Goal: Information Seeking & Learning: Learn about a topic

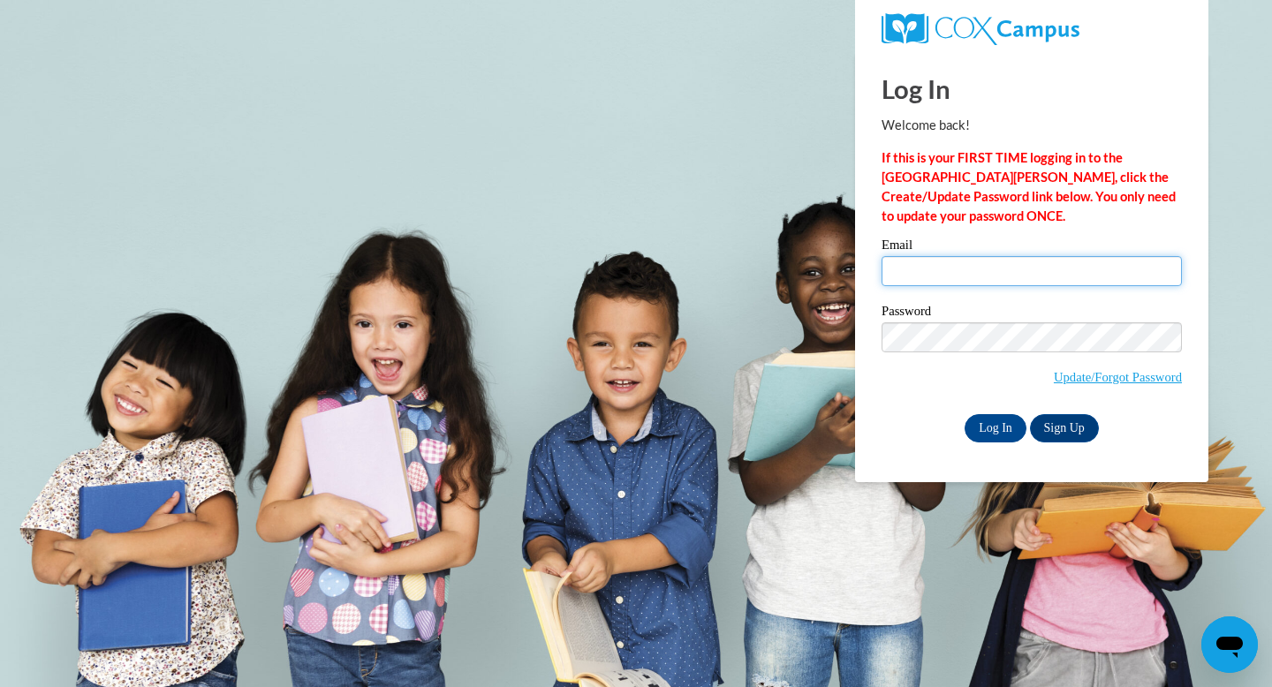
type input "torresga@wauwatosa.k12.wi.us"
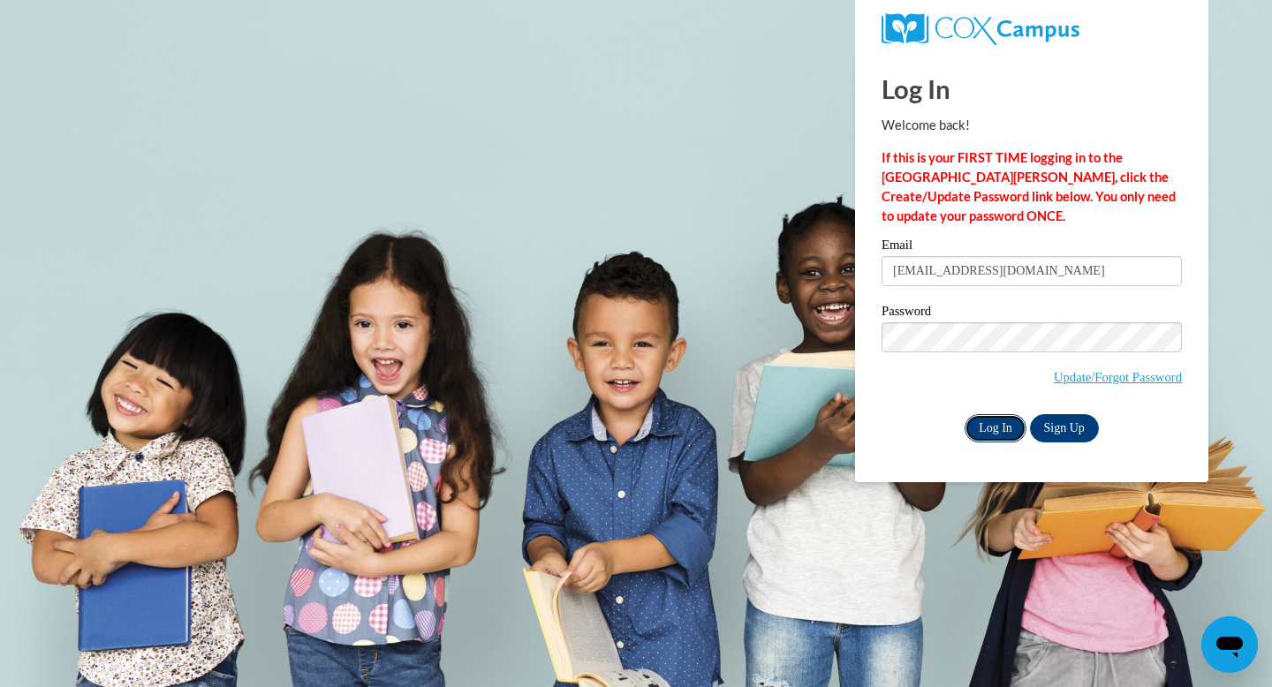
click at [1001, 419] on input "Log In" at bounding box center [995, 428] width 62 height 28
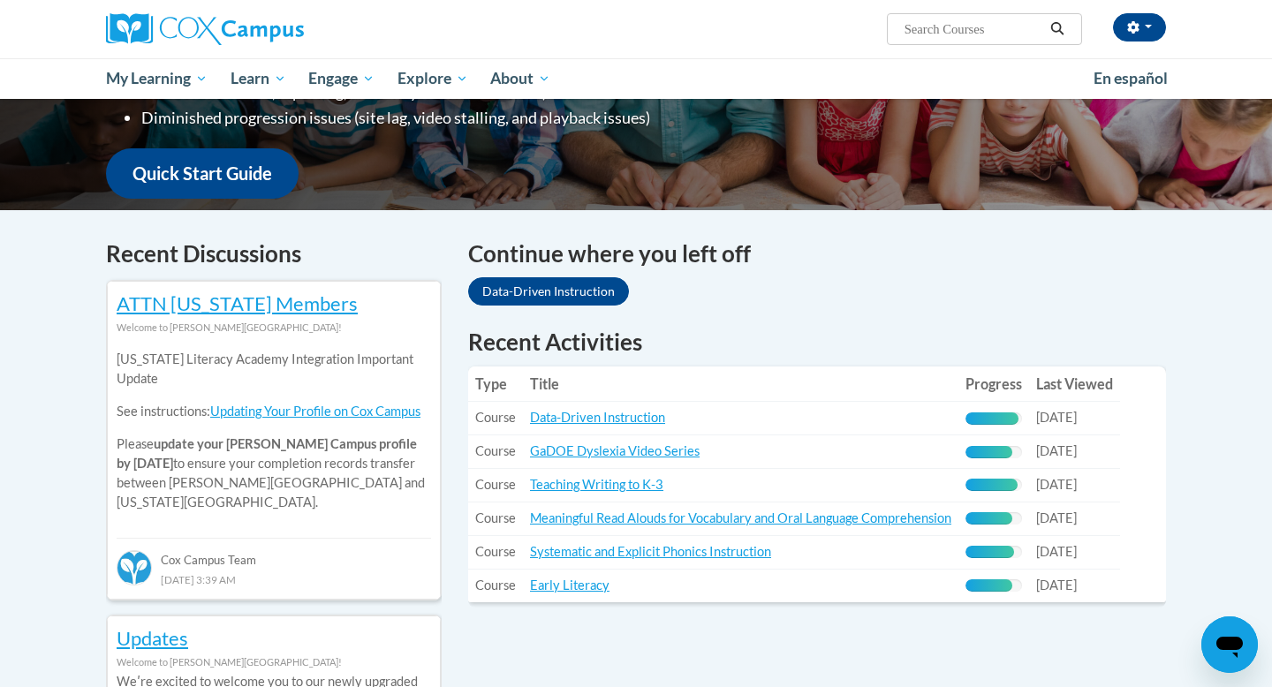
scroll to position [407, 0]
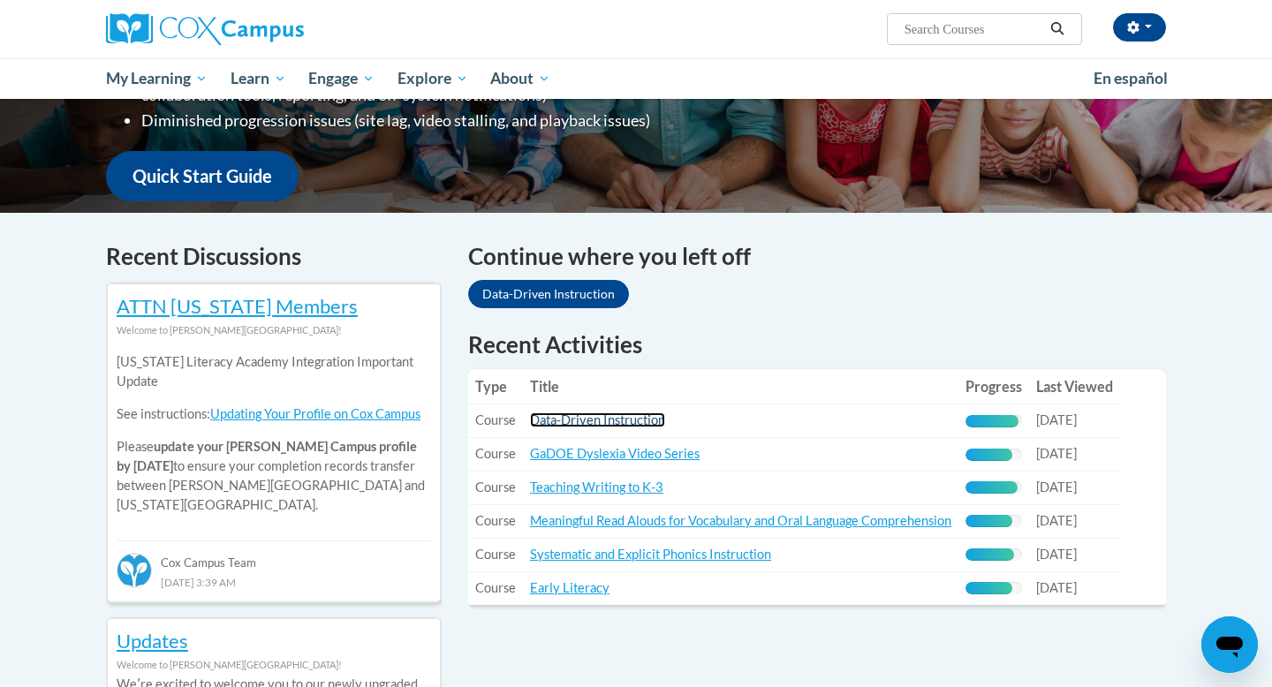
click at [548, 418] on link "Data-Driven Instruction" at bounding box center [597, 419] width 135 height 15
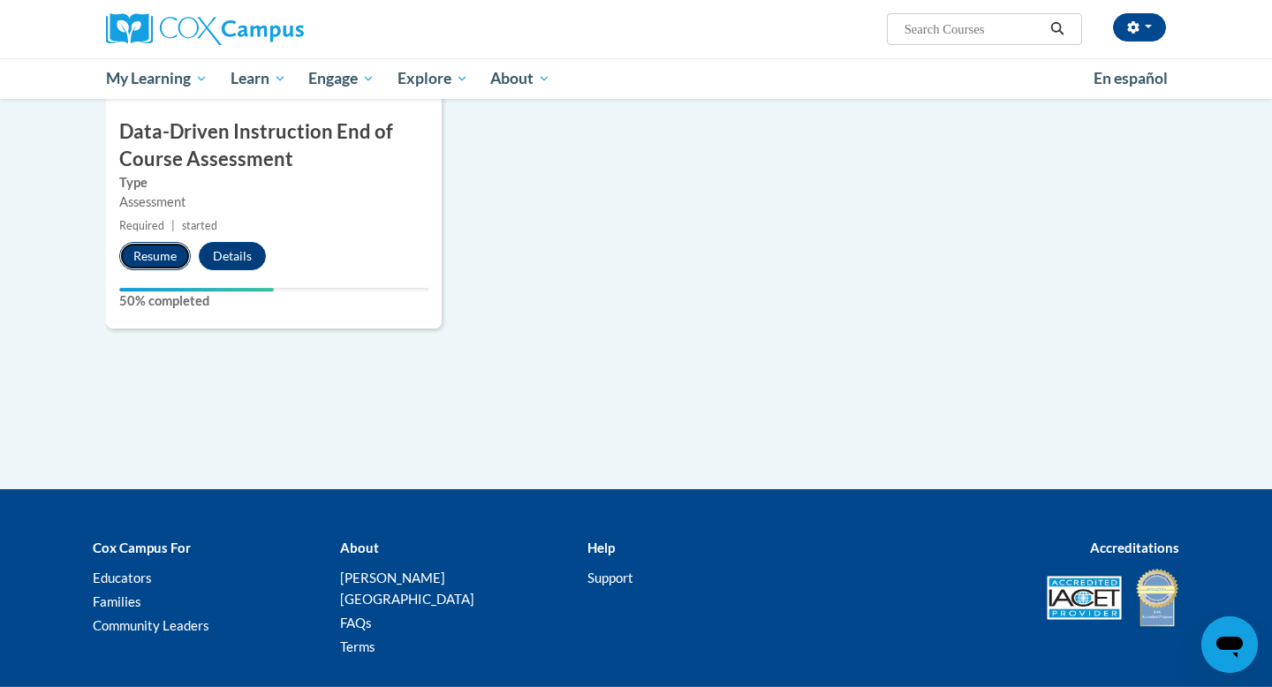
click at [175, 261] on button "Resume" at bounding box center [155, 256] width 72 height 28
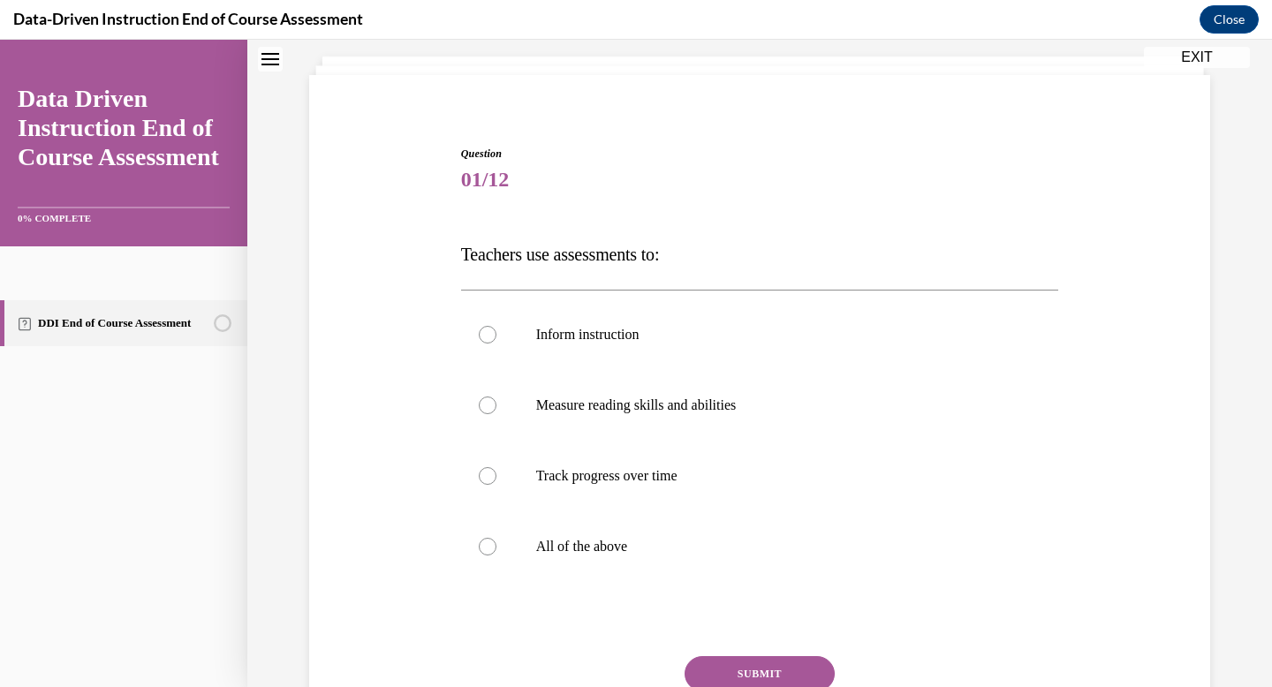
scroll to position [115, 0]
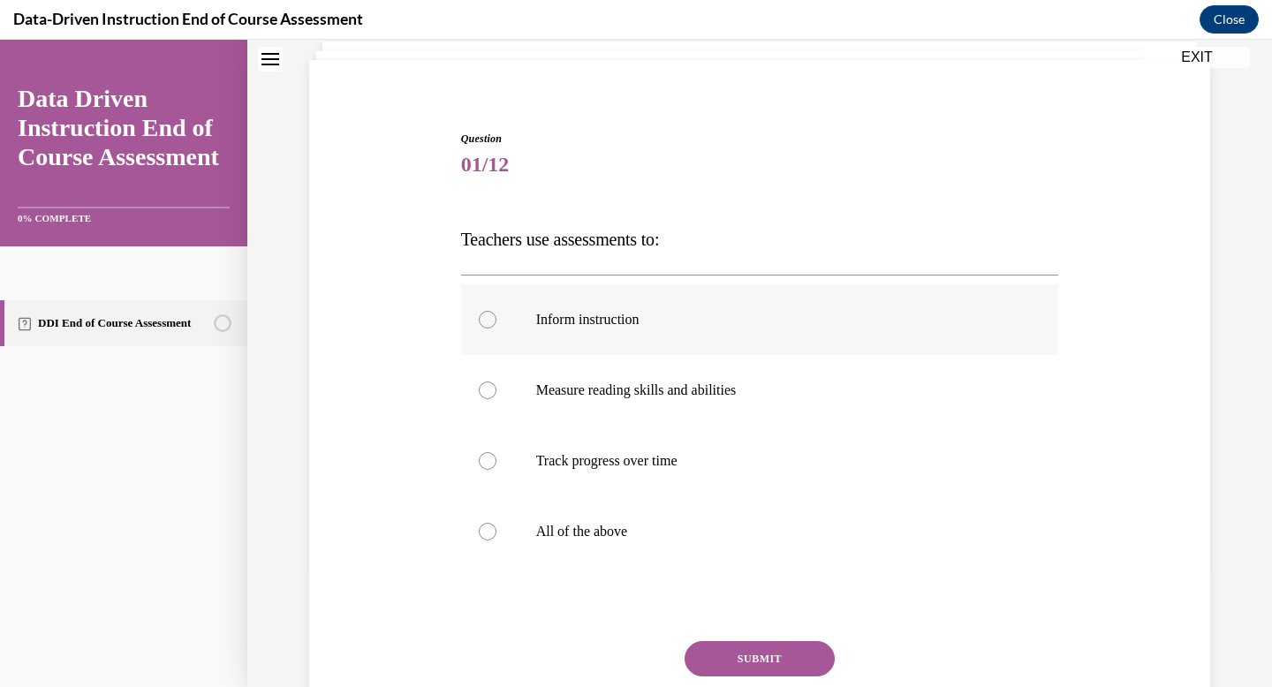
click at [645, 335] on label "Inform instruction" at bounding box center [760, 319] width 598 height 71
click at [496, 329] on input "Inform instruction" at bounding box center [488, 320] width 18 height 18
radio input "true"
click at [632, 542] on label "All of the above" at bounding box center [760, 531] width 598 height 71
click at [496, 540] on input "All of the above" at bounding box center [488, 532] width 18 height 18
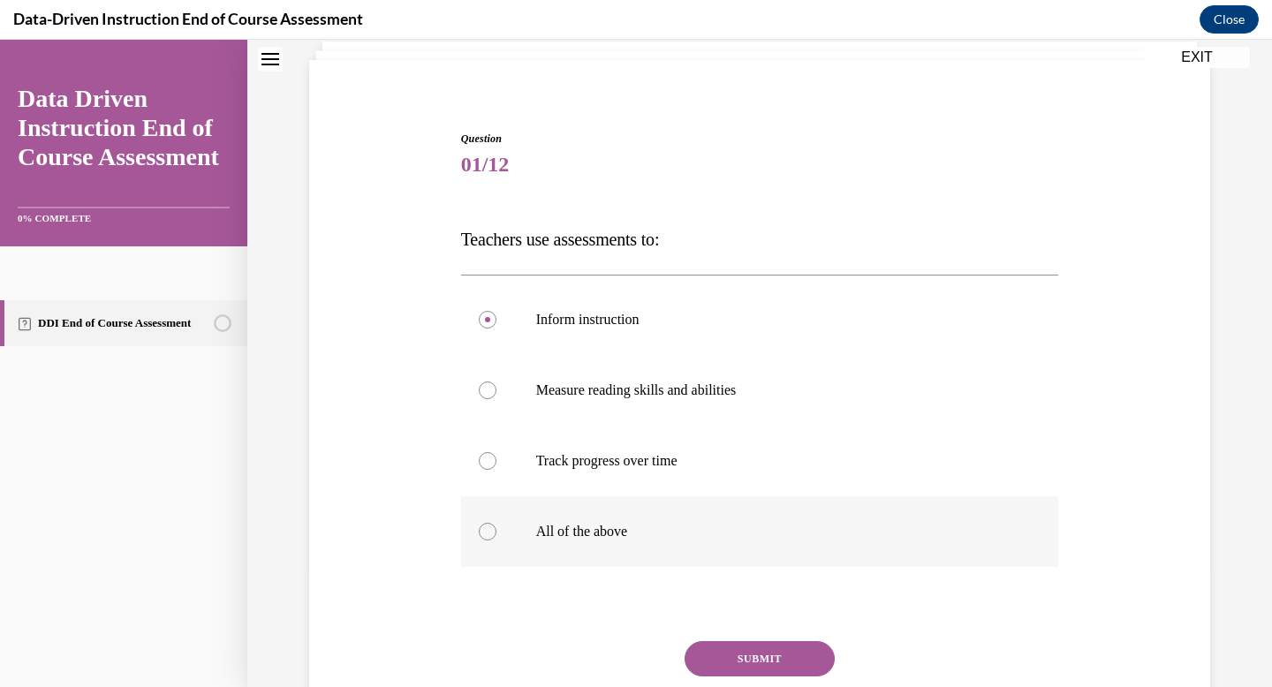
radio input "true"
click at [731, 656] on button "SUBMIT" at bounding box center [759, 658] width 150 height 35
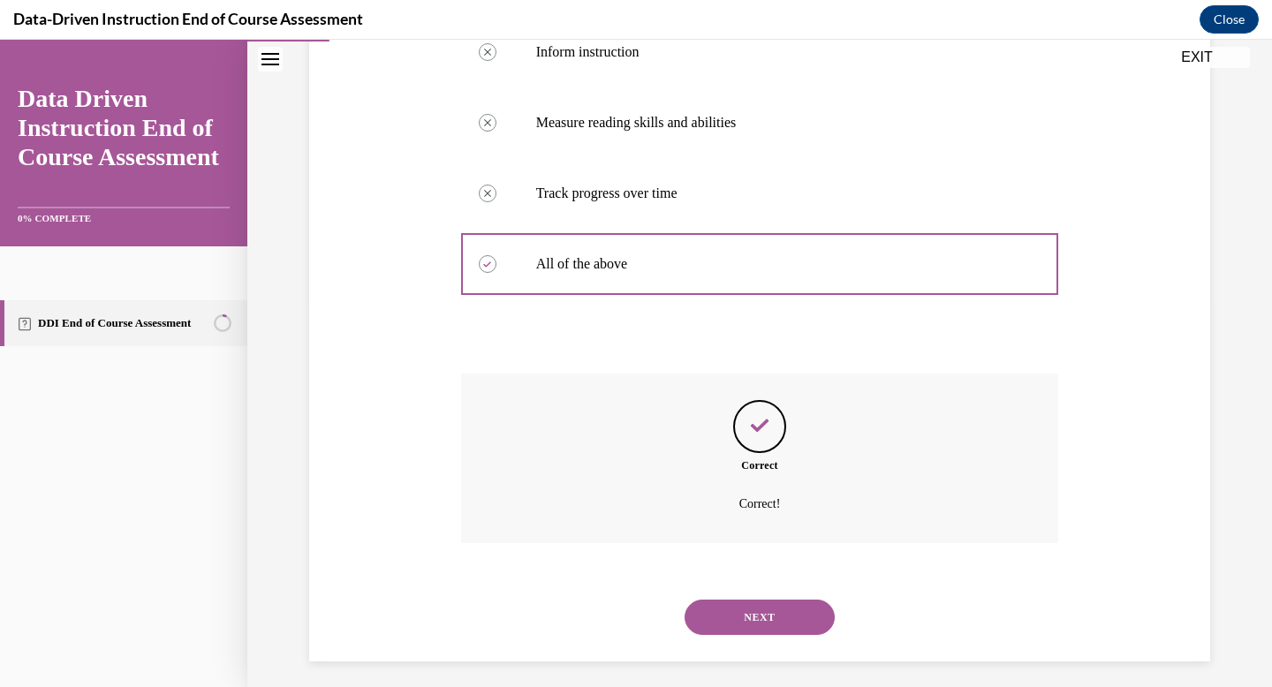
scroll to position [392, 0]
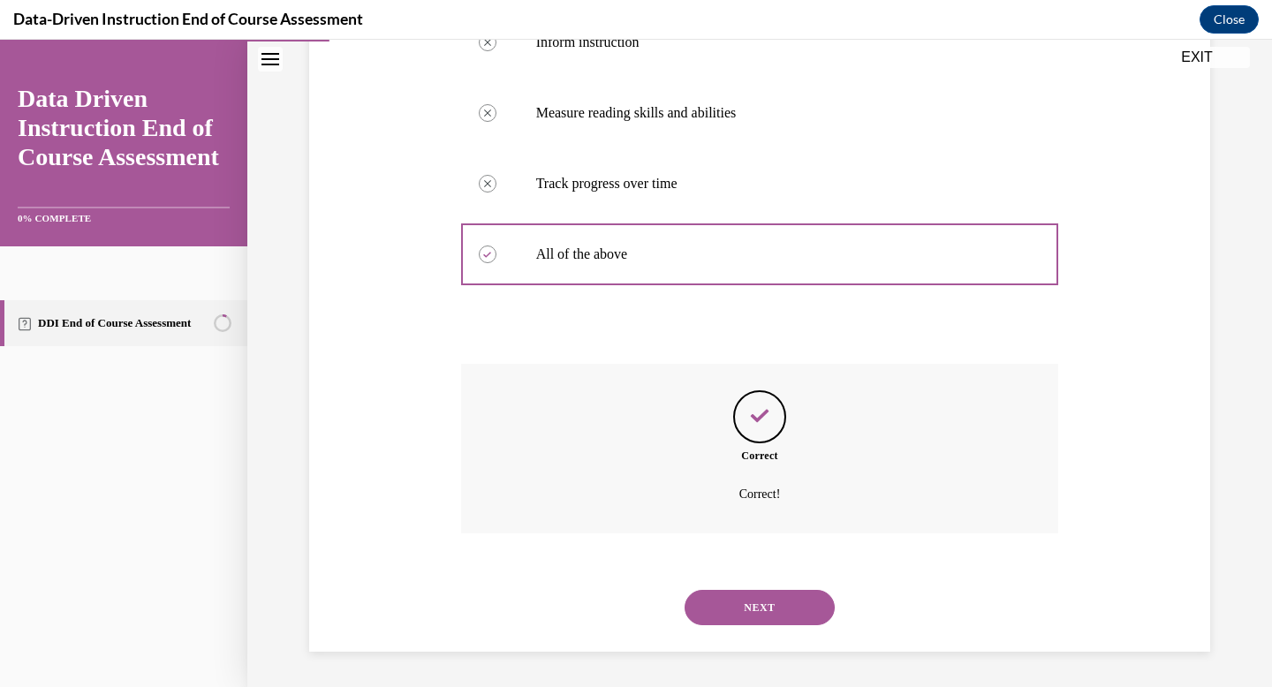
click at [789, 601] on button "NEXT" at bounding box center [759, 607] width 150 height 35
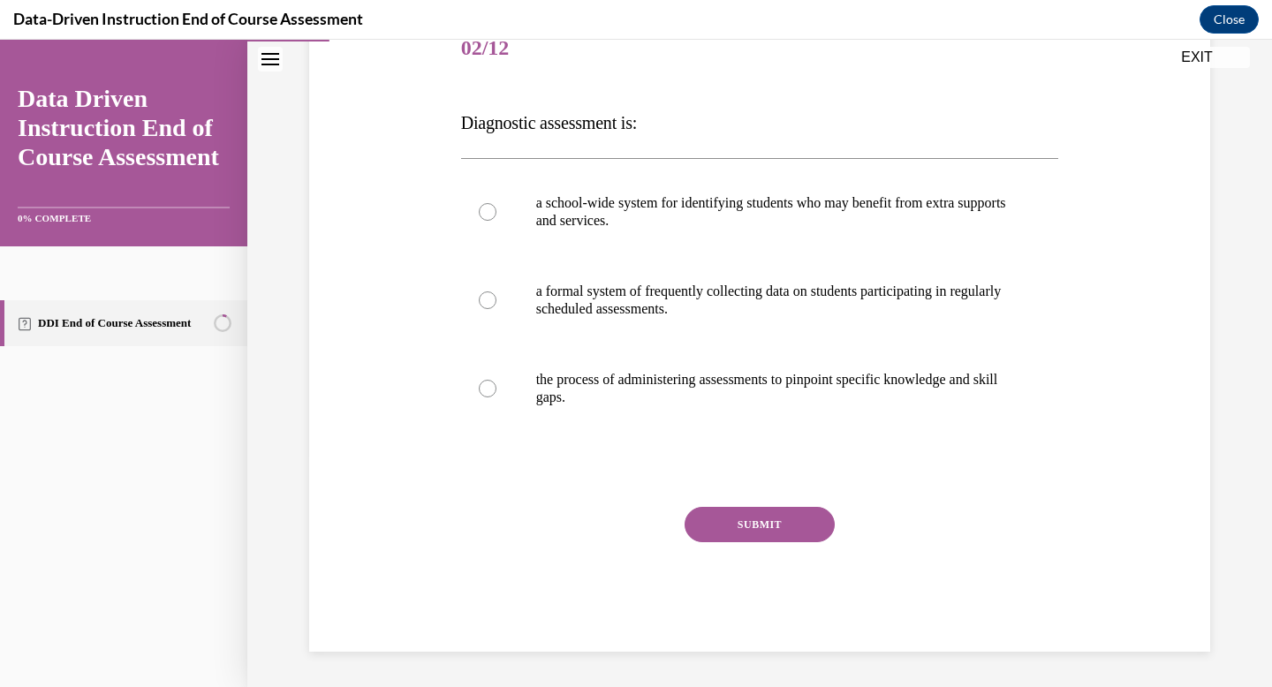
scroll to position [196, 0]
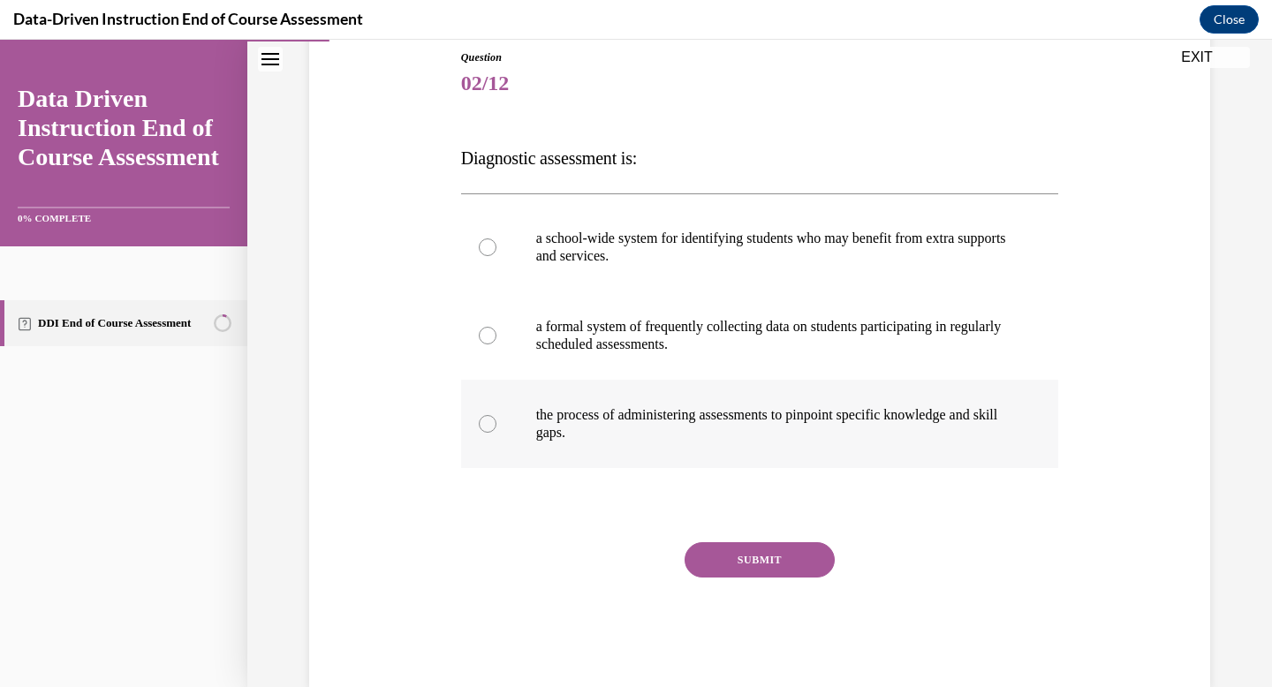
click at [773, 418] on p "the process of administering assessments to pinpoint specific knowledge and ski…" at bounding box center [775, 423] width 479 height 35
click at [496, 418] on input "the process of administering assessments to pinpoint specific knowledge and ski…" at bounding box center [488, 424] width 18 height 18
radio input "true"
click at [744, 571] on button "SUBMIT" at bounding box center [759, 559] width 150 height 35
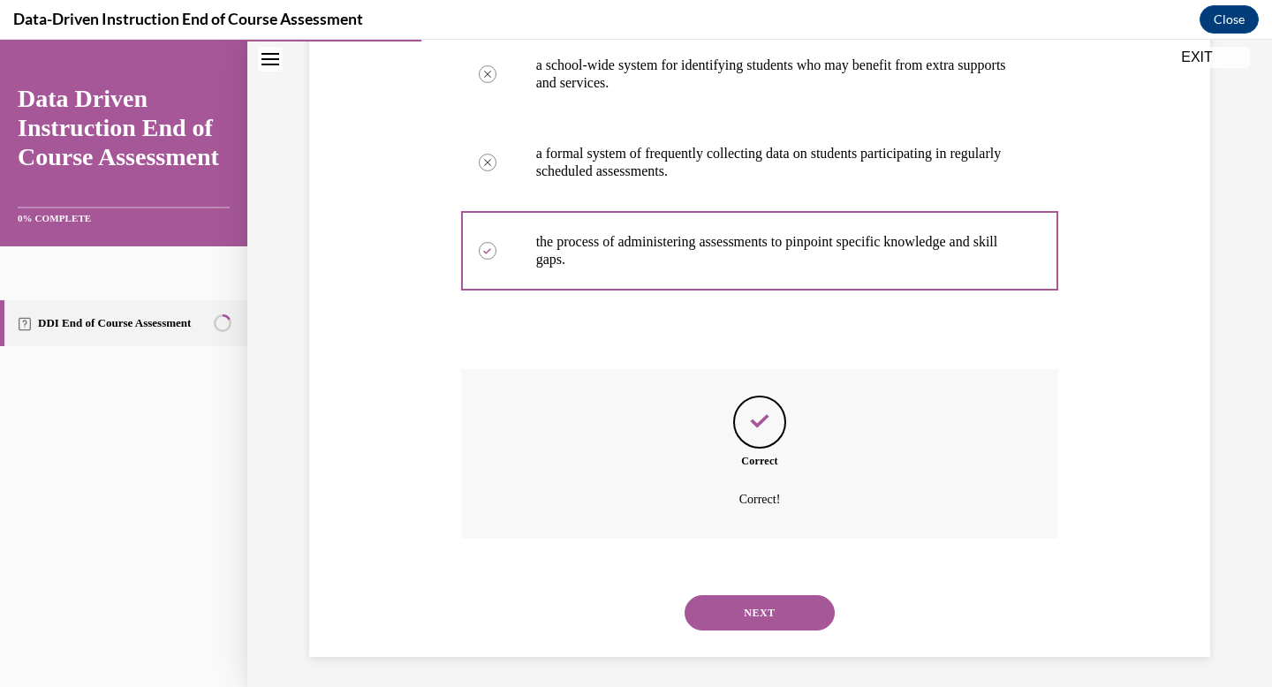
scroll to position [374, 0]
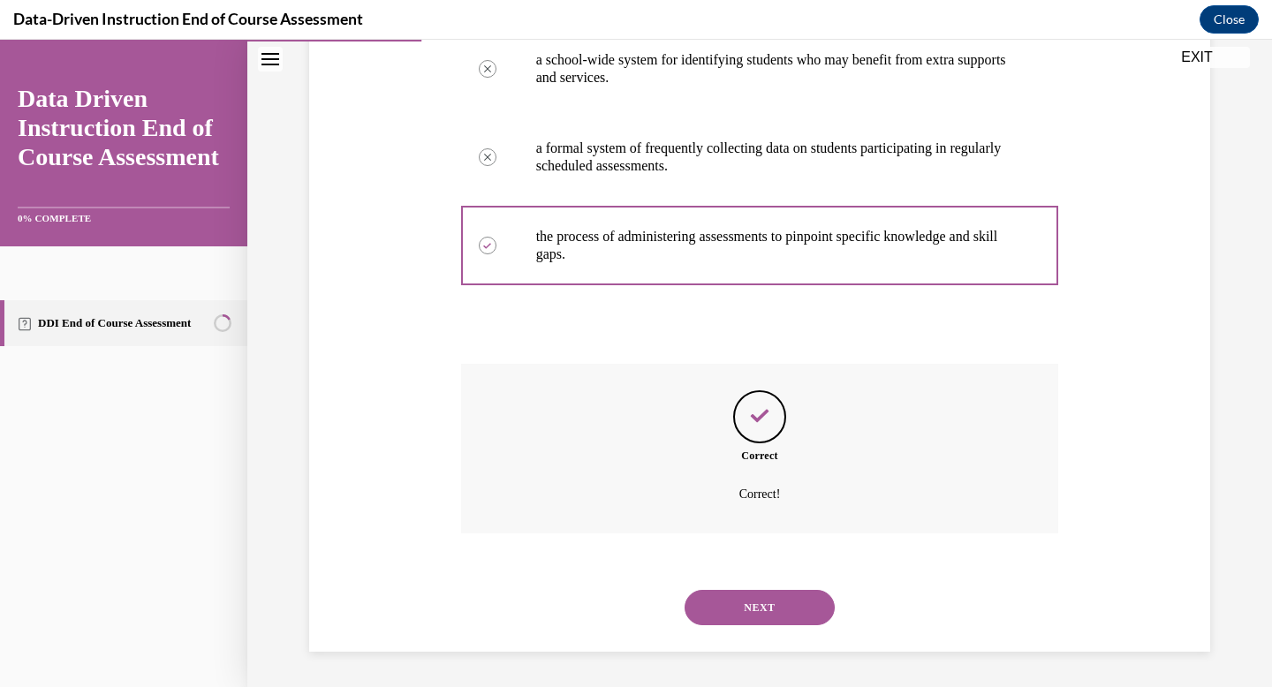
click at [768, 592] on button "NEXT" at bounding box center [759, 607] width 150 height 35
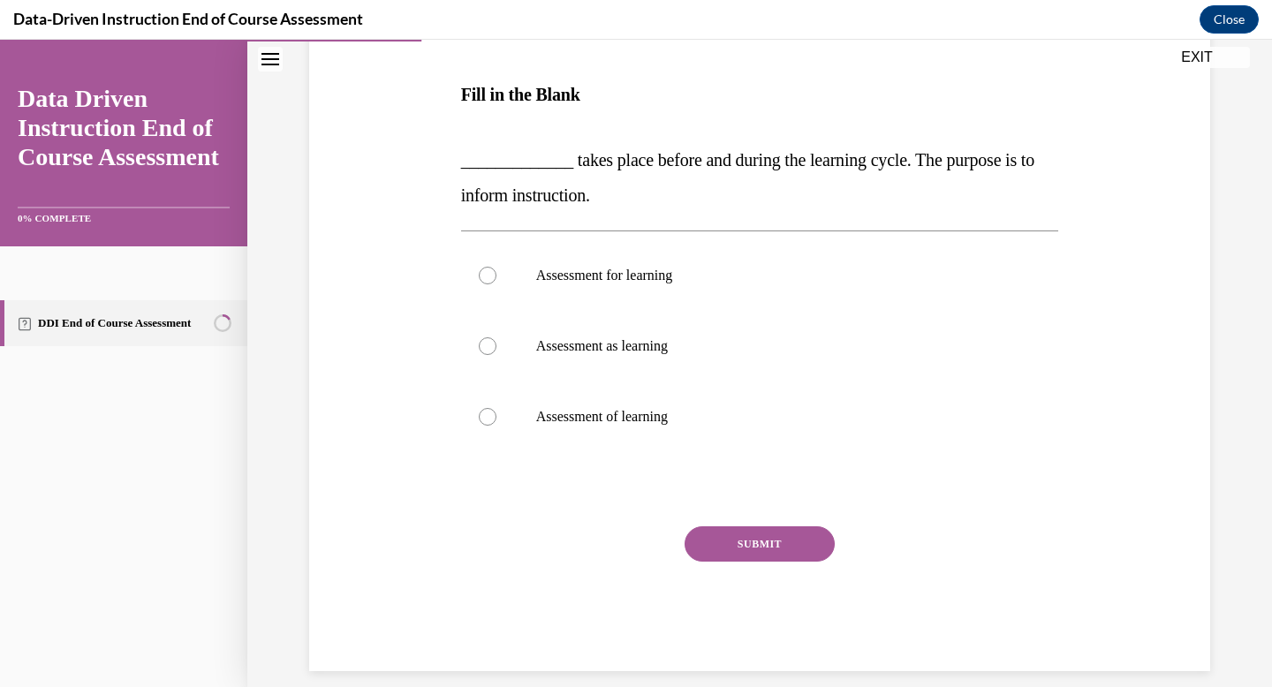
scroll to position [261, 0]
click at [722, 283] on label "Assessment for learning" at bounding box center [760, 274] width 598 height 71
click at [496, 283] on input "Assessment for learning" at bounding box center [488, 275] width 18 height 18
radio input "true"
click at [763, 548] on button "SUBMIT" at bounding box center [759, 542] width 150 height 35
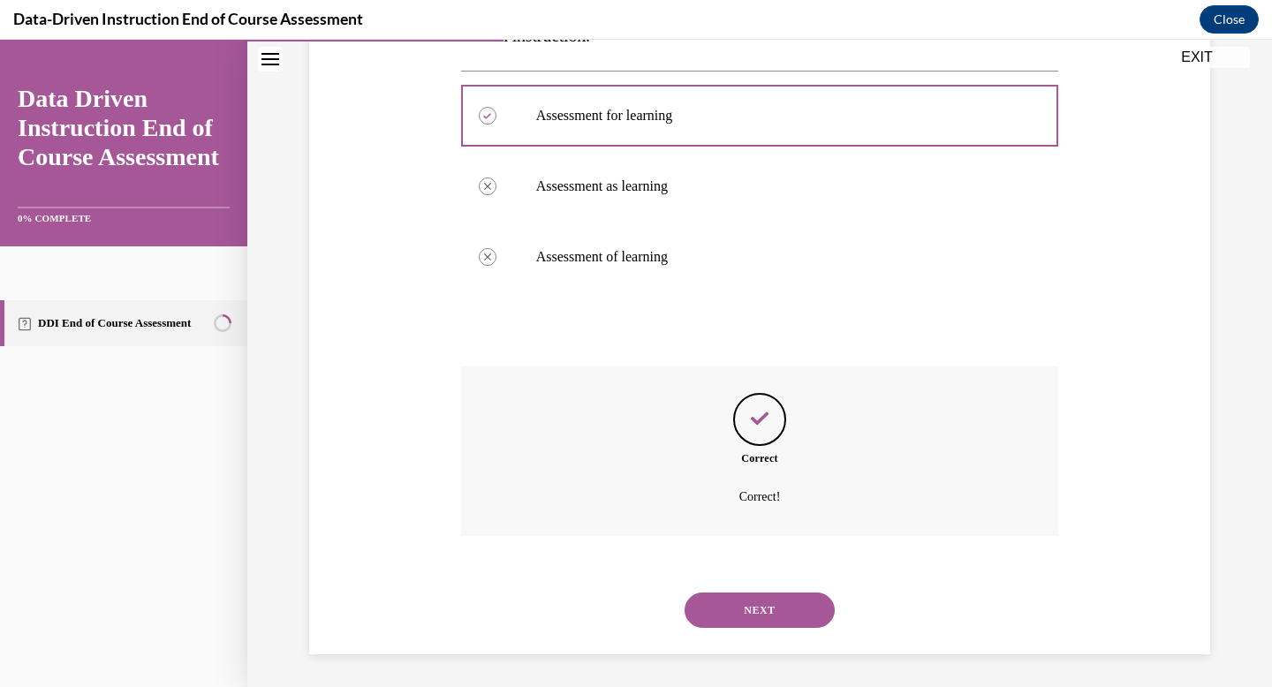
scroll to position [422, 0]
click at [829, 592] on div "NEXT" at bounding box center [760, 607] width 598 height 71
click at [827, 599] on button "NEXT" at bounding box center [759, 607] width 150 height 35
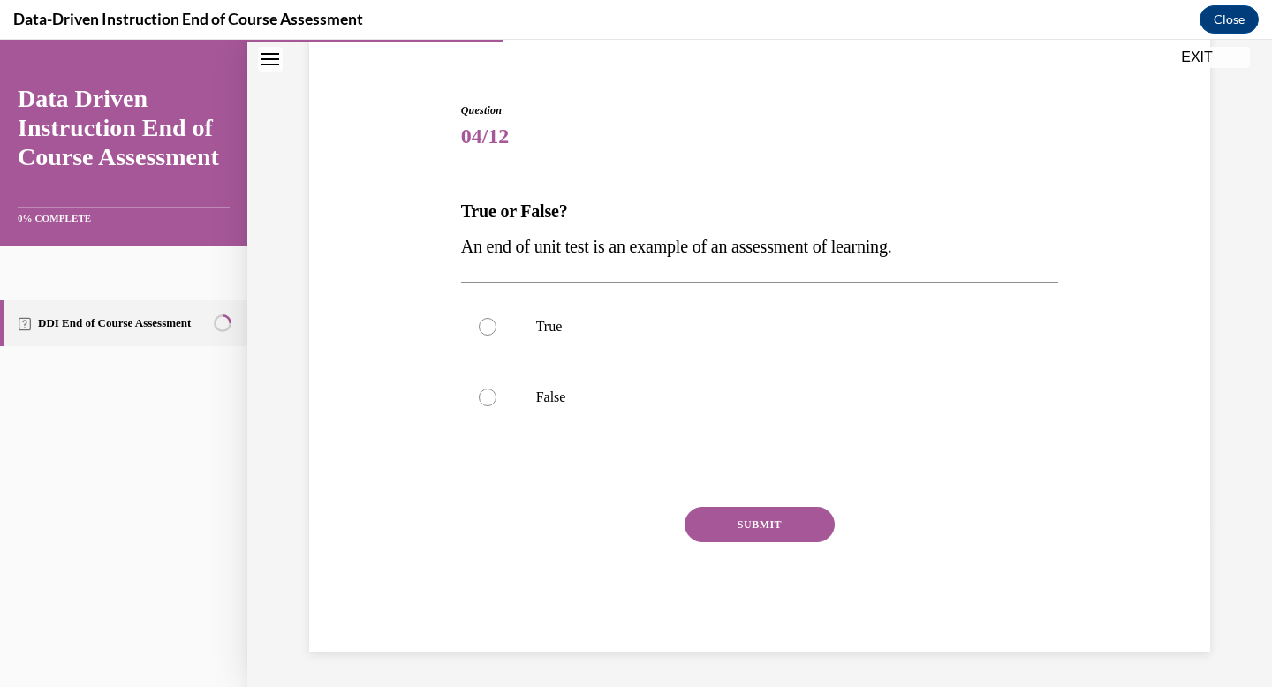
scroll to position [143, 0]
click at [696, 351] on label "True" at bounding box center [760, 326] width 598 height 71
click at [496, 336] on input "True" at bounding box center [488, 327] width 18 height 18
radio input "true"
click at [741, 529] on button "SUBMIT" at bounding box center [759, 524] width 150 height 35
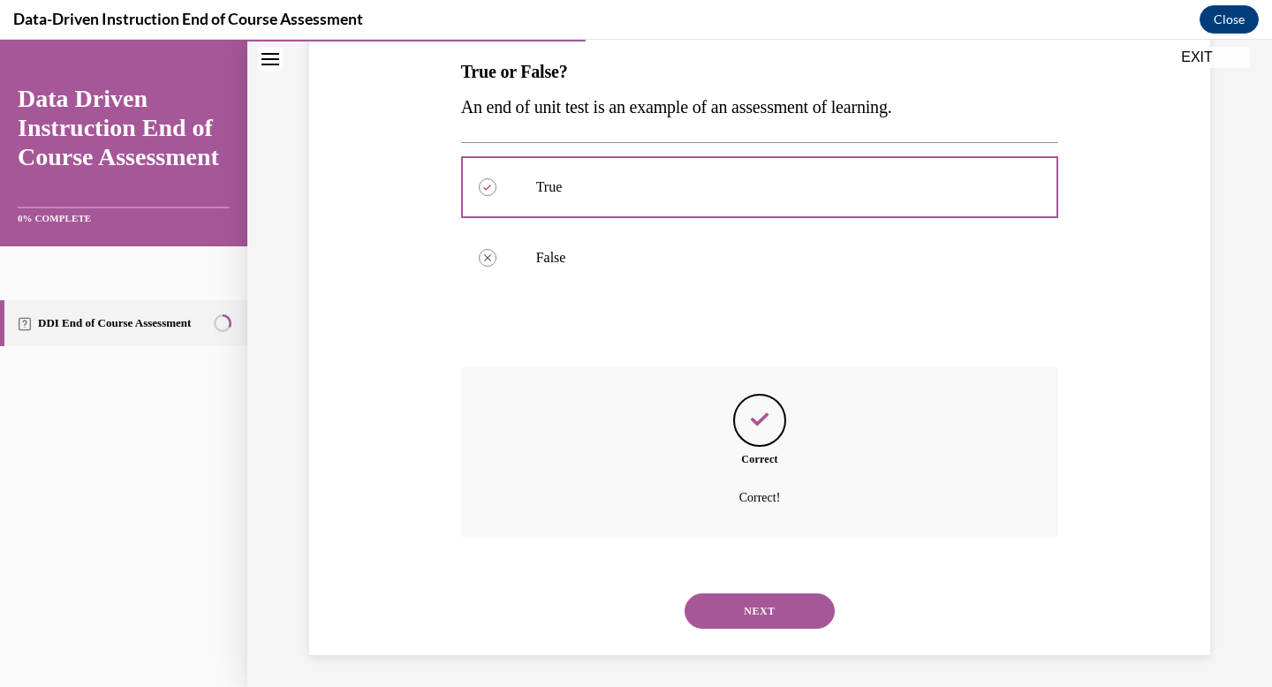
scroll to position [286, 0]
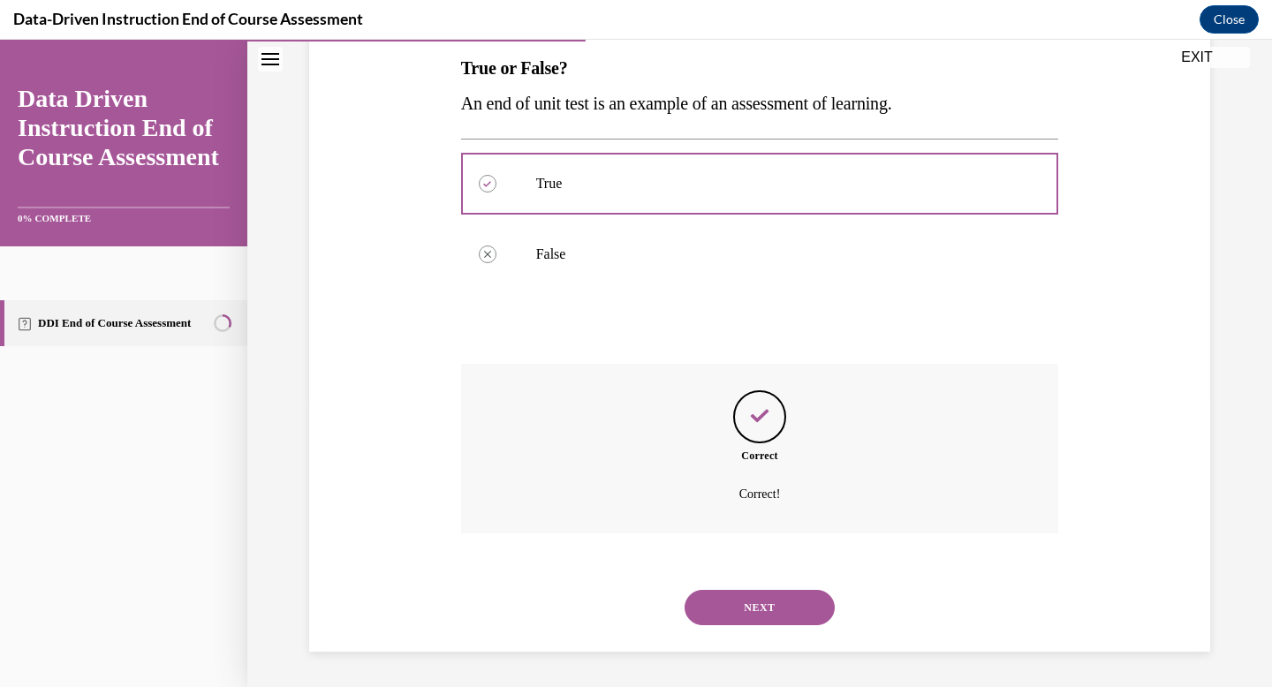
click at [780, 633] on div "NEXT" at bounding box center [760, 607] width 598 height 71
click at [763, 601] on button "NEXT" at bounding box center [759, 607] width 150 height 35
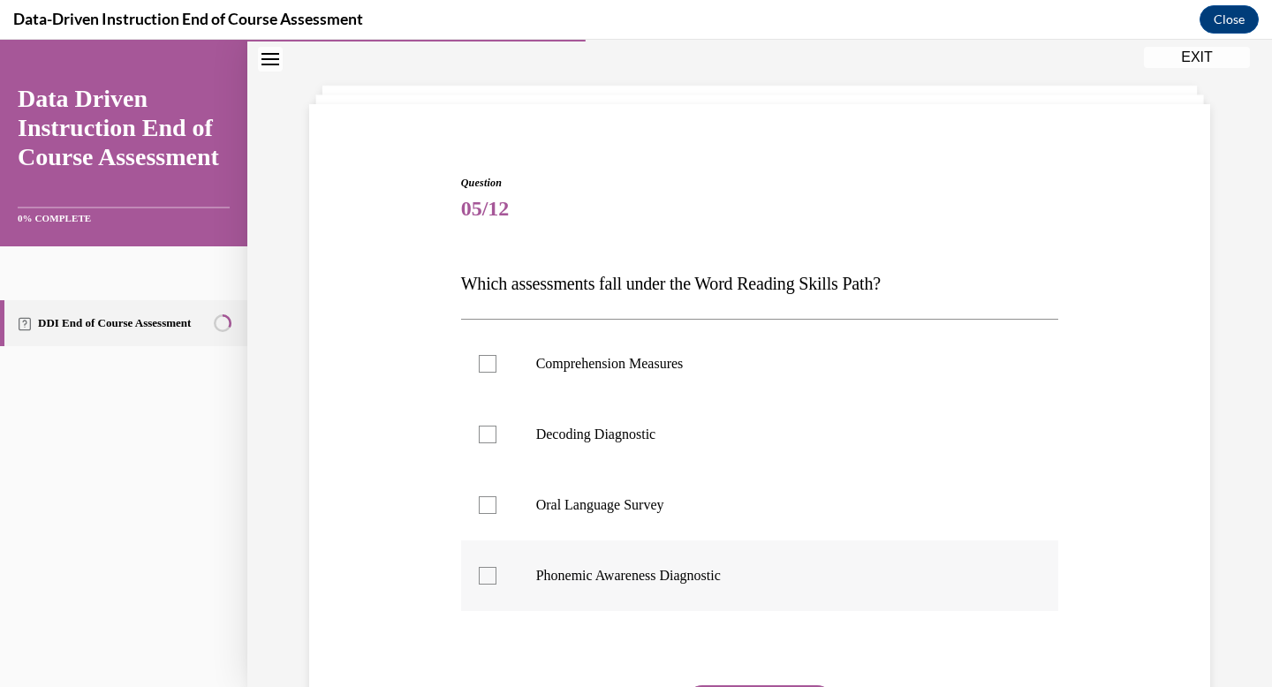
scroll to position [99, 0]
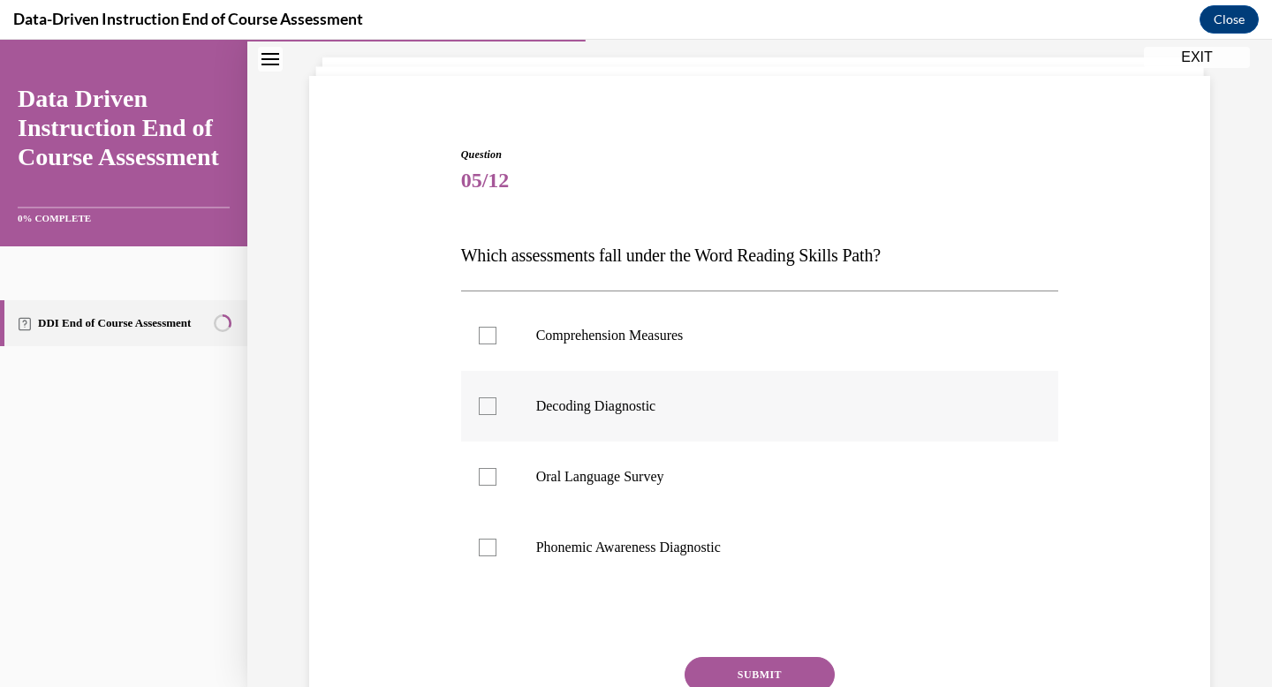
click at [690, 405] on p "Decoding Diagnostic" at bounding box center [775, 406] width 479 height 18
click at [496, 405] on input "Decoding Diagnostic" at bounding box center [488, 406] width 18 height 18
checkbox input "true"
click at [684, 347] on label "Comprehension Measures" at bounding box center [760, 335] width 598 height 71
click at [496, 344] on input "Comprehension Measures" at bounding box center [488, 336] width 18 height 18
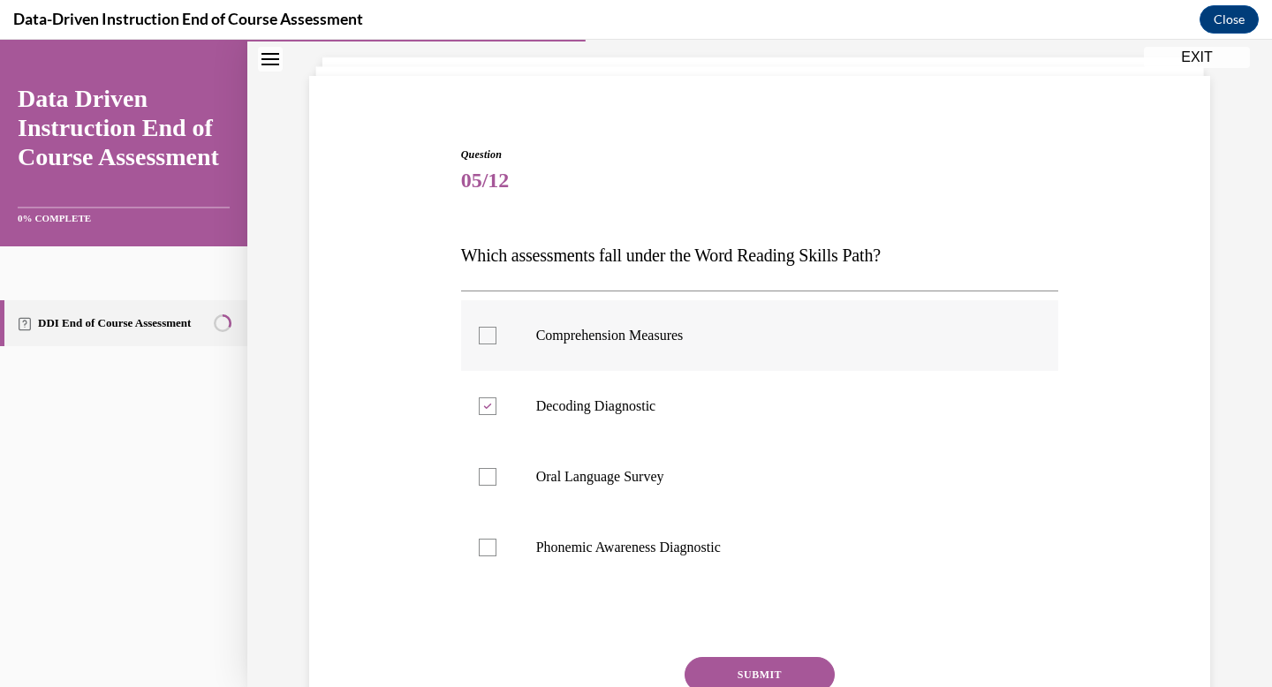
checkbox input "true"
click at [628, 518] on label "Phonemic Awareness Diagnostic" at bounding box center [760, 547] width 598 height 71
click at [496, 539] on input "Phonemic Awareness Diagnostic" at bounding box center [488, 548] width 18 height 18
checkbox input "true"
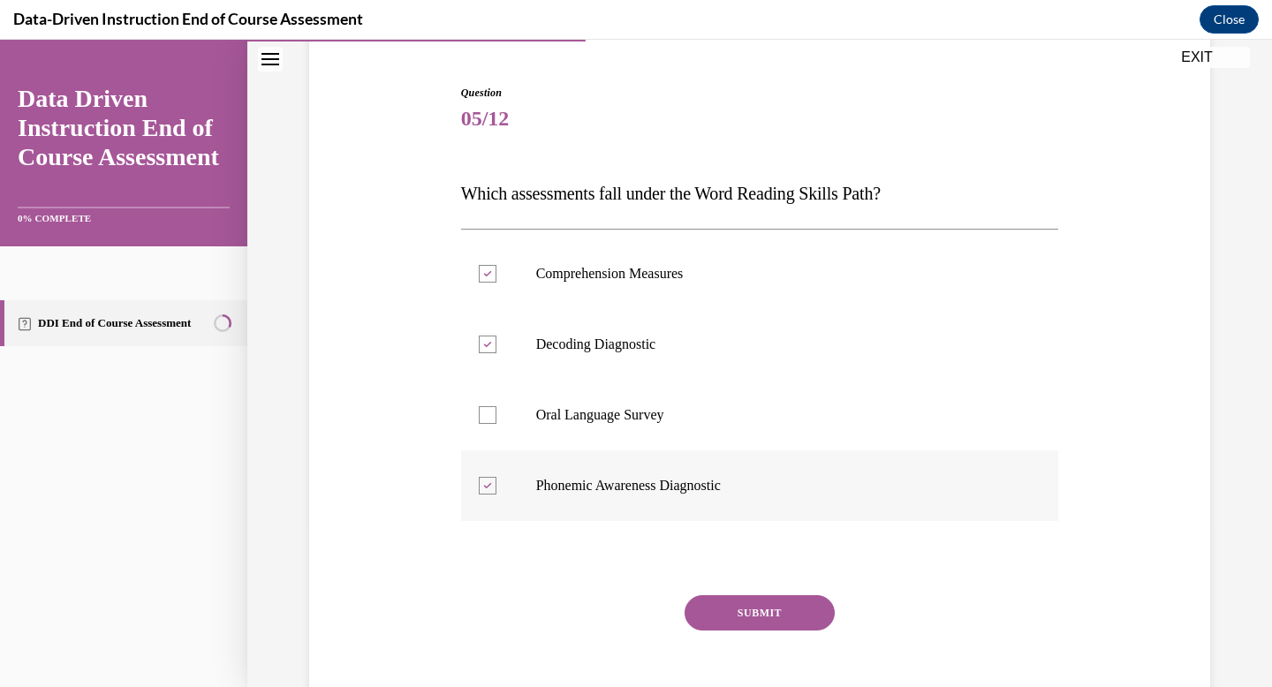
scroll to position [171, 0]
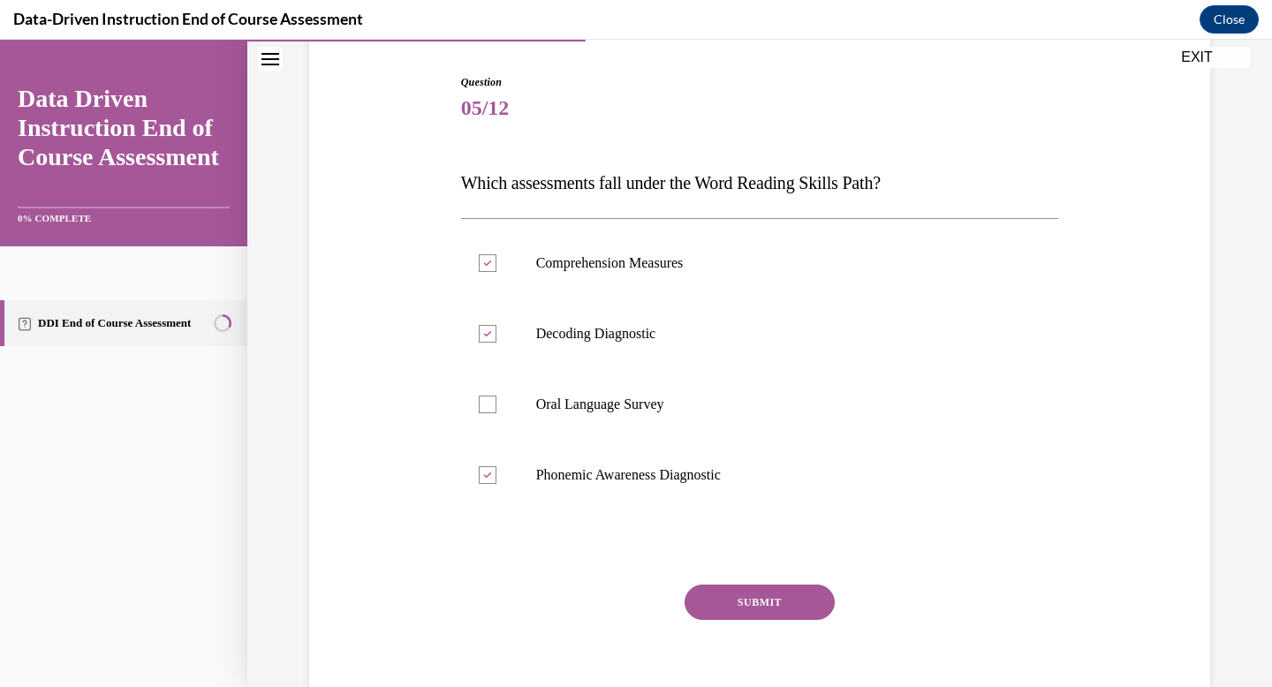
click at [707, 597] on button "SUBMIT" at bounding box center [759, 602] width 150 height 35
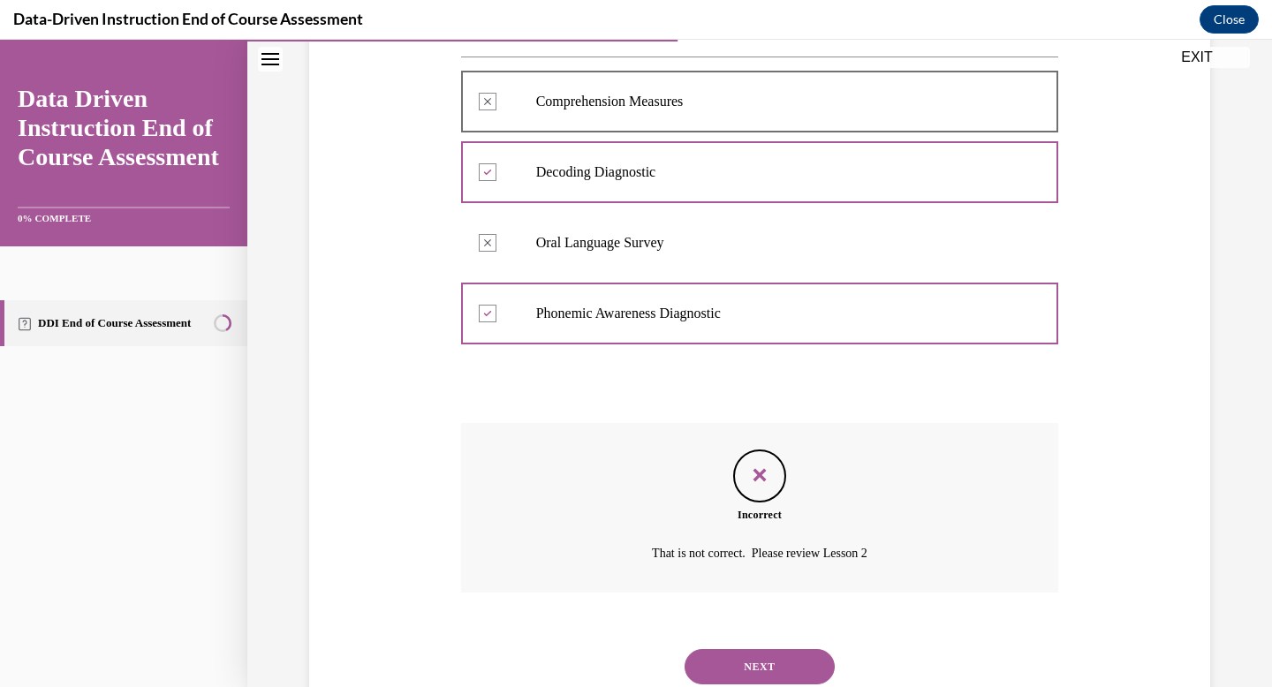
scroll to position [318, 0]
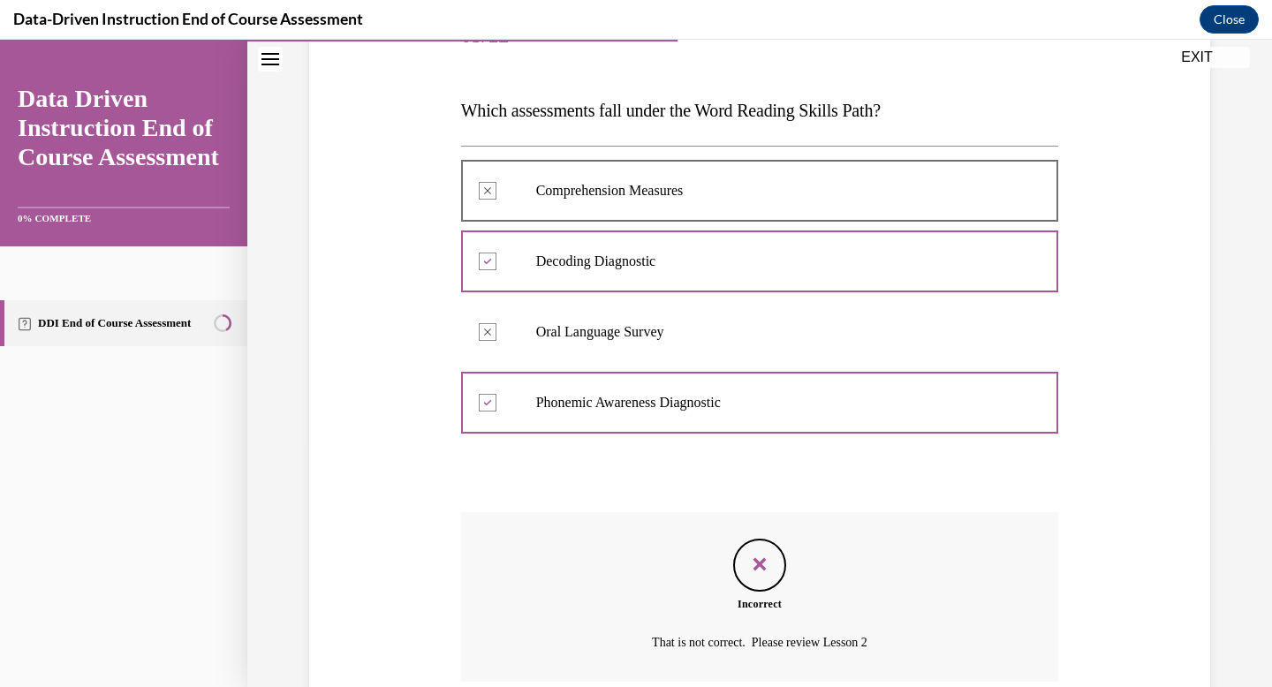
click at [619, 395] on p "Phonemic Awareness Diagnostic" at bounding box center [775, 403] width 479 height 18
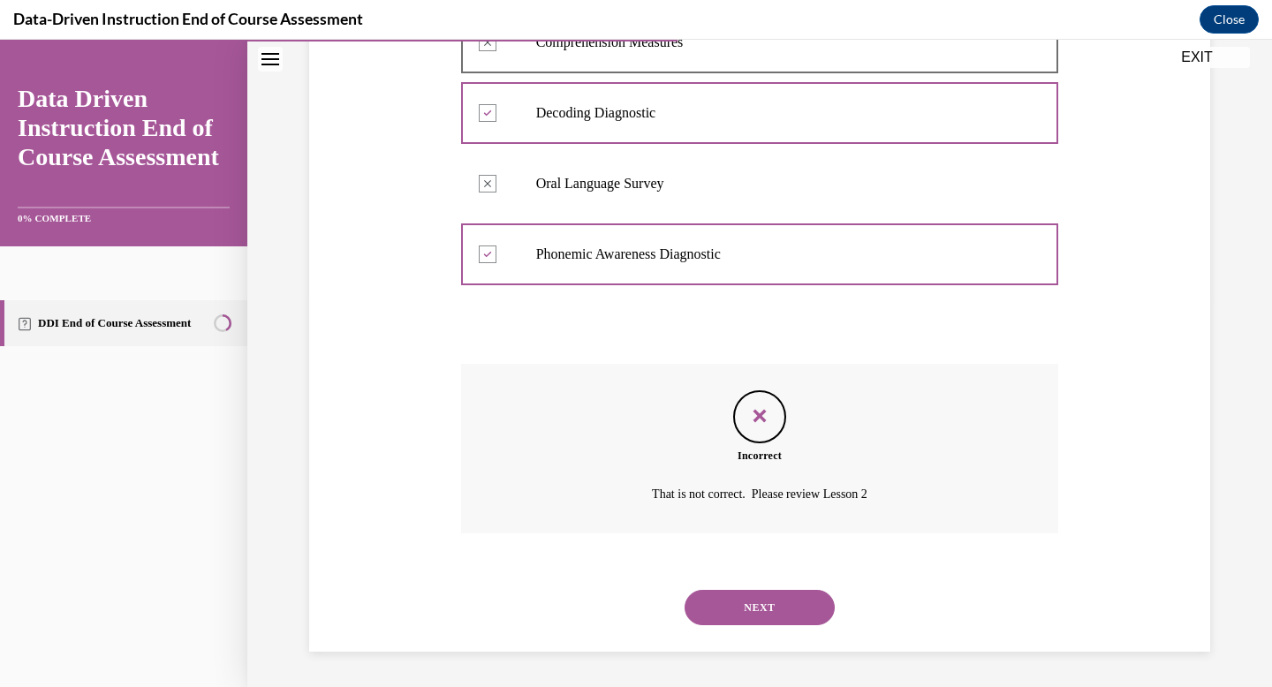
click at [797, 604] on button "NEXT" at bounding box center [759, 607] width 150 height 35
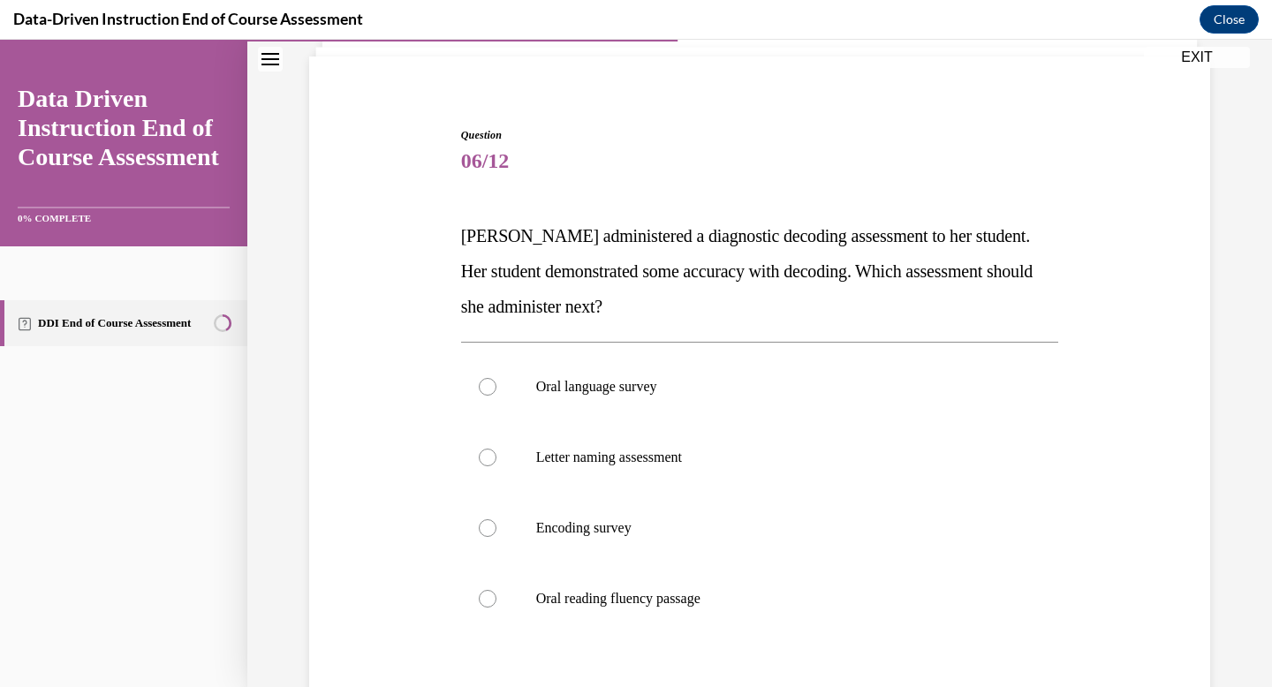
scroll to position [174, 0]
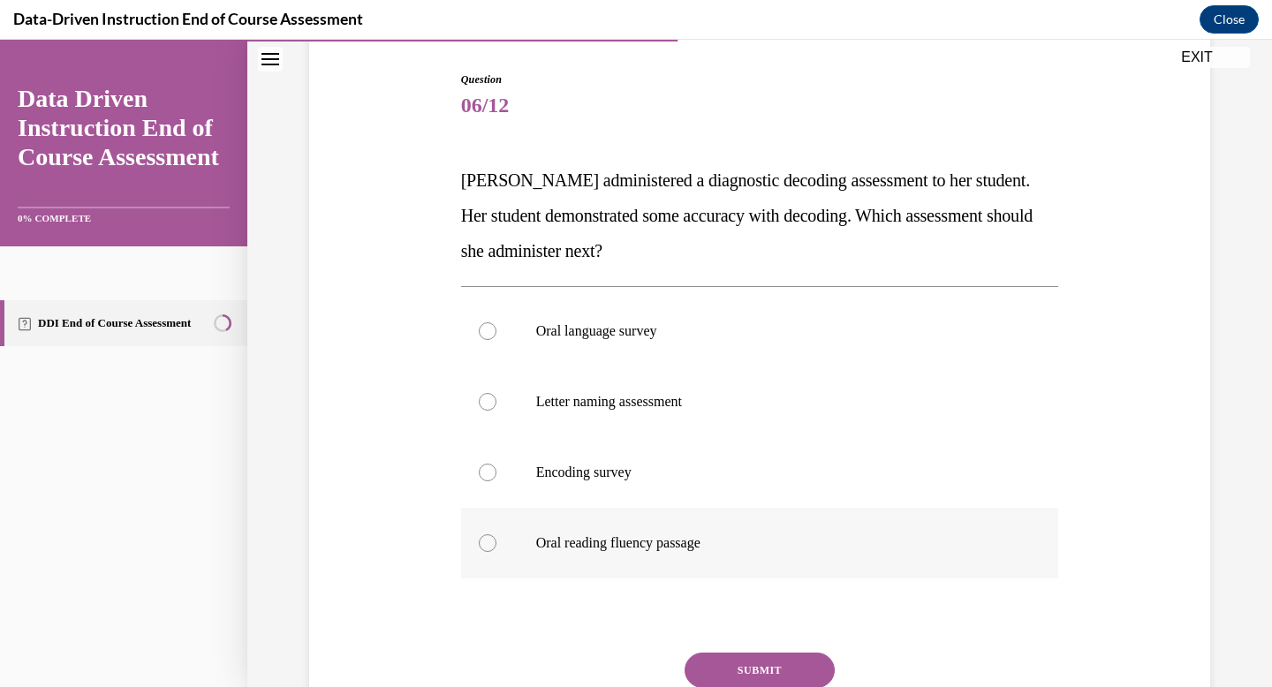
click at [615, 510] on label "Oral reading fluency passage" at bounding box center [760, 543] width 598 height 71
click at [496, 534] on input "Oral reading fluency passage" at bounding box center [488, 543] width 18 height 18
radio input "true"
click at [716, 659] on button "SUBMIT" at bounding box center [759, 670] width 150 height 35
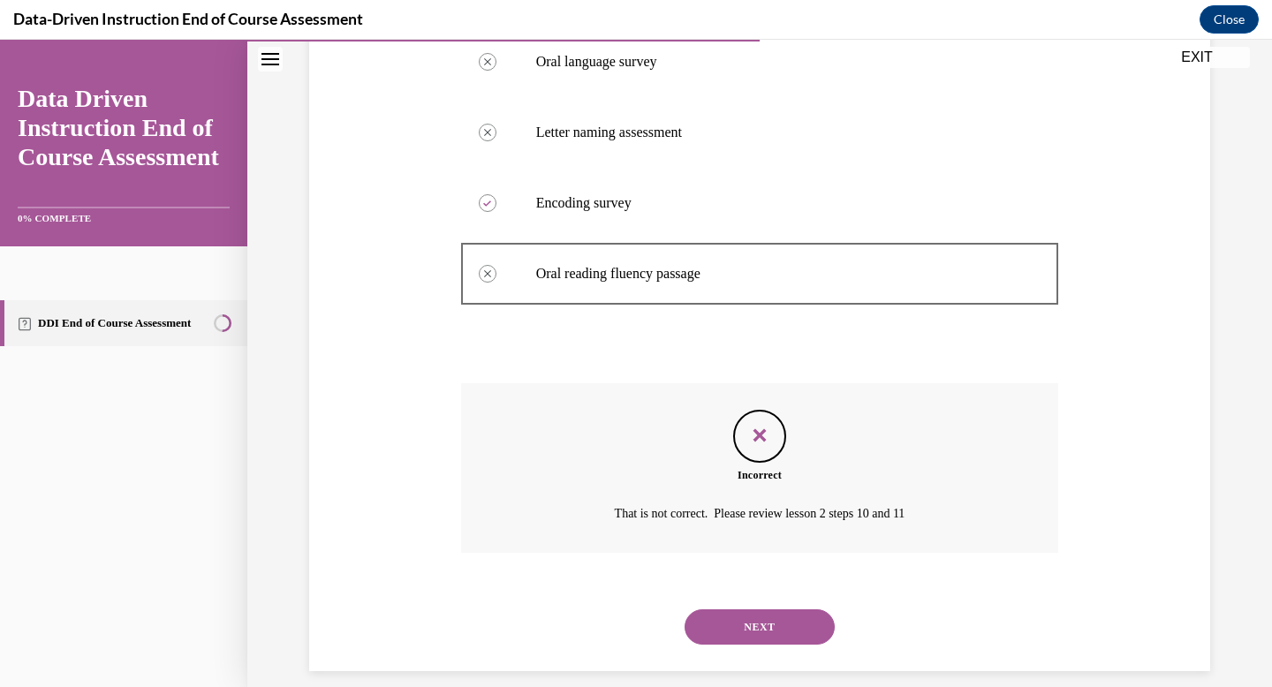
scroll to position [440, 0]
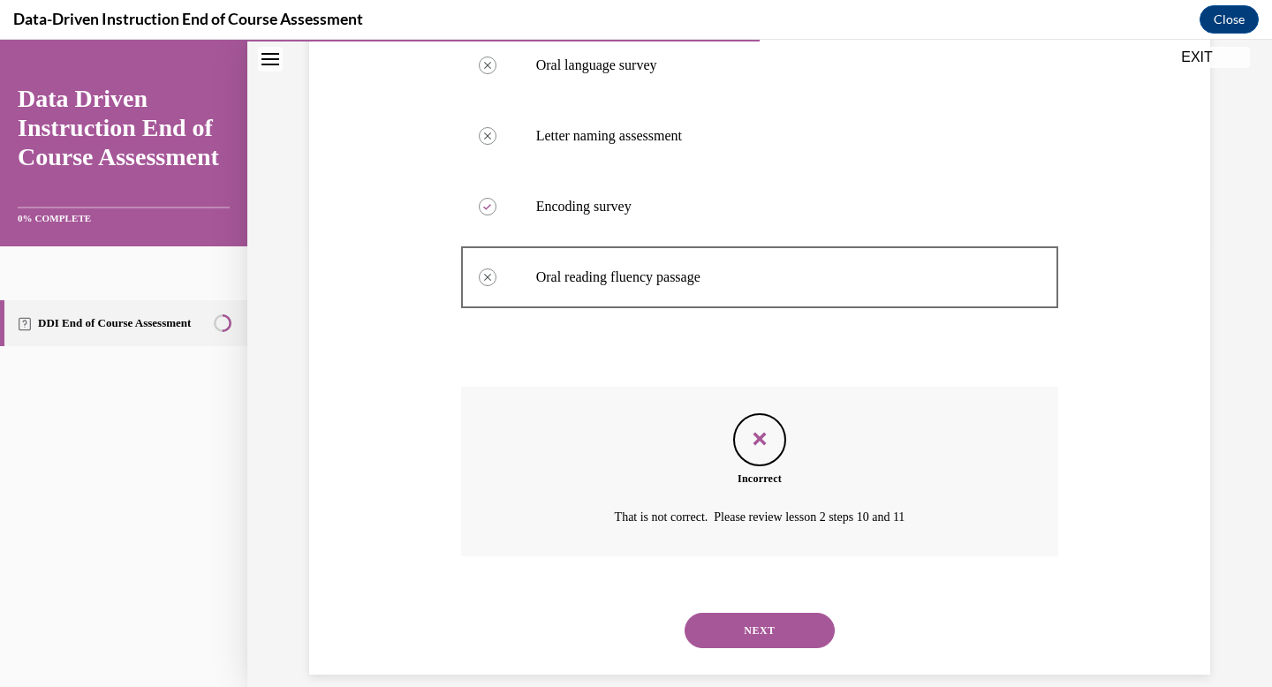
click at [729, 637] on button "NEXT" at bounding box center [759, 630] width 150 height 35
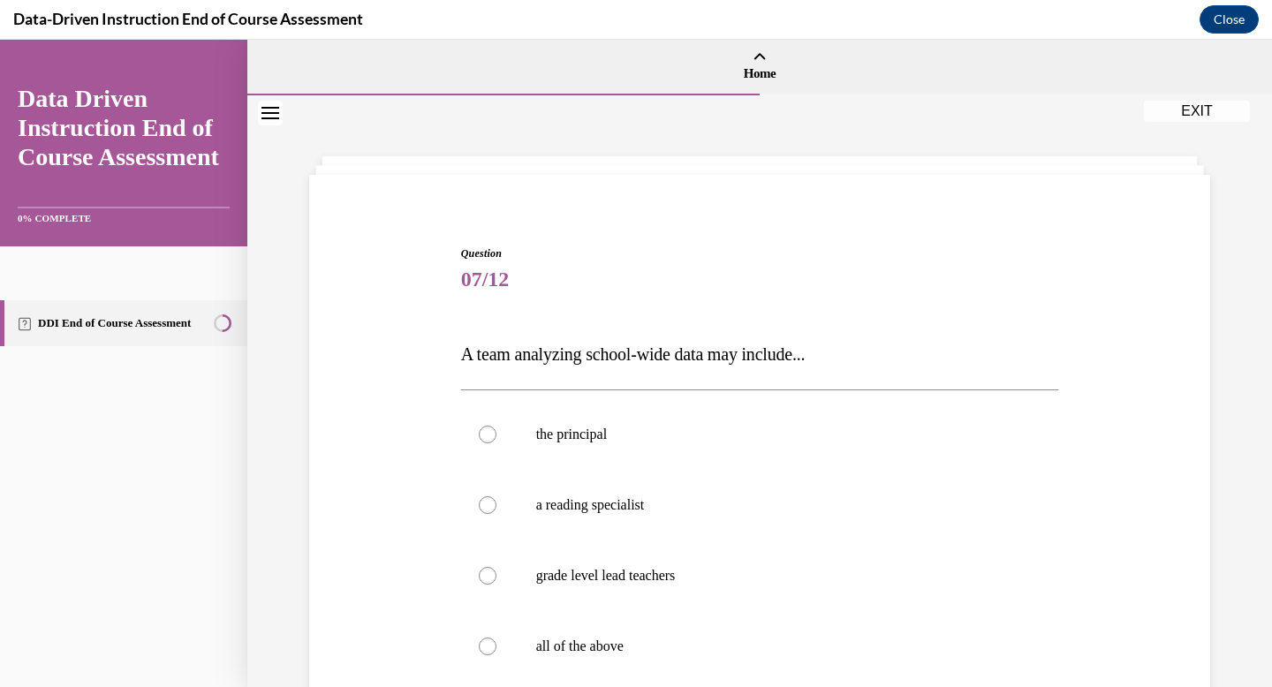
scroll to position [75, 0]
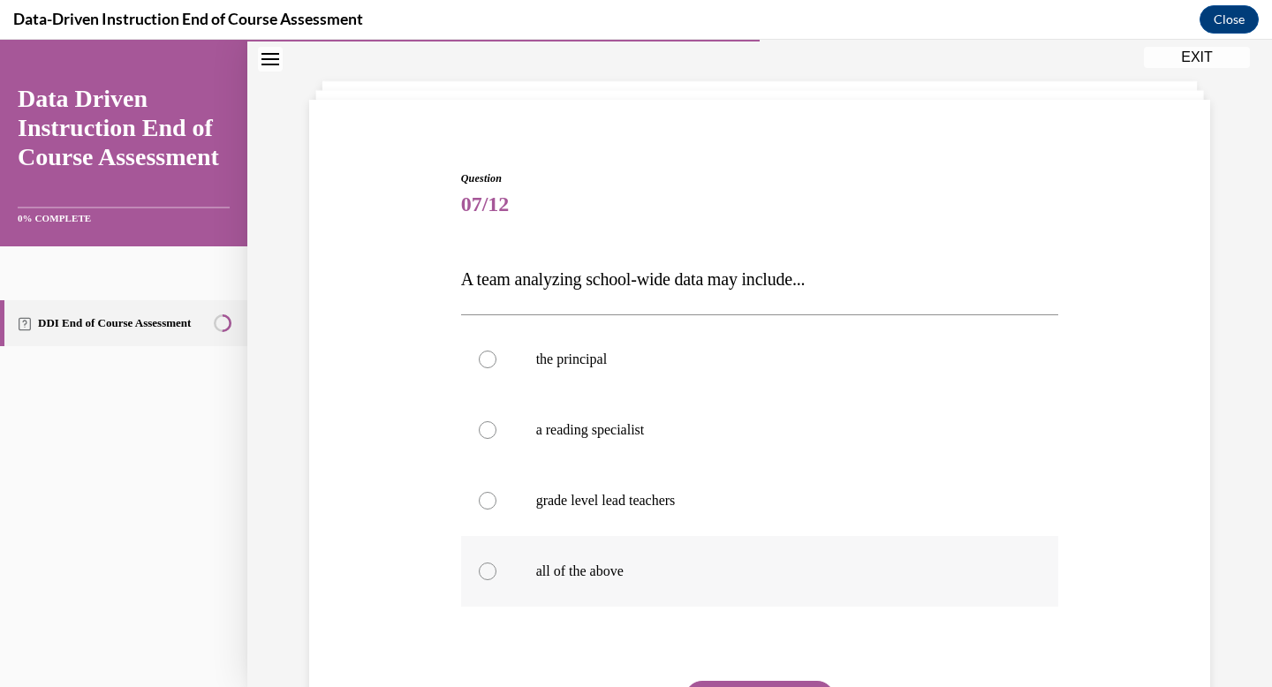
click at [730, 538] on label "all of the above" at bounding box center [760, 571] width 598 height 71
click at [496, 563] on input "all of the above" at bounding box center [488, 572] width 18 height 18
radio input "true"
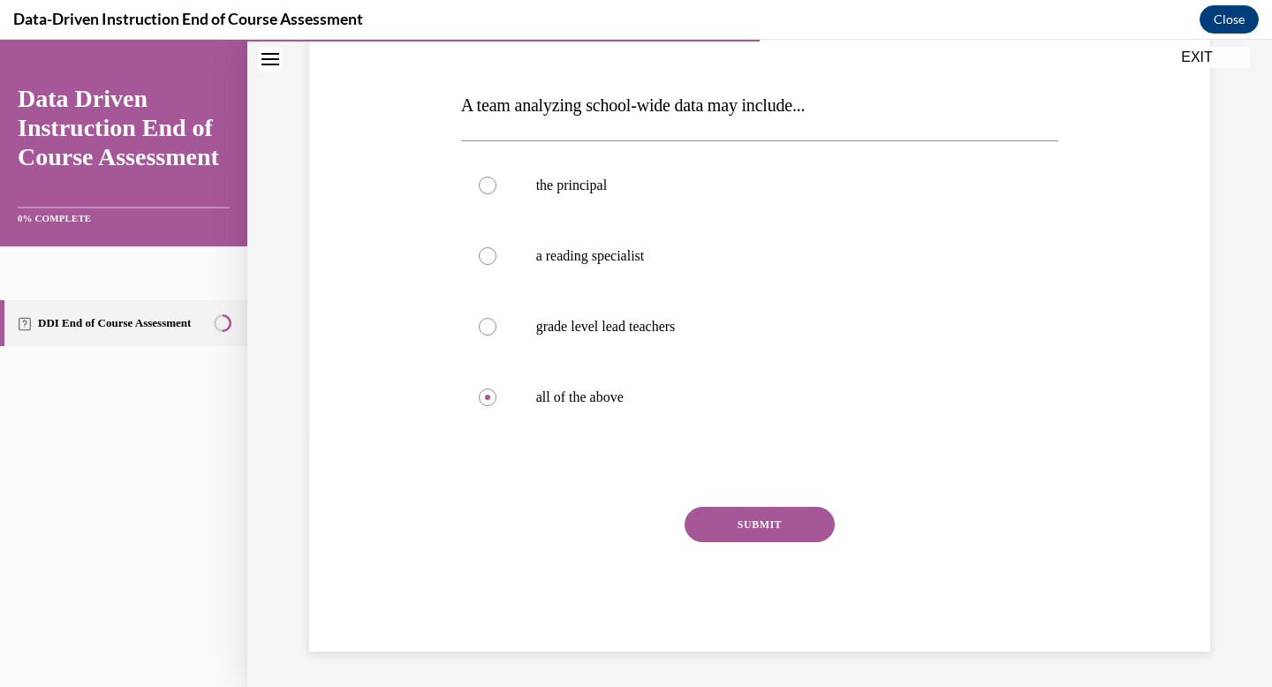
click at [706, 510] on button "SUBMIT" at bounding box center [759, 524] width 150 height 35
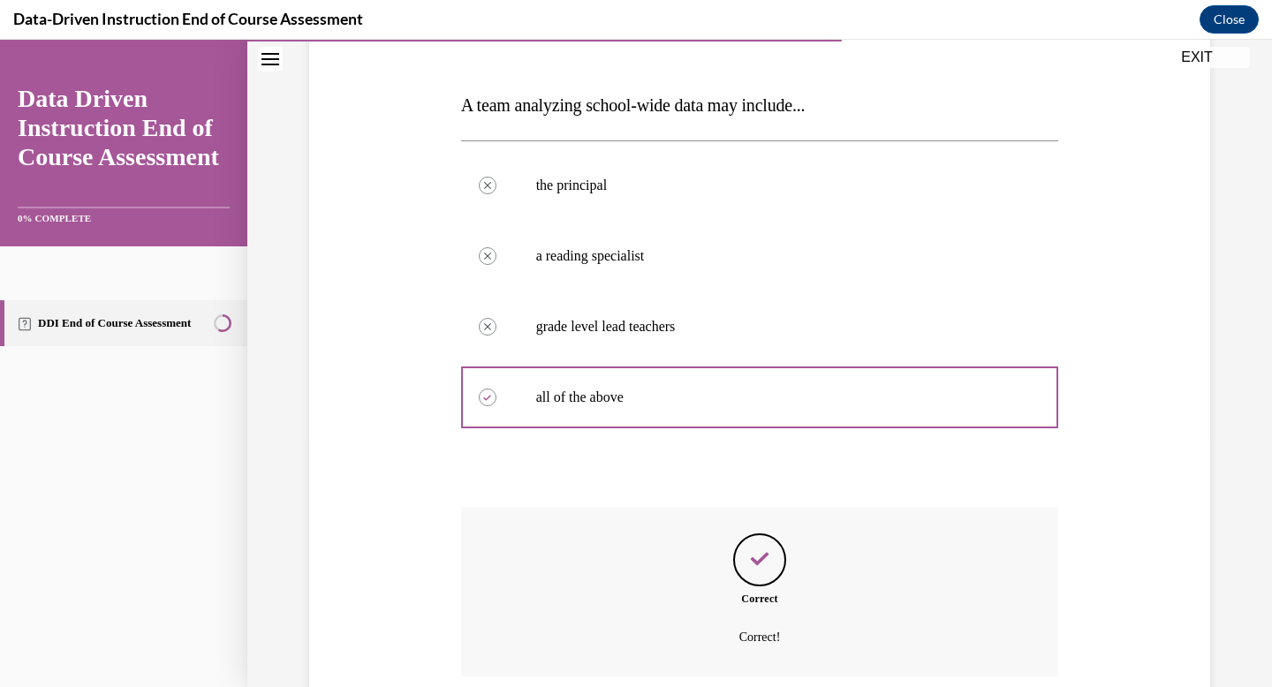
click at [714, 522] on div "Question 07/12 A team analyzing school-wide data may include... the principal C…" at bounding box center [760, 395] width 598 height 798
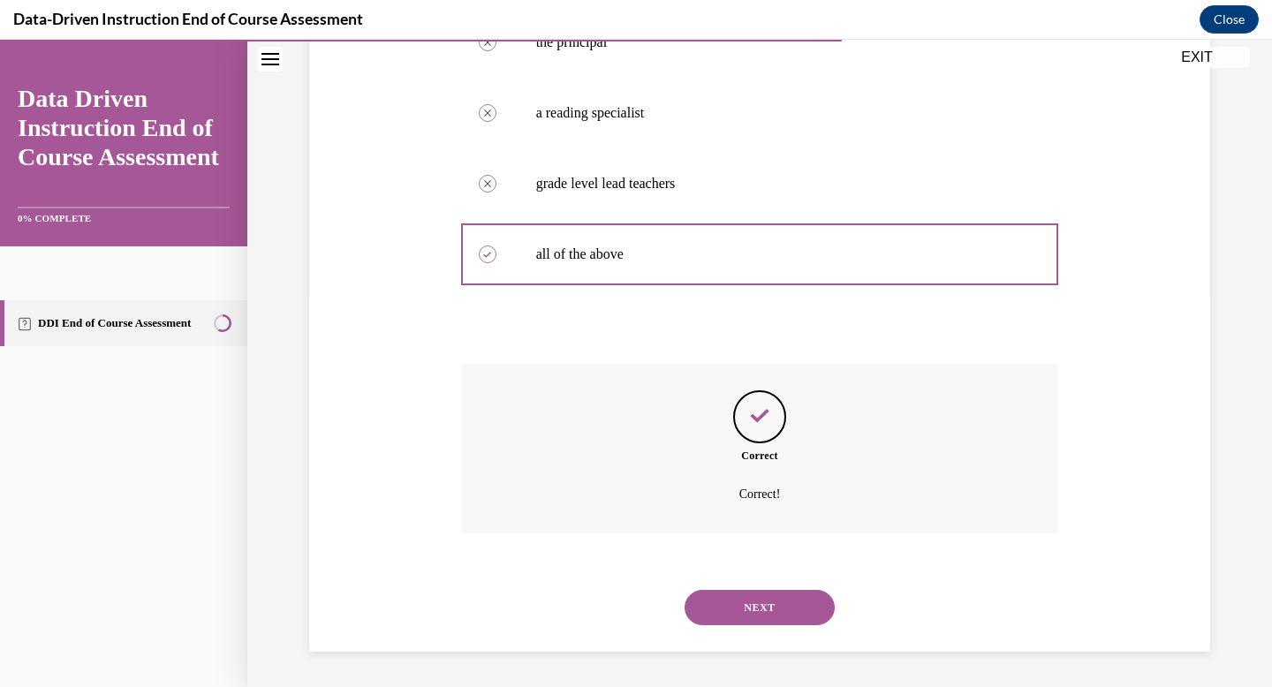
click at [752, 607] on button "NEXT" at bounding box center [759, 607] width 150 height 35
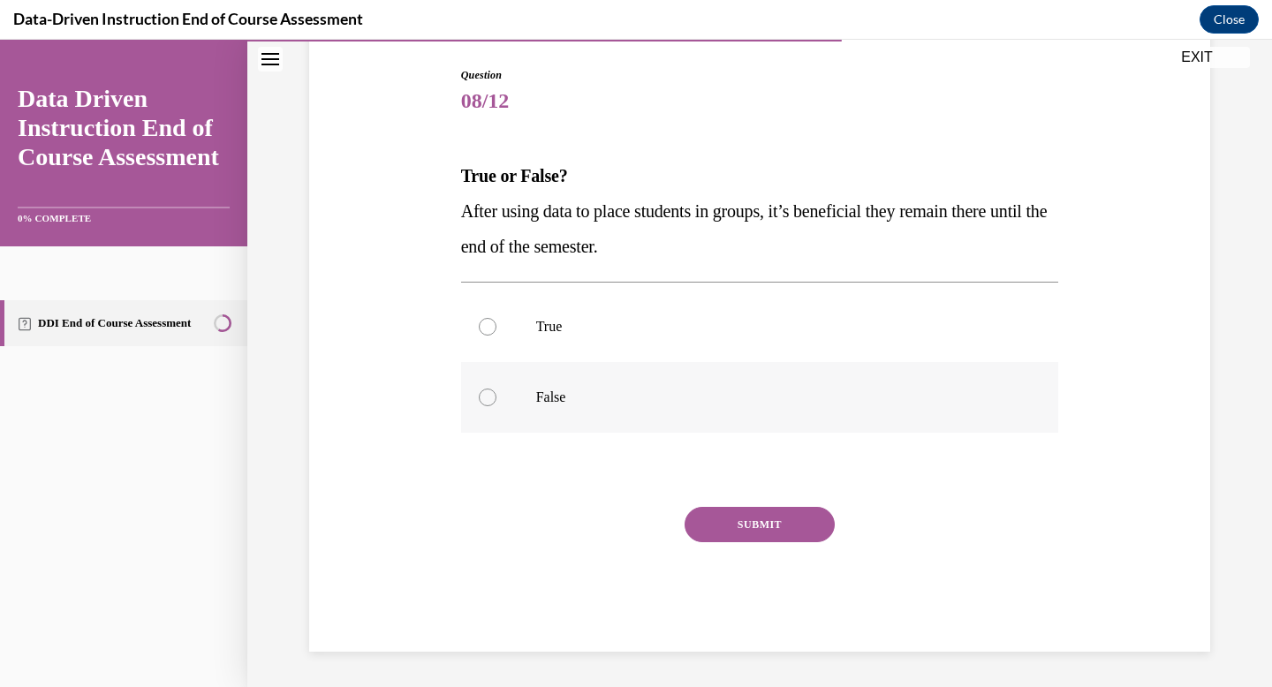
click at [567, 411] on label "False" at bounding box center [760, 397] width 598 height 71
click at [496, 406] on input "False" at bounding box center [488, 398] width 18 height 18
radio input "true"
click at [721, 520] on button "SUBMIT" at bounding box center [759, 524] width 150 height 35
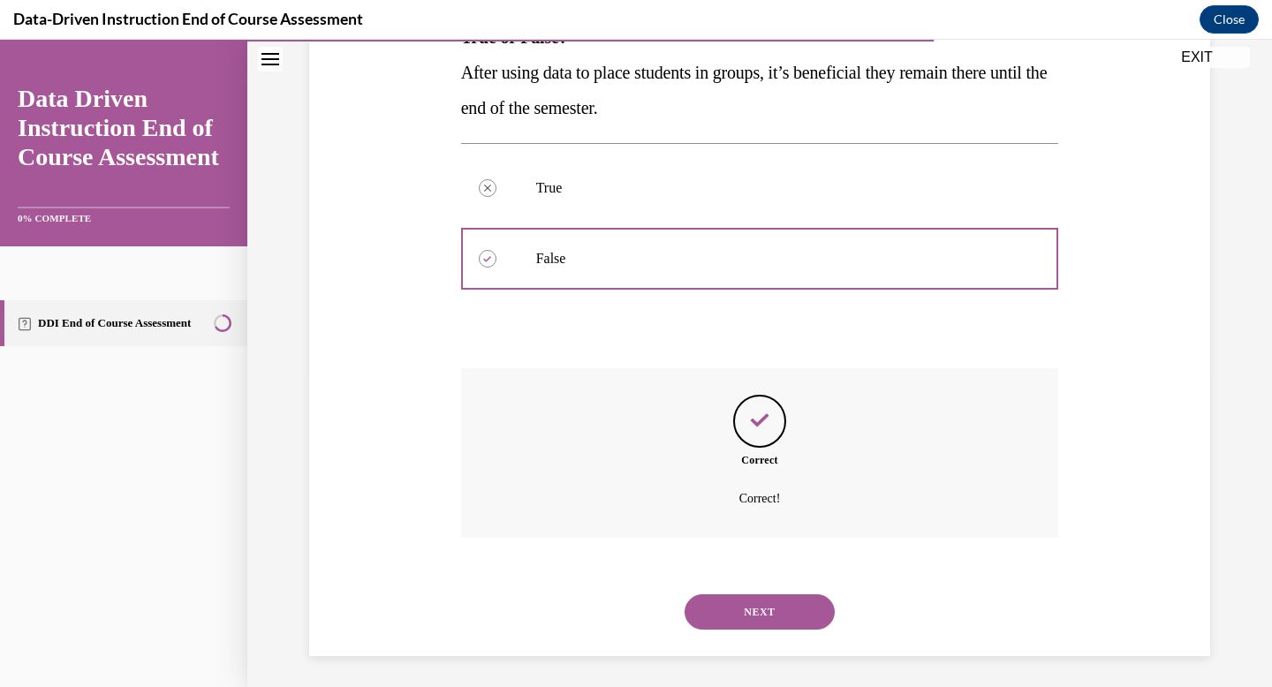
scroll to position [321, 0]
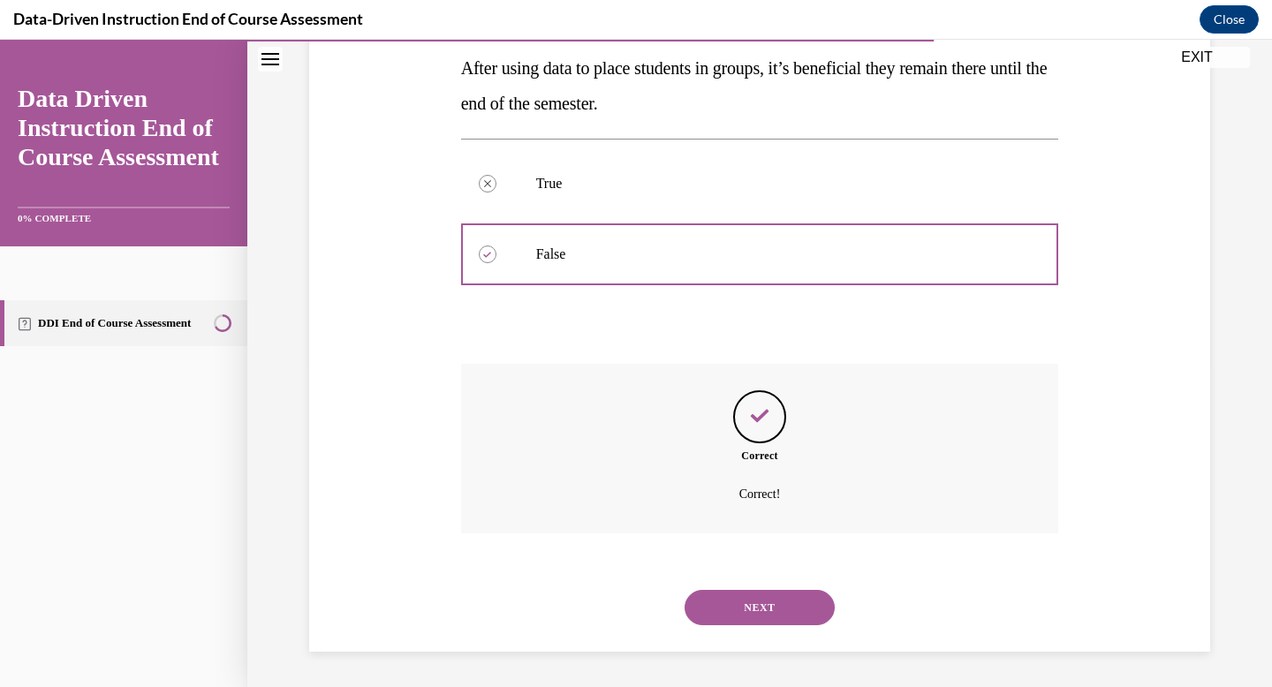
click at [774, 569] on button "SUBMIT" at bounding box center [759, 577] width 150 height 35
click at [772, 593] on button "NEXT" at bounding box center [759, 607] width 150 height 35
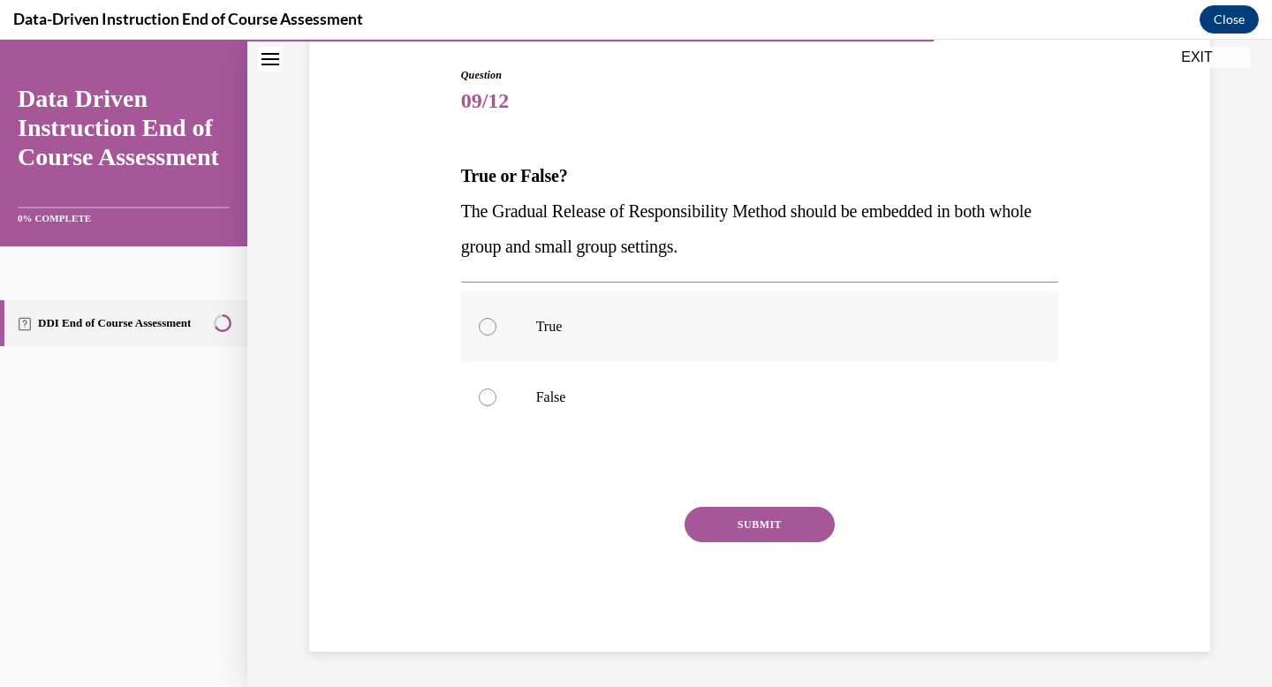
click at [722, 359] on label "True" at bounding box center [760, 326] width 598 height 71
click at [496, 336] on input "True" at bounding box center [488, 327] width 18 height 18
radio input "true"
click at [737, 526] on button "SUBMIT" at bounding box center [759, 524] width 150 height 35
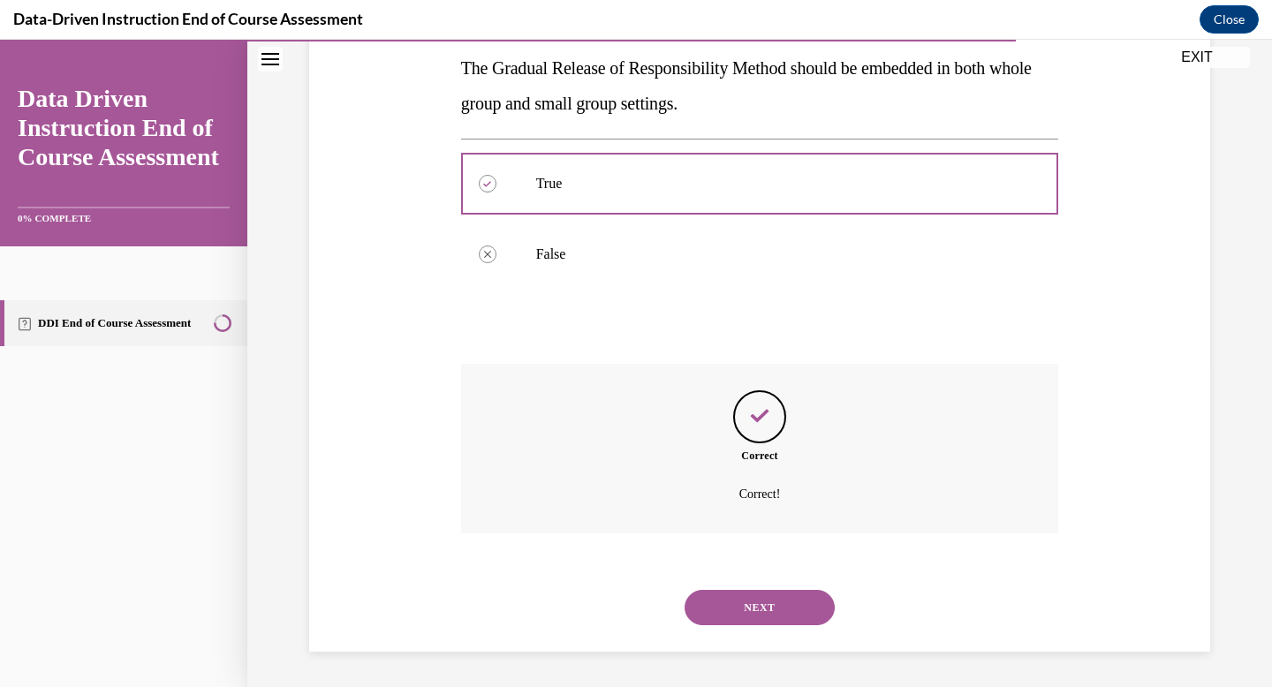
click at [773, 601] on button "NEXT" at bounding box center [759, 607] width 150 height 35
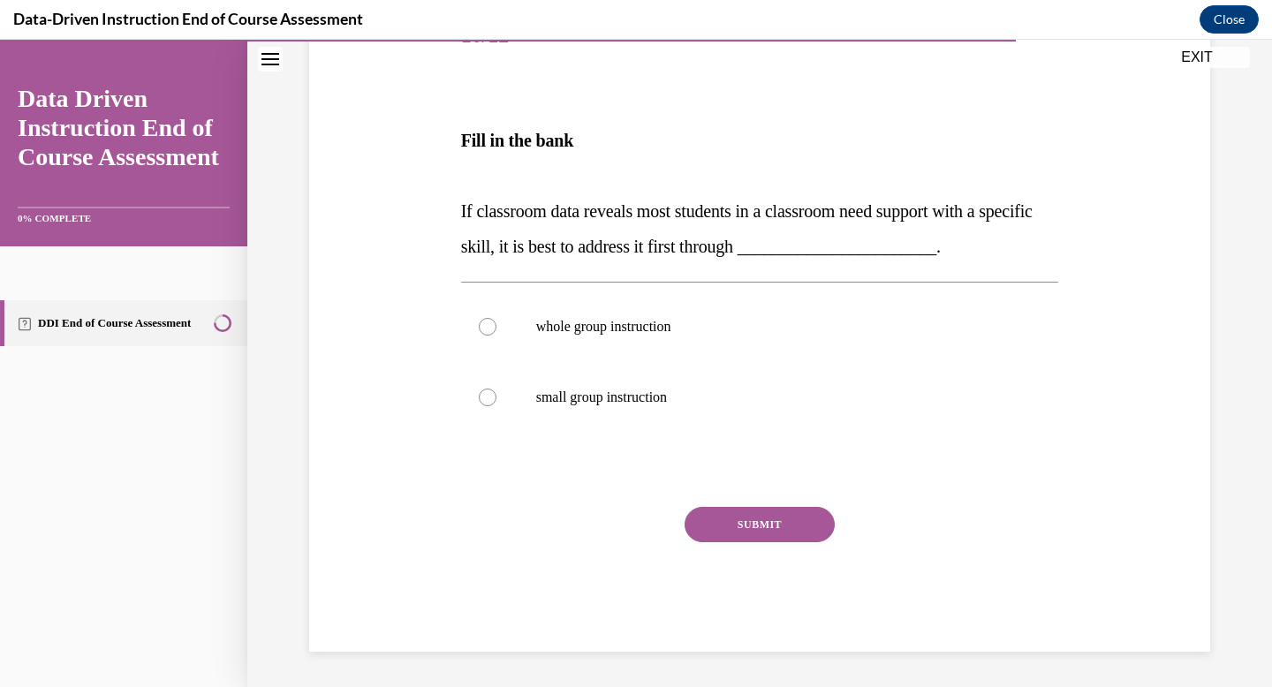
scroll to position [196, 0]
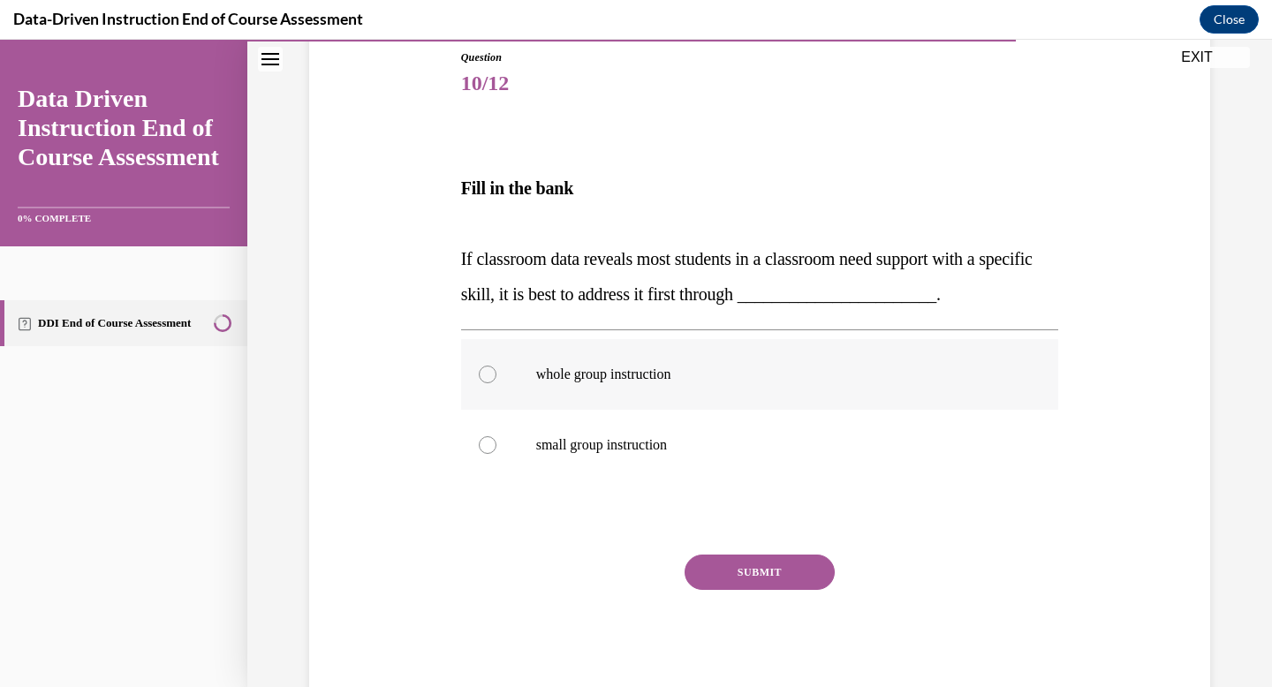
click at [706, 394] on label "whole group instruction" at bounding box center [760, 374] width 598 height 71
click at [496, 383] on input "whole group instruction" at bounding box center [488, 375] width 18 height 18
radio input "true"
click at [719, 564] on button "SUBMIT" at bounding box center [759, 572] width 150 height 35
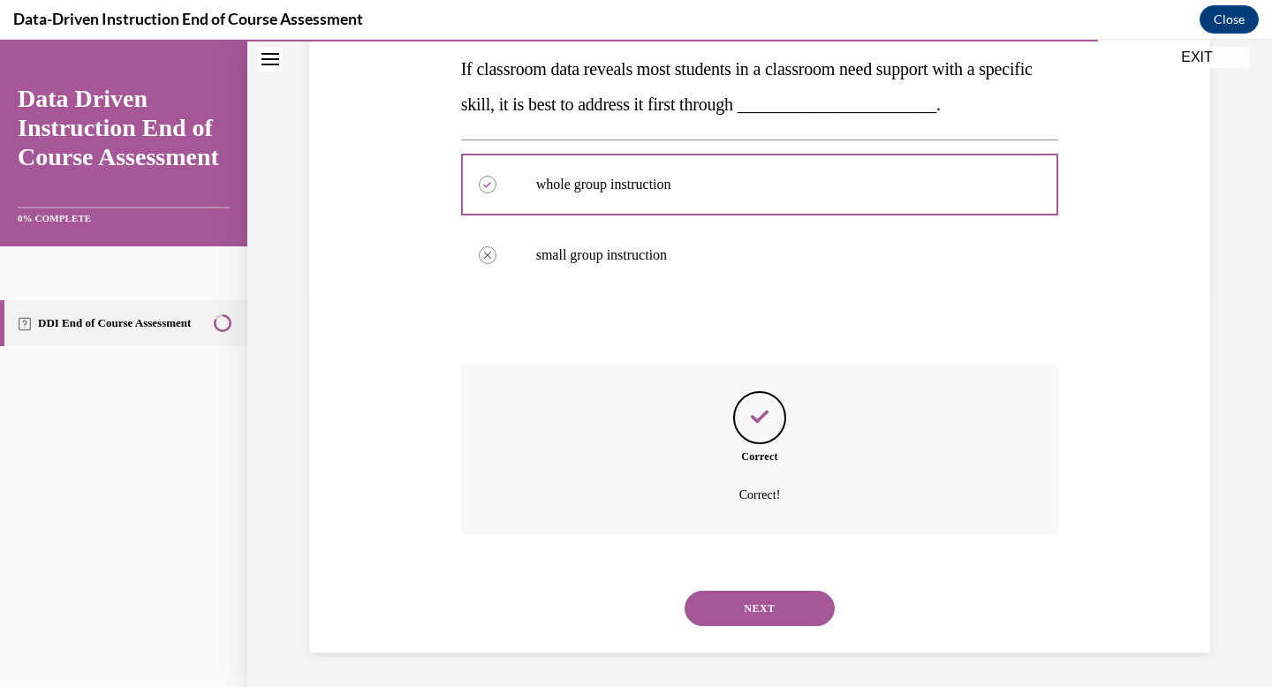
scroll to position [387, 0]
click at [729, 600] on button "NEXT" at bounding box center [759, 607] width 150 height 35
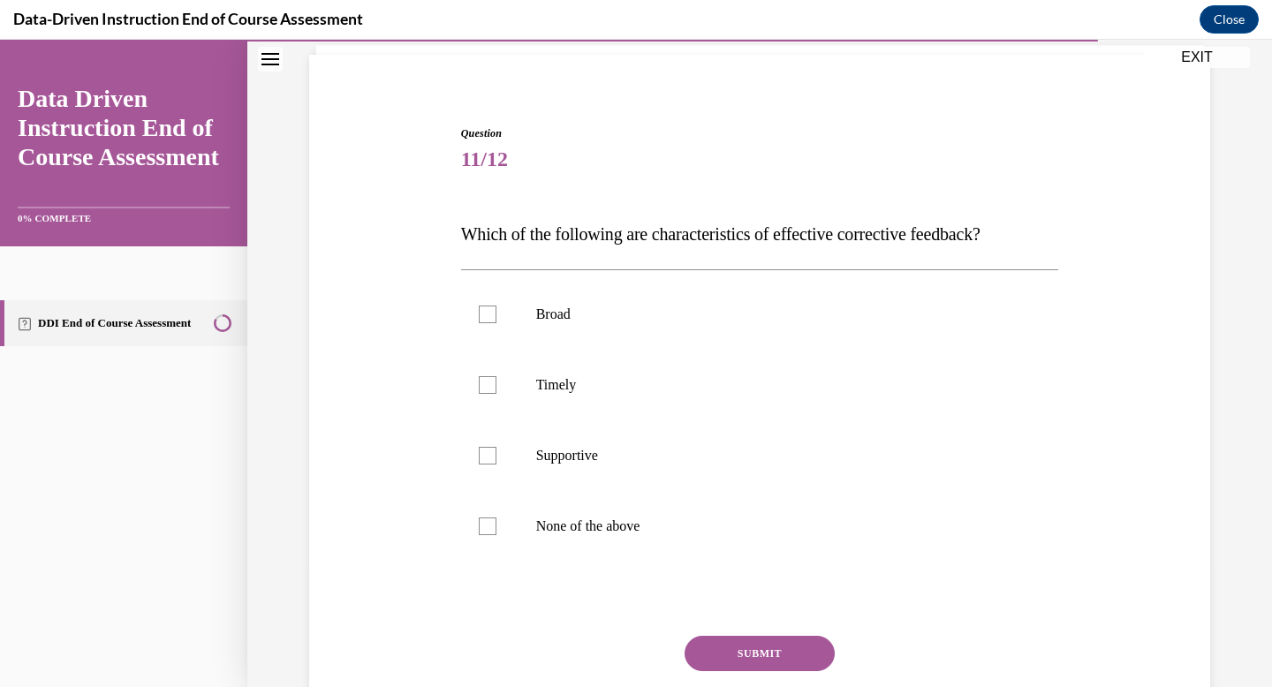
scroll to position [121, 0]
click at [616, 387] on p "Timely" at bounding box center [775, 384] width 479 height 18
click at [496, 387] on input "Timely" at bounding box center [488, 384] width 18 height 18
checkbox input "true"
drag, startPoint x: 619, startPoint y: 444, endPoint x: 668, endPoint y: 608, distance: 170.4
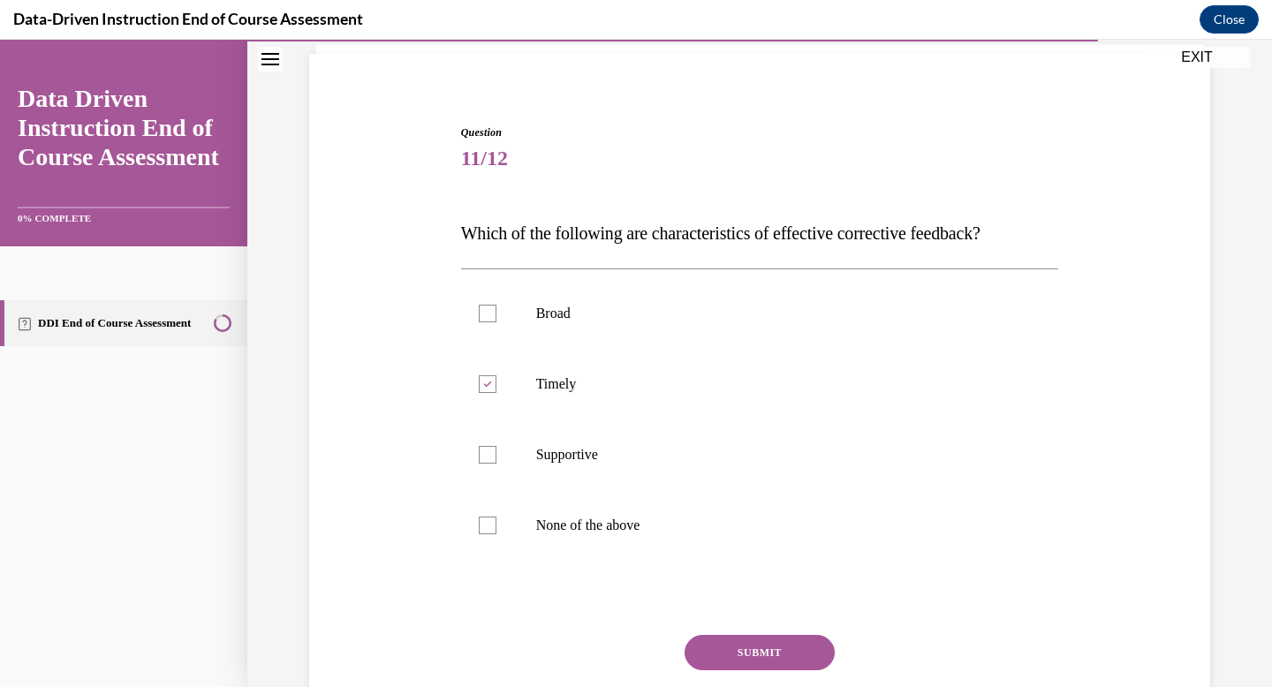
click at [620, 444] on label "Supportive" at bounding box center [760, 454] width 598 height 71
click at [496, 446] on input "Supportive" at bounding box center [488, 455] width 18 height 18
checkbox input "true"
click at [729, 656] on button "SUBMIT" at bounding box center [759, 652] width 150 height 35
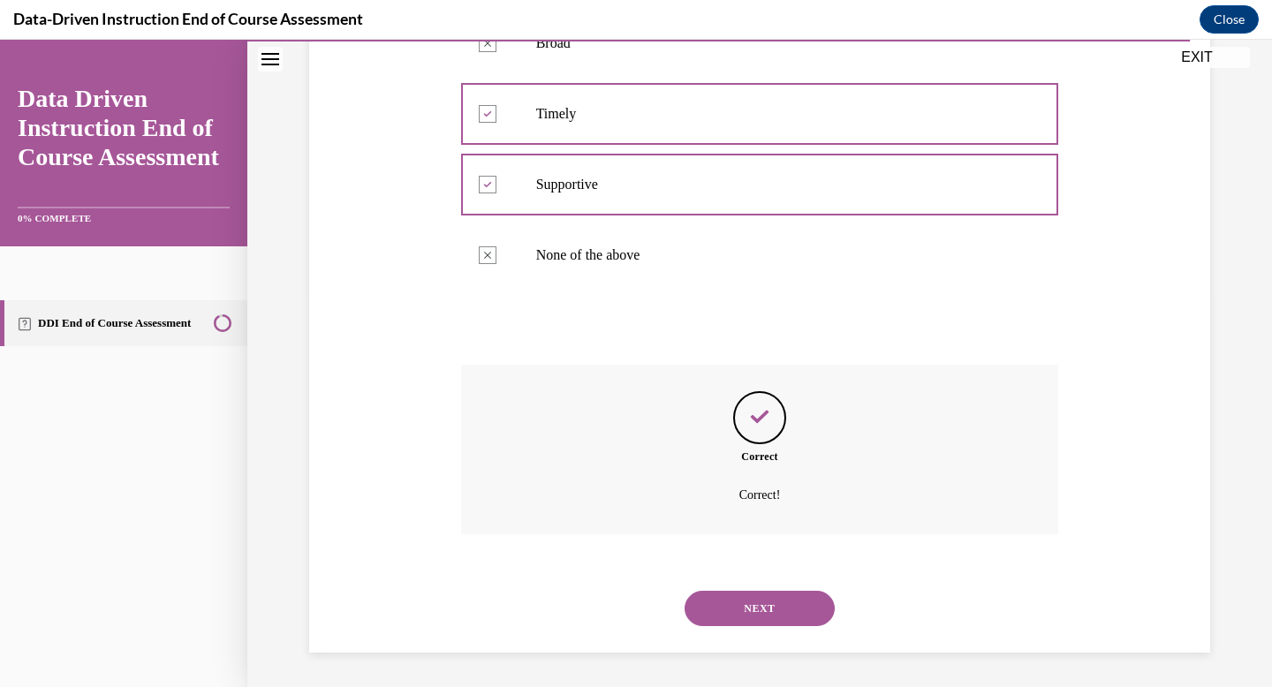
scroll to position [392, 0]
click at [739, 613] on button "NEXT" at bounding box center [759, 607] width 150 height 35
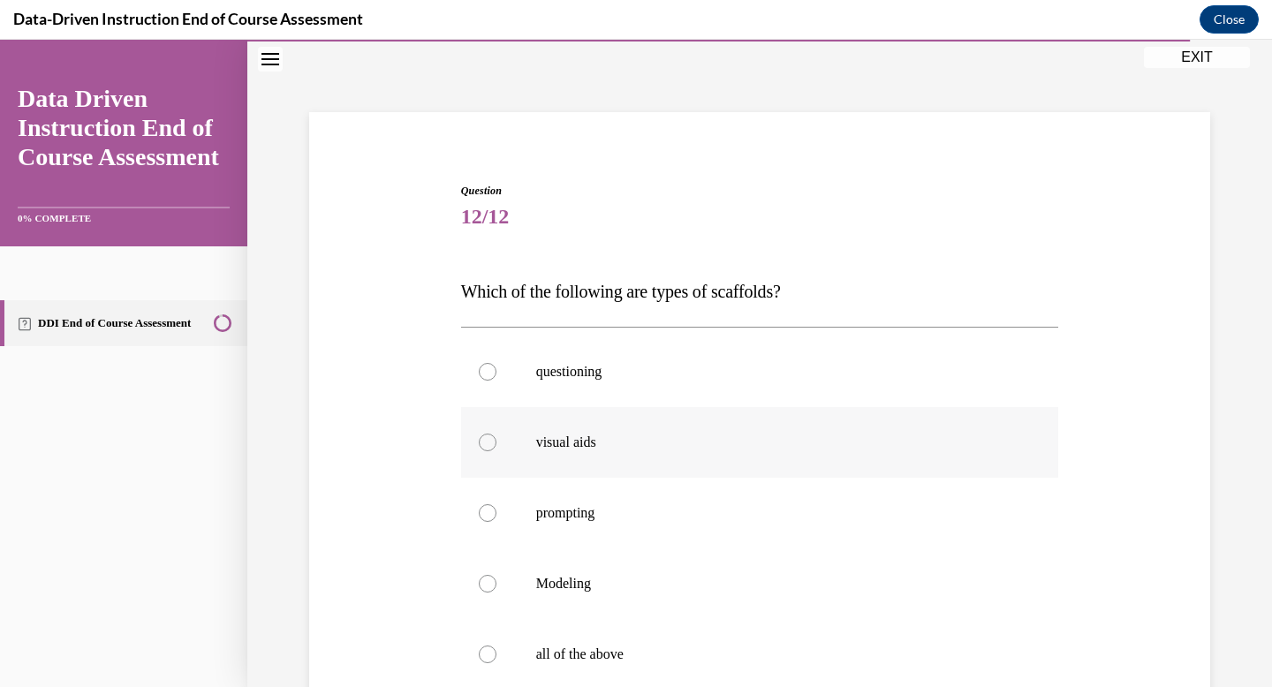
scroll to position [183, 0]
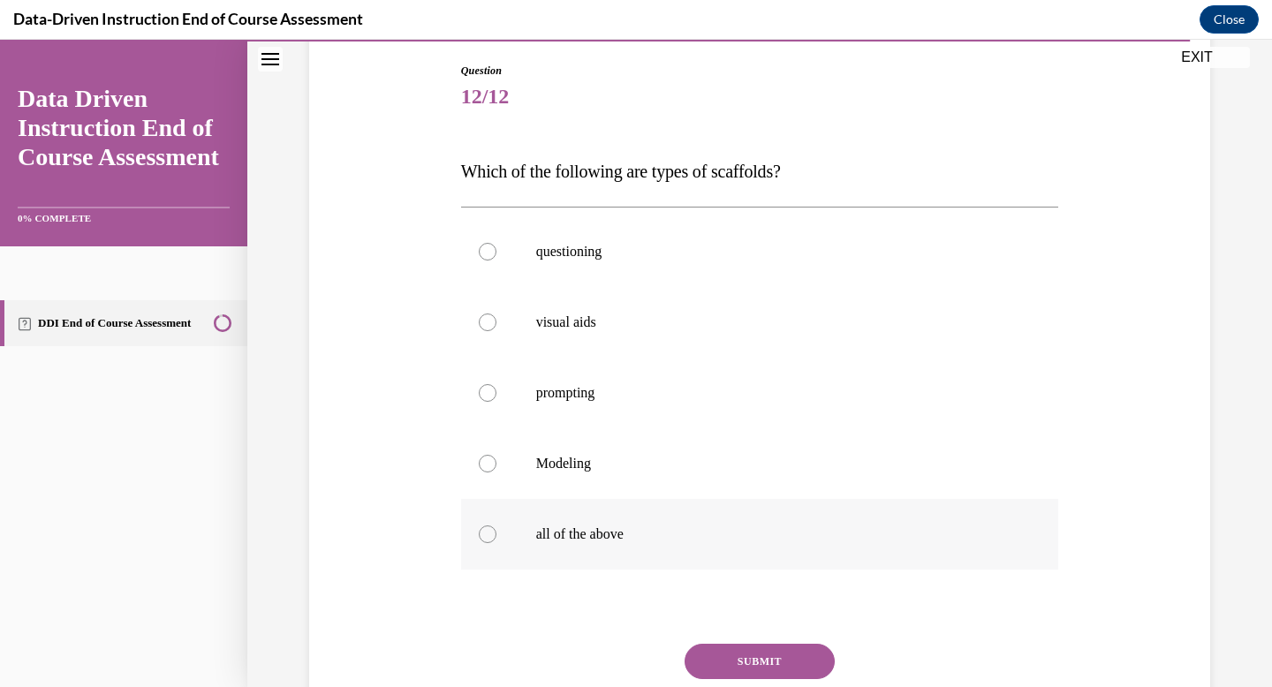
click at [668, 510] on label "all of the above" at bounding box center [760, 534] width 598 height 71
click at [496, 525] on input "all of the above" at bounding box center [488, 534] width 18 height 18
radio input "true"
click at [707, 662] on button "SUBMIT" at bounding box center [759, 661] width 150 height 35
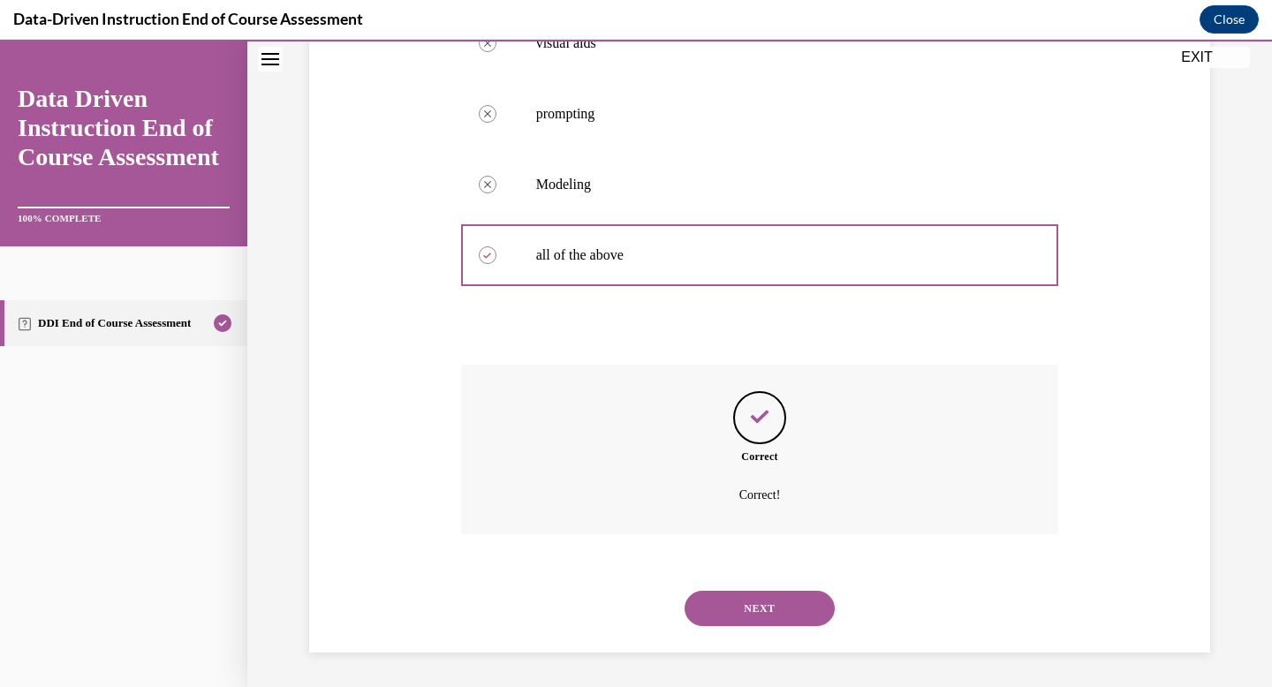
scroll to position [463, 0]
click at [728, 607] on button "NEXT" at bounding box center [759, 607] width 150 height 35
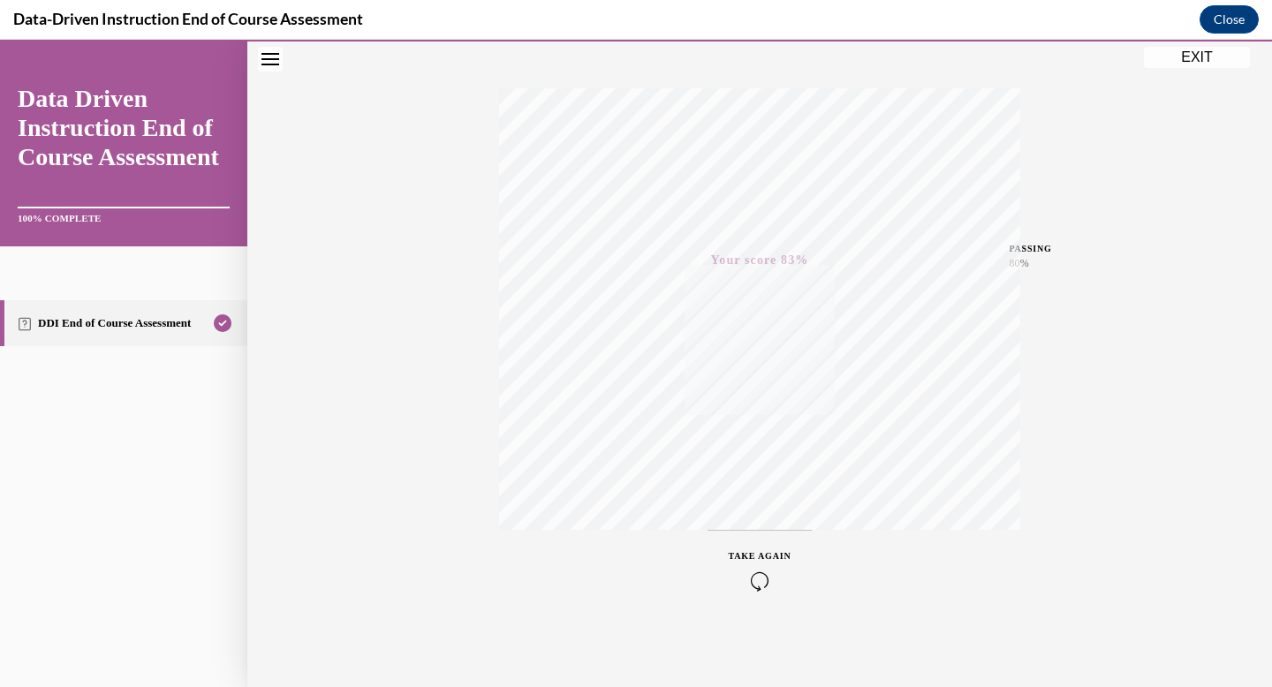
scroll to position [258, 0]
click at [1190, 60] on button "EXIT" at bounding box center [1197, 57] width 106 height 21
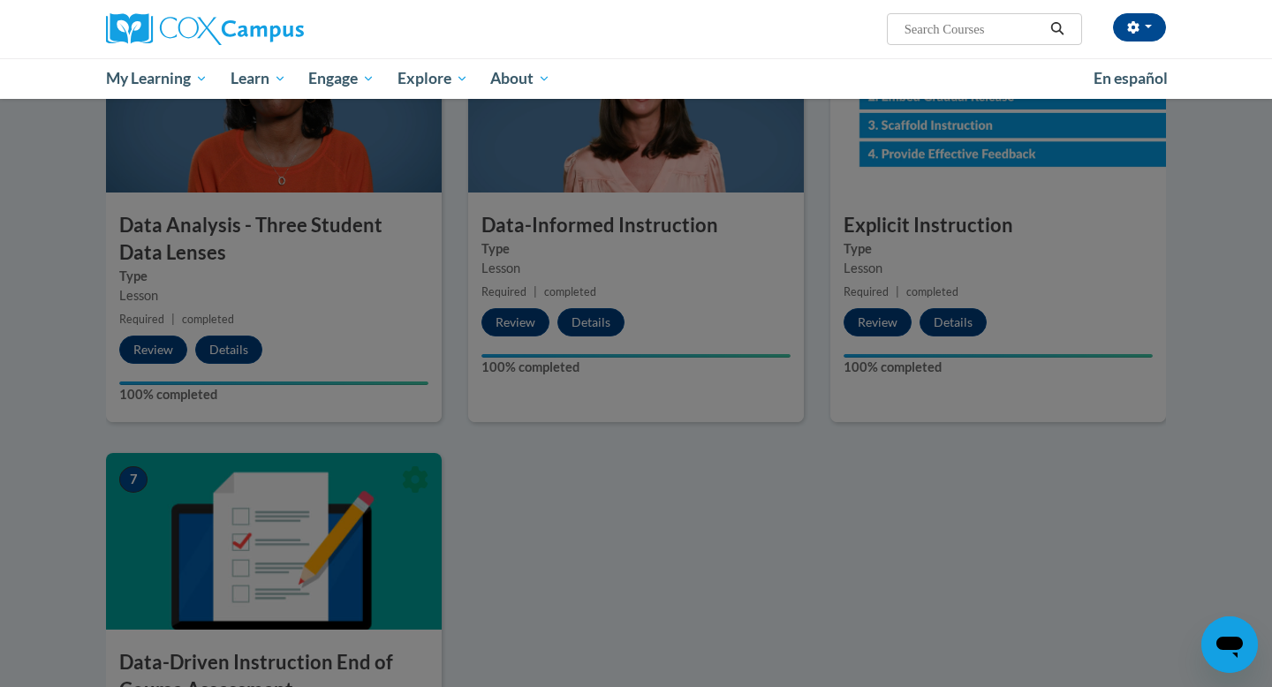
scroll to position [1264, 0]
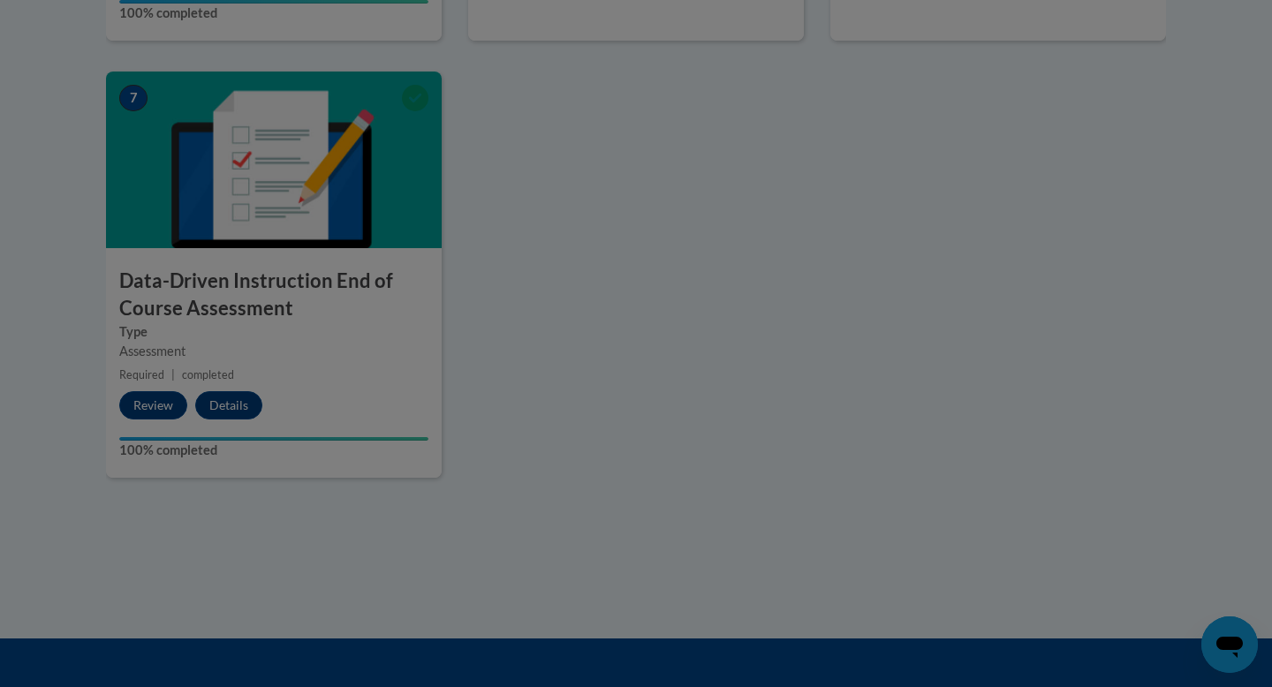
click at [346, 369] on div at bounding box center [636, 343] width 1272 height 687
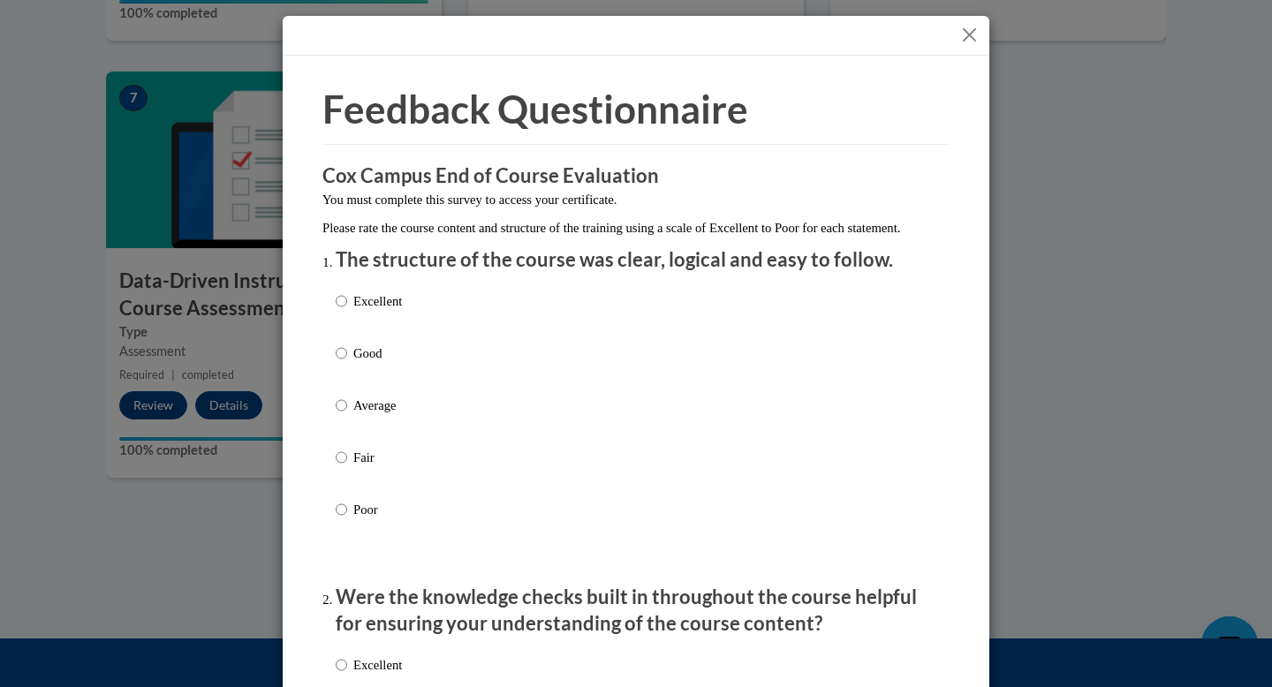
click at [395, 308] on div "Excellent Good Average Fair Poor" at bounding box center [369, 420] width 66 height 274
click at [384, 361] on div "Excellent Good Average Fair Poor" at bounding box center [369, 420] width 66 height 274
click at [375, 363] on p "Good" at bounding box center [377, 353] width 49 height 19
click at [347, 363] on input "Good" at bounding box center [341, 353] width 11 height 19
radio input "true"
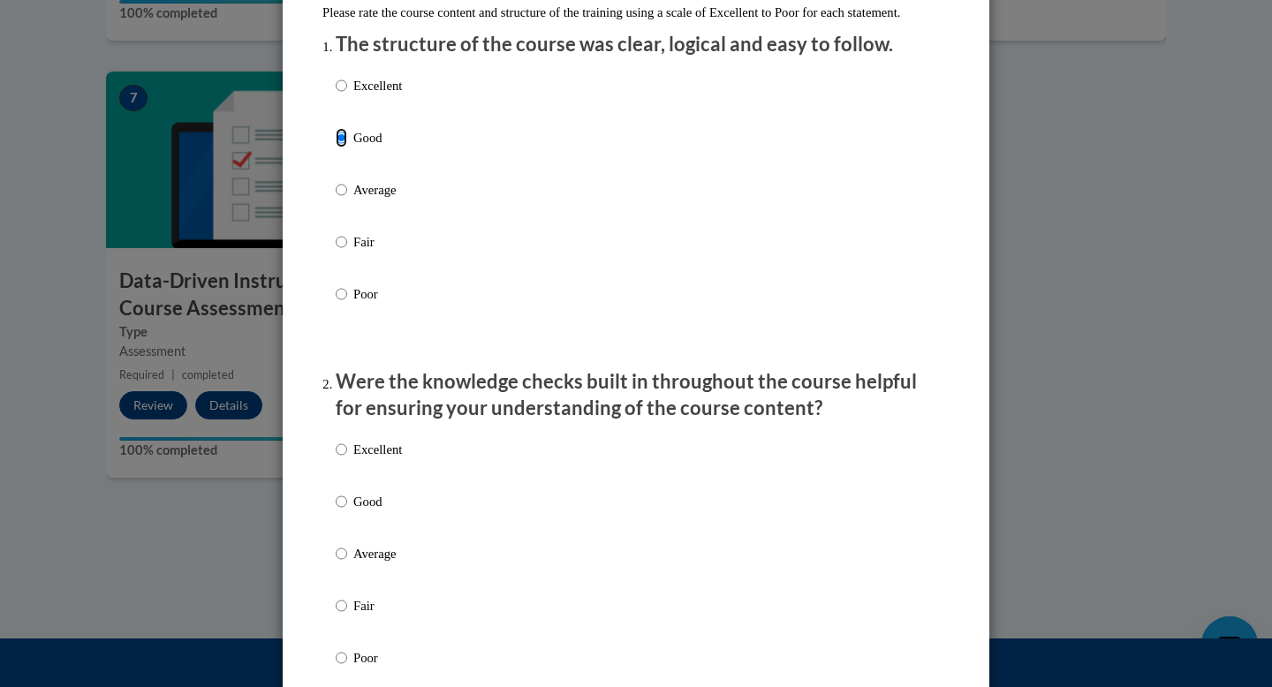
scroll to position [291, 0]
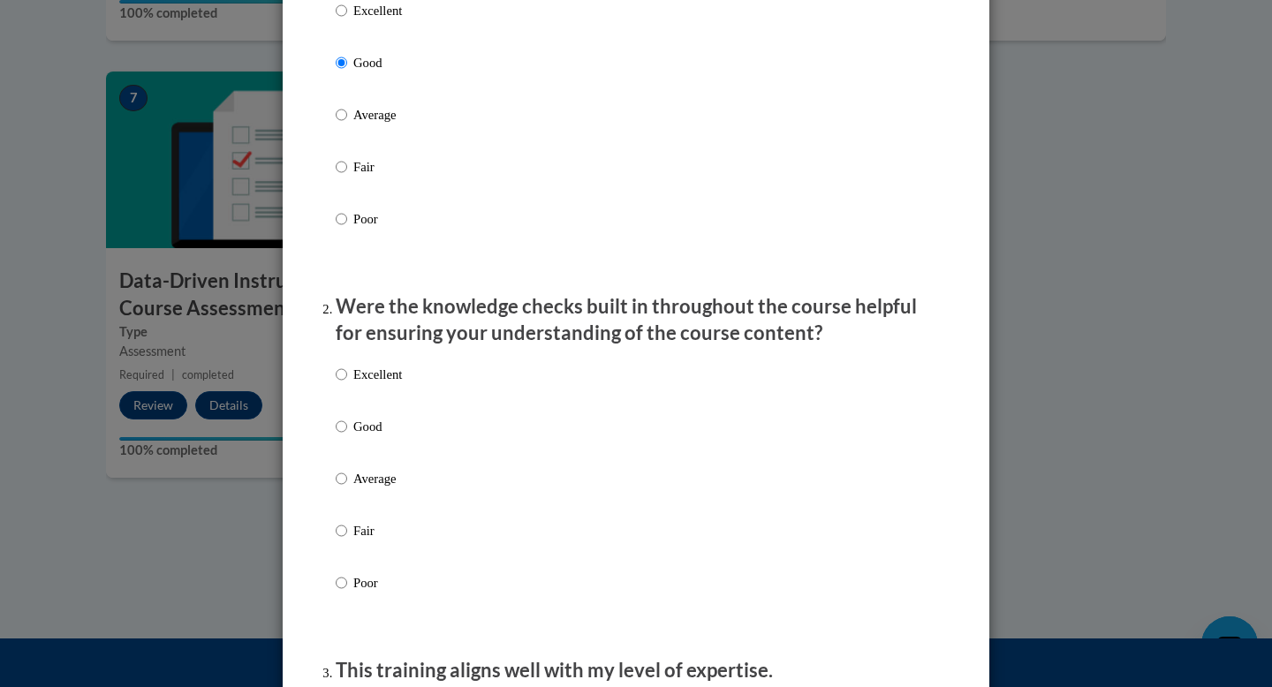
click at [368, 456] on label "Good" at bounding box center [369, 441] width 66 height 48
click at [347, 436] on input "Good" at bounding box center [341, 426] width 11 height 19
radio input "true"
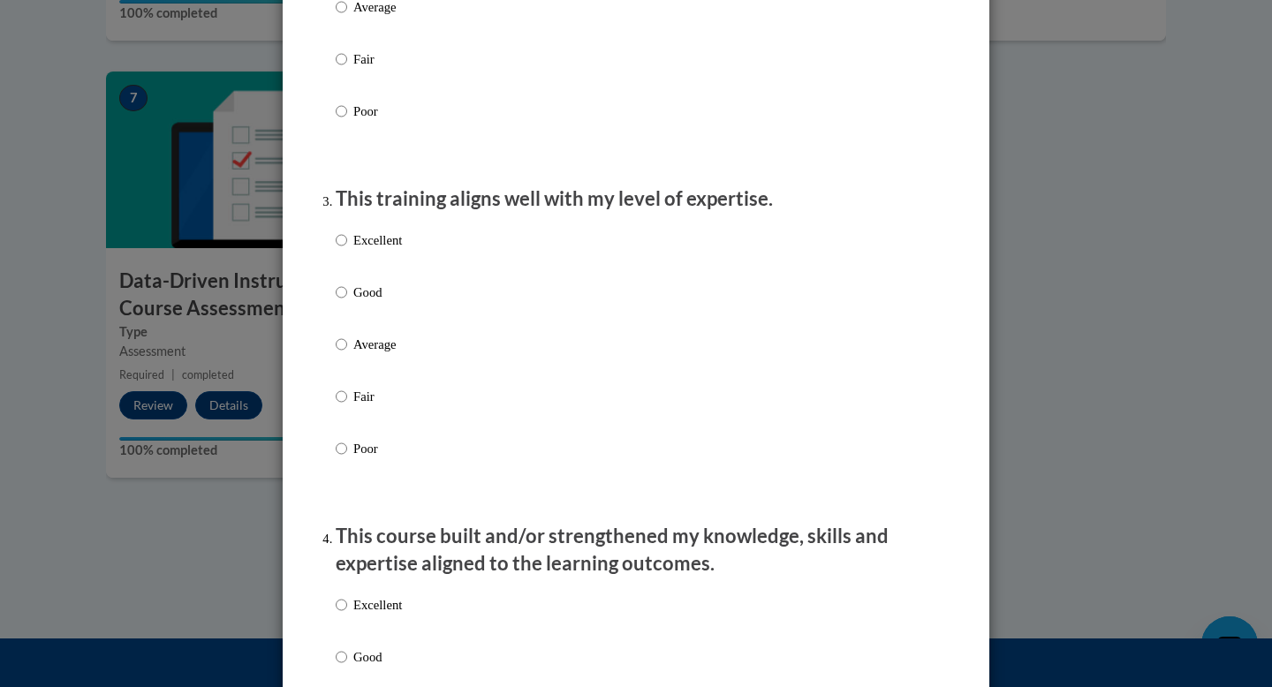
click at [356, 330] on label "Good" at bounding box center [369, 307] width 66 height 48
click at [347, 302] on input "Good" at bounding box center [341, 292] width 11 height 19
radio input "true"
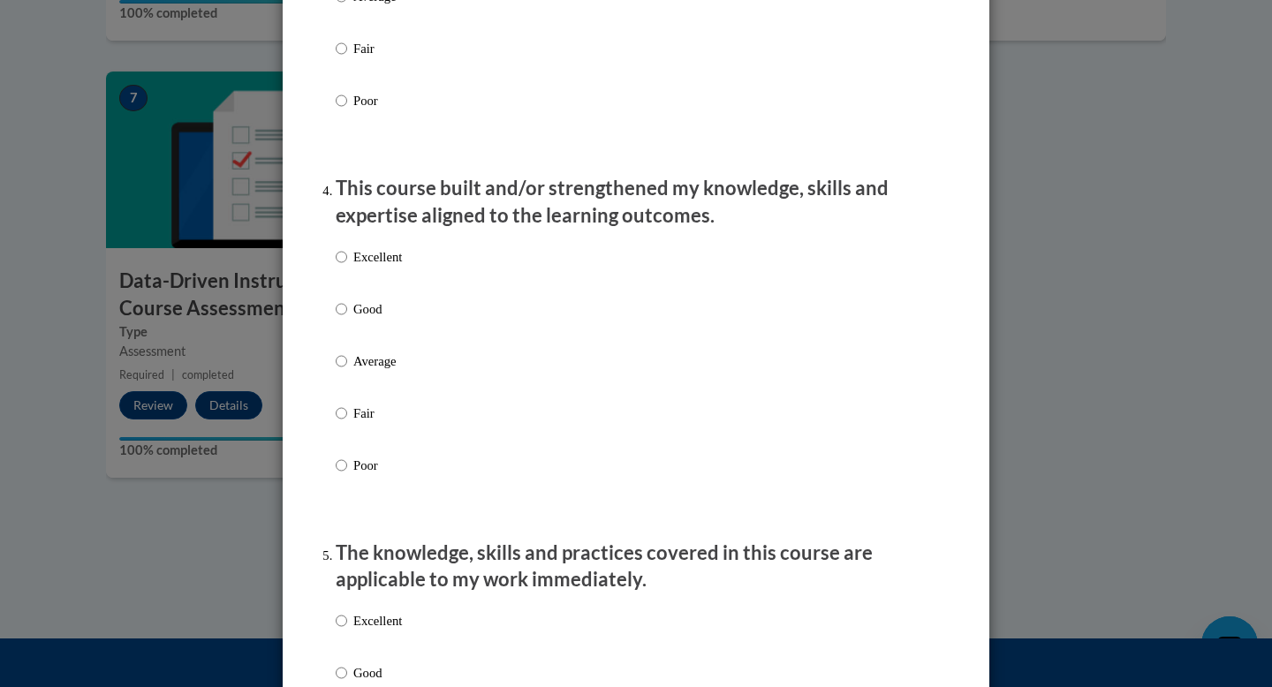
click at [336, 347] on label "Good" at bounding box center [369, 323] width 66 height 48
click at [336, 319] on input "Good" at bounding box center [341, 308] width 11 height 19
radio input "true"
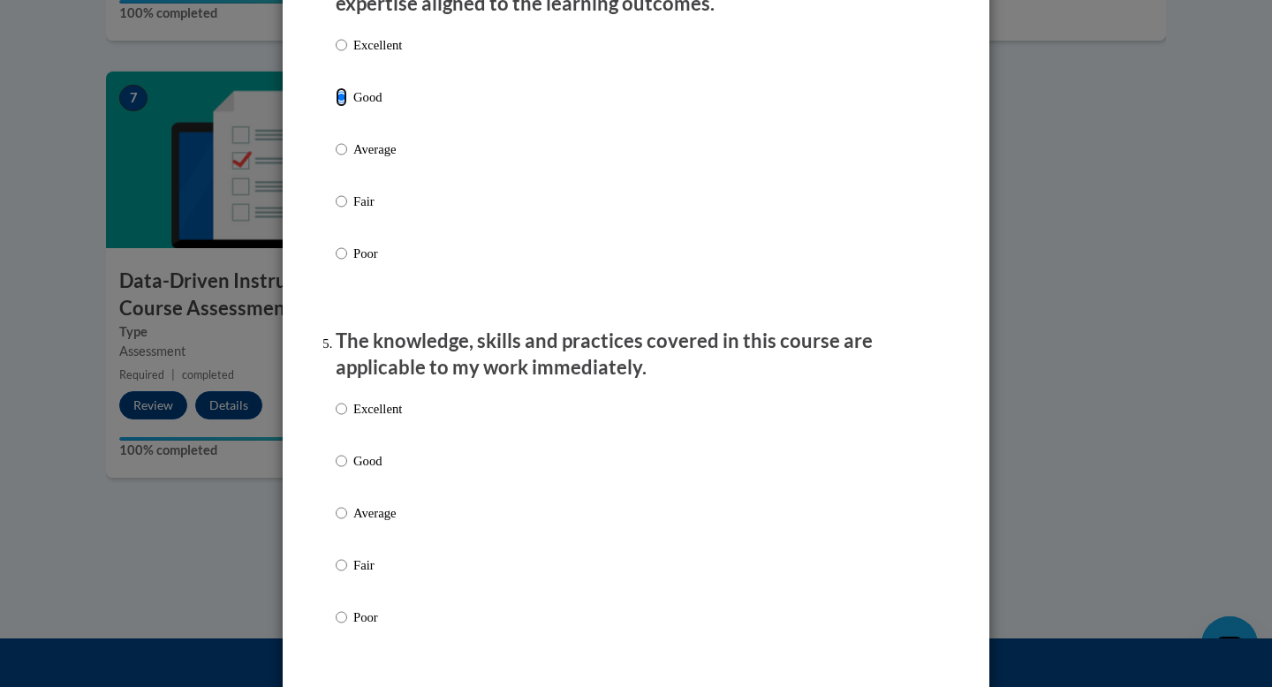
scroll to position [1409, 0]
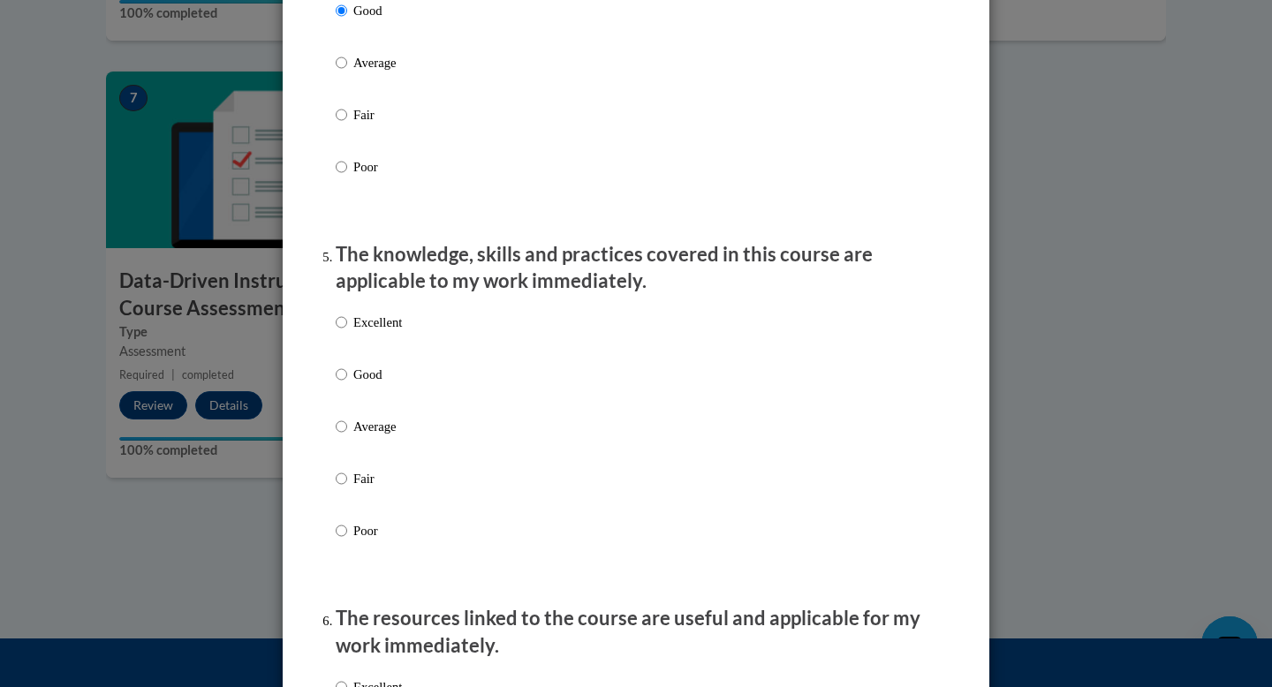
click at [351, 412] on label "Good" at bounding box center [369, 389] width 66 height 48
click at [347, 384] on input "Good" at bounding box center [341, 374] width 11 height 19
radio input "true"
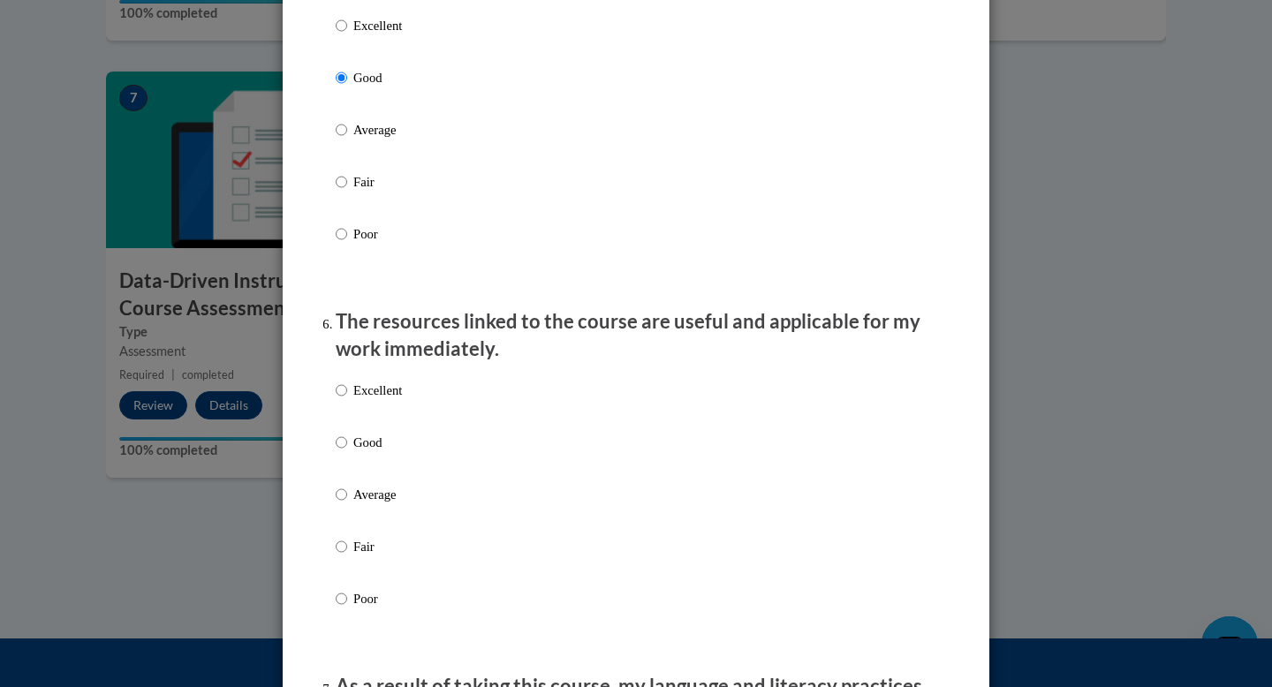
click at [356, 452] on p "Good" at bounding box center [377, 442] width 49 height 19
click at [347, 452] on input "Good" at bounding box center [341, 442] width 11 height 19
radio input "true"
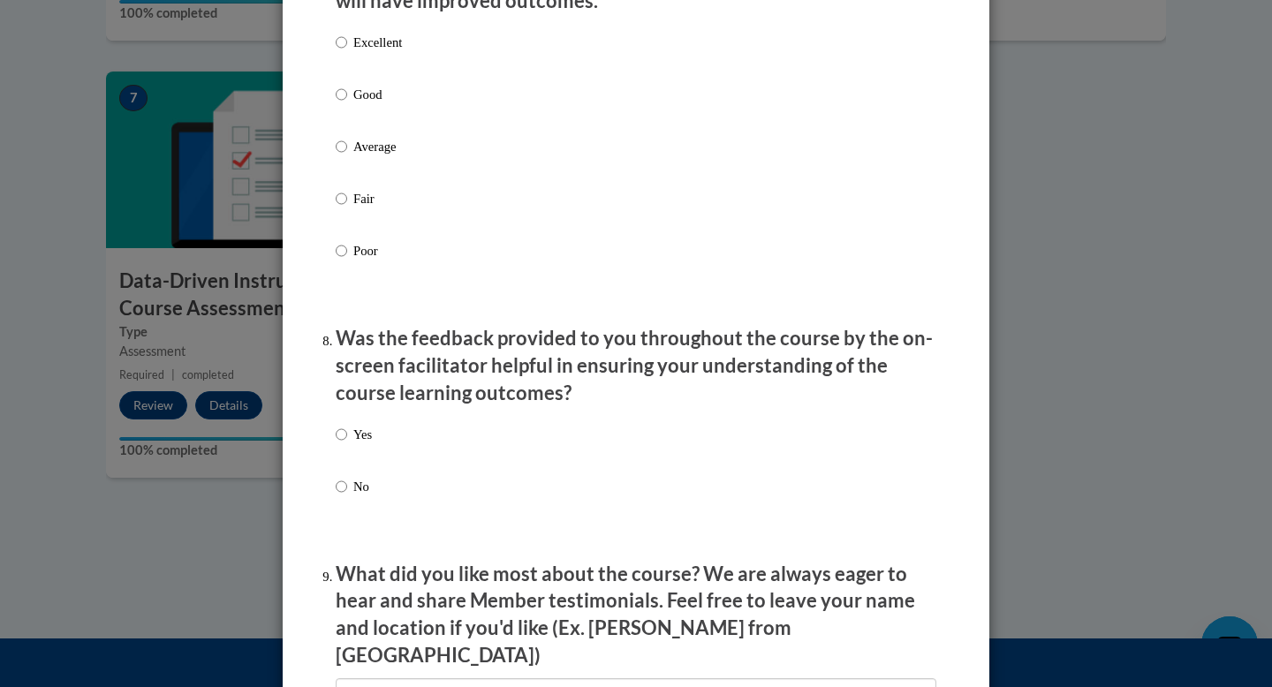
scroll to position [2422, 0]
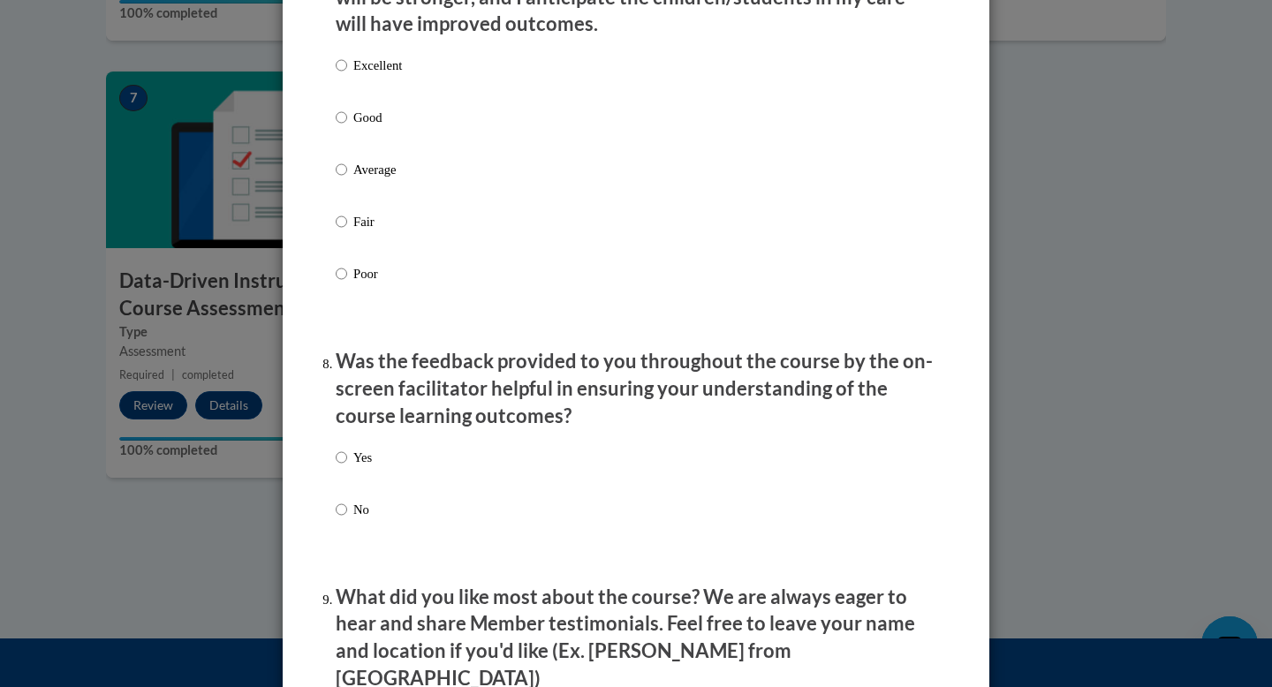
click at [349, 144] on label "Good" at bounding box center [369, 132] width 66 height 48
click at [347, 127] on input "Good" at bounding box center [341, 117] width 11 height 19
radio input "true"
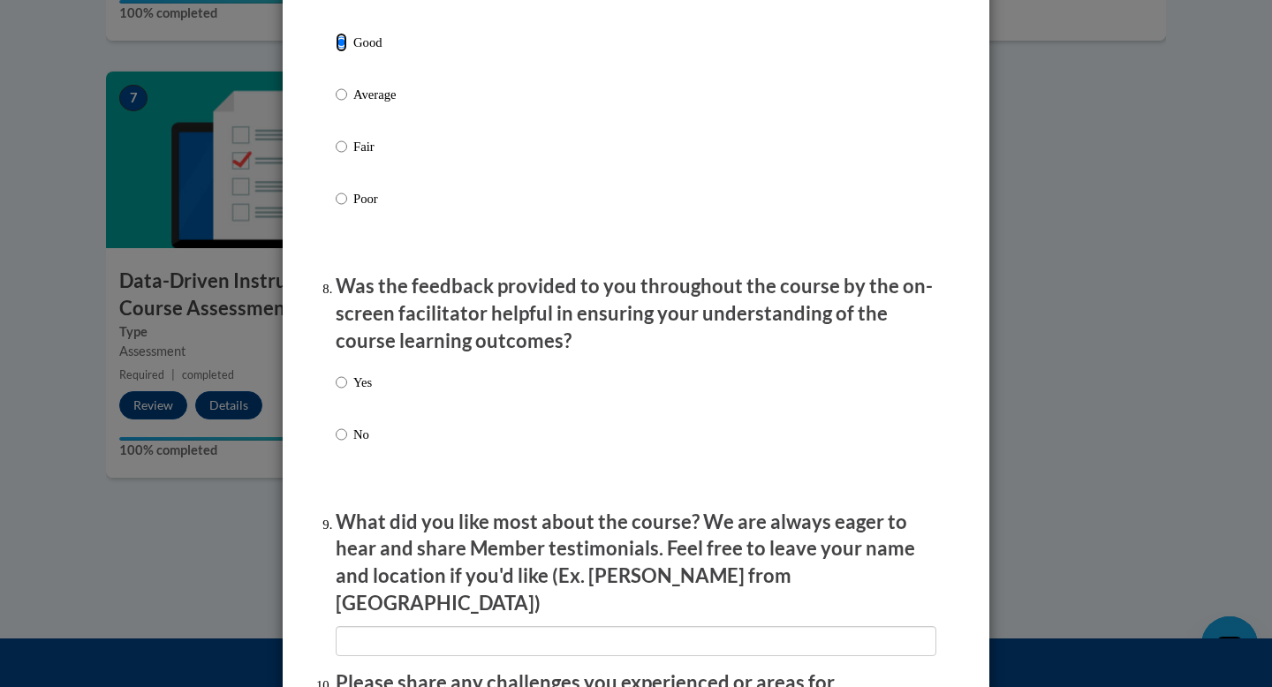
scroll to position [2495, 0]
click at [348, 413] on label "Yes" at bounding box center [354, 398] width 36 height 48
click at [347, 394] on input "Yes" at bounding box center [341, 383] width 11 height 19
radio input "true"
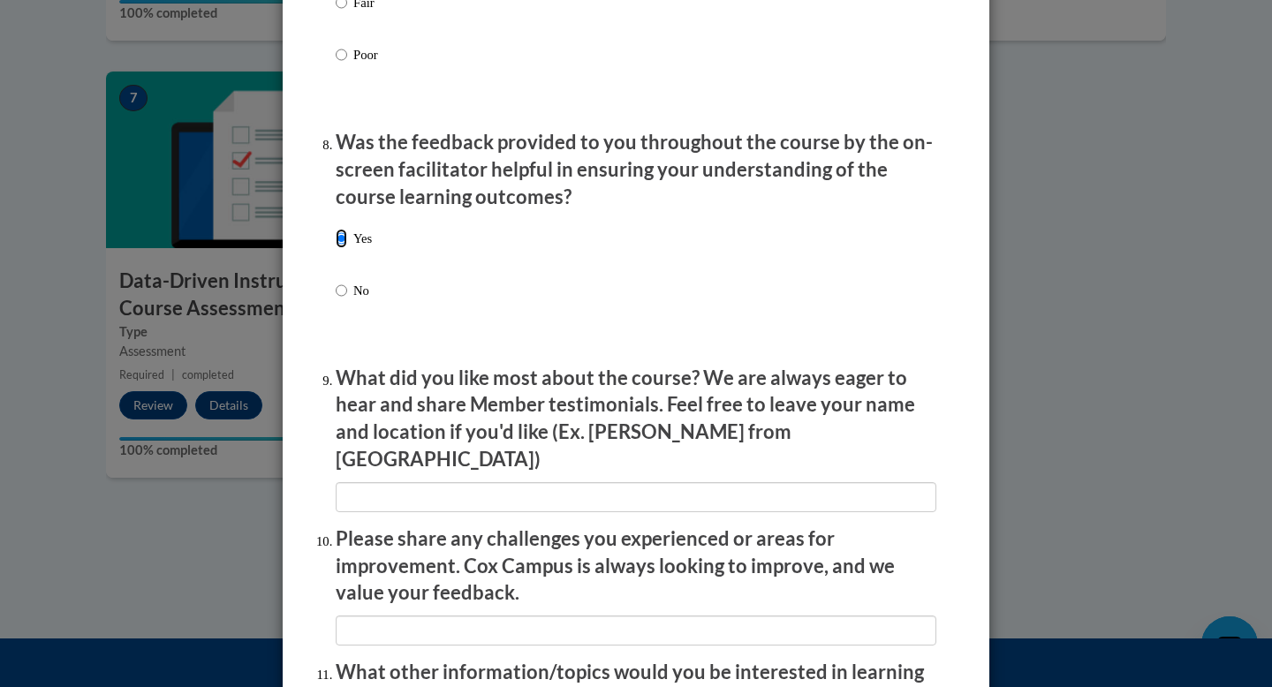
scroll to position [2987, 0]
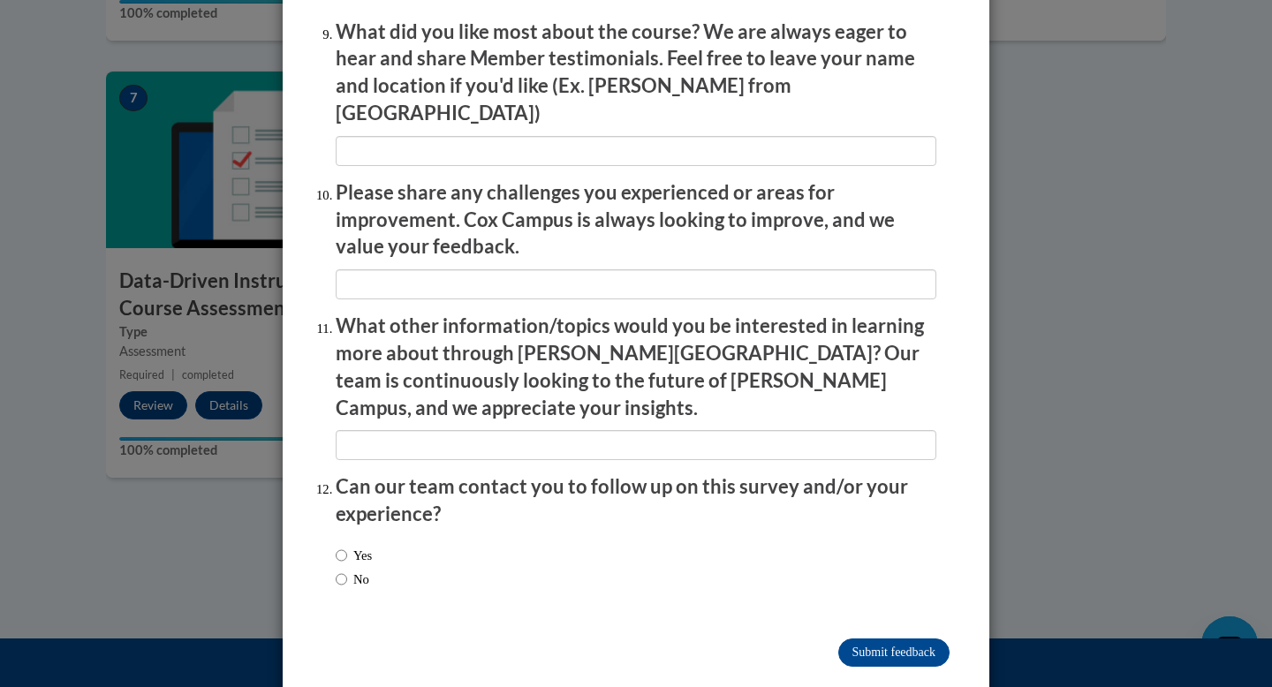
click at [348, 570] on label "No" at bounding box center [353, 579] width 34 height 19
click at [347, 570] on input "No" at bounding box center [341, 579] width 11 height 19
radio input "true"
click at [914, 639] on input "Submit feedback" at bounding box center [893, 653] width 111 height 28
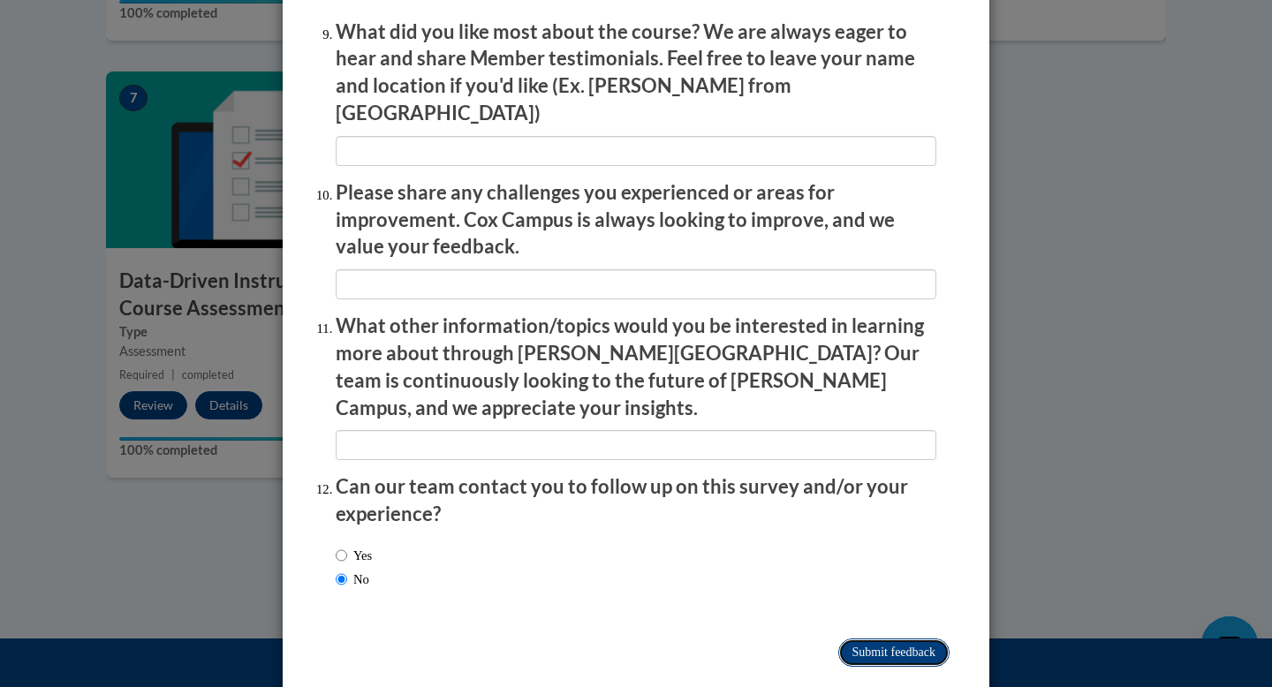
click at [914, 639] on input "Submitting" at bounding box center [893, 653] width 111 height 28
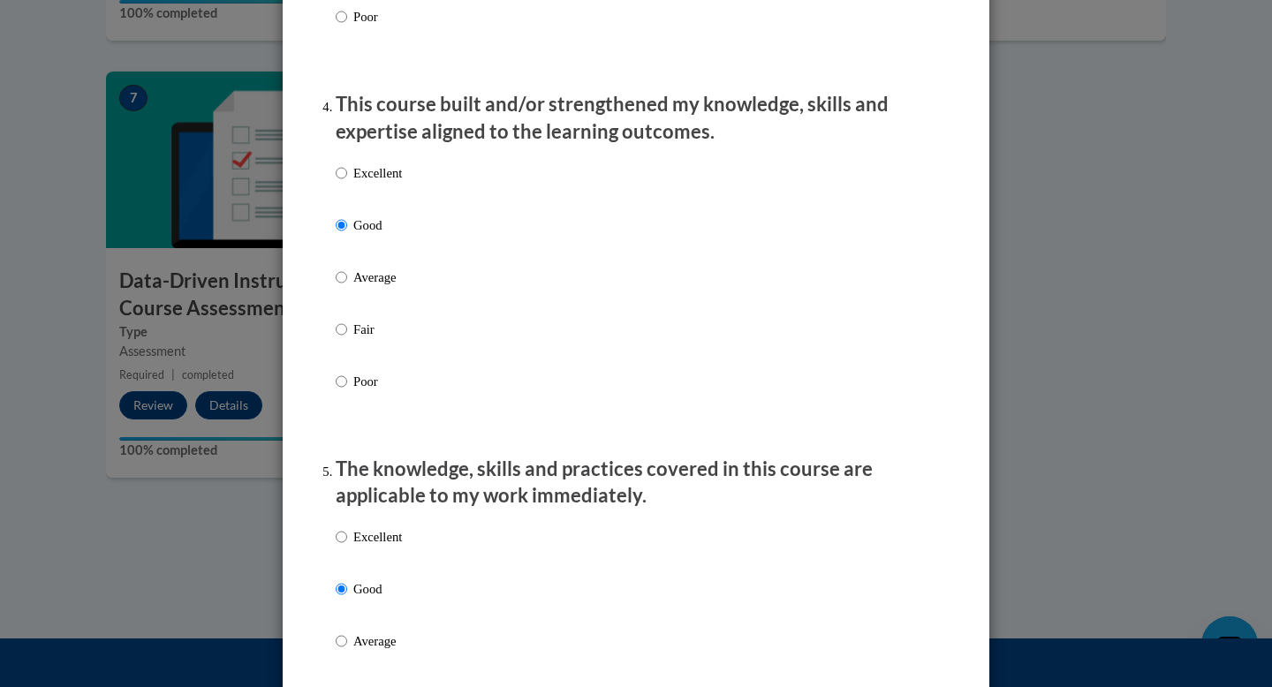
scroll to position [0, 0]
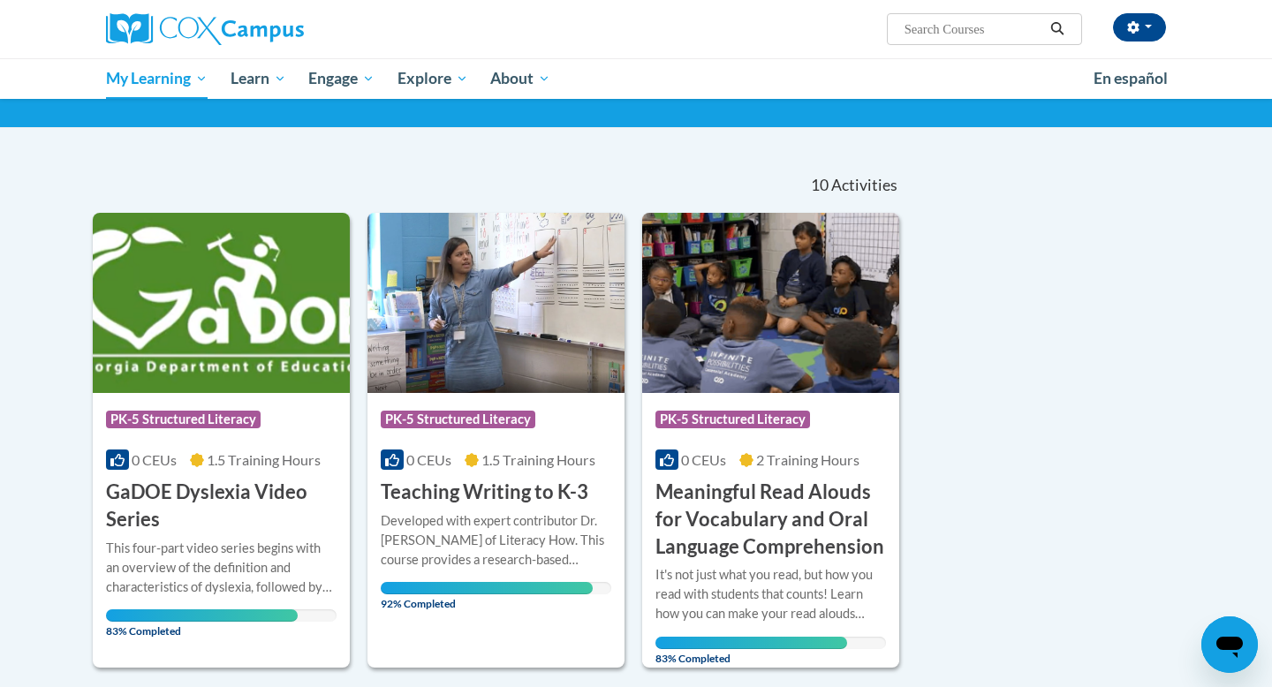
scroll to position [206, 0]
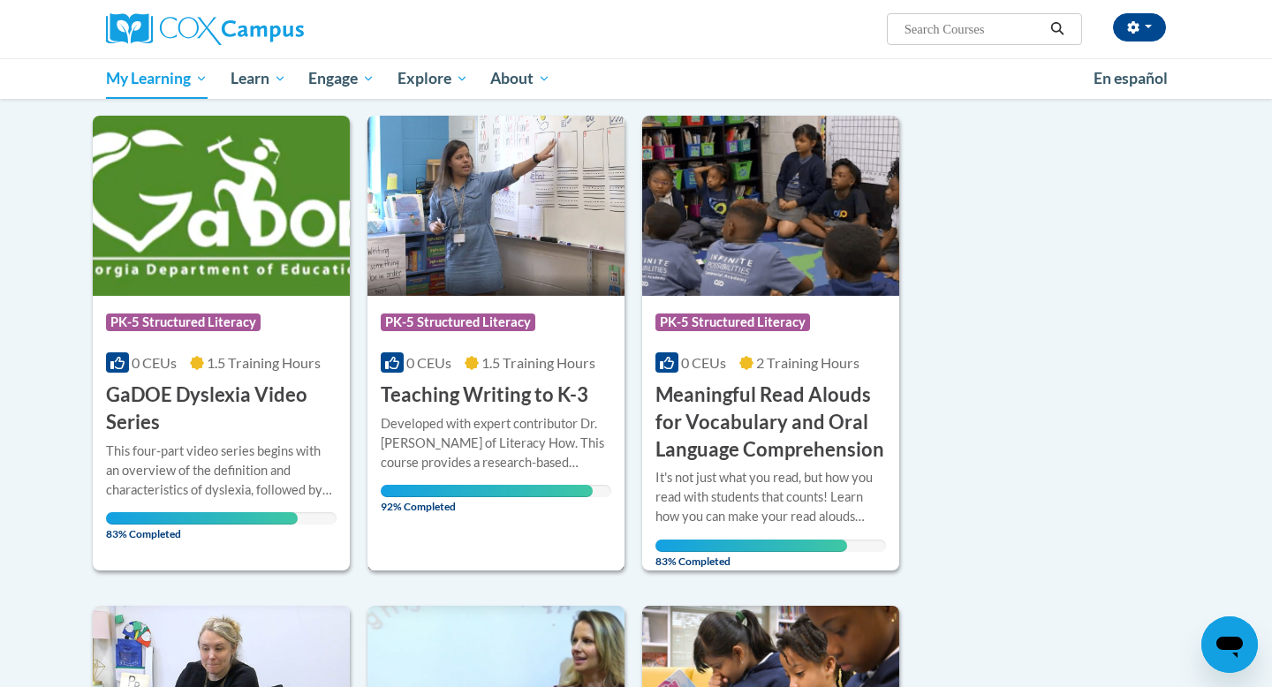
click at [471, 425] on div "Developed with expert contributor Dr. [PERSON_NAME] of Literacy How. This cours…" at bounding box center [496, 443] width 231 height 58
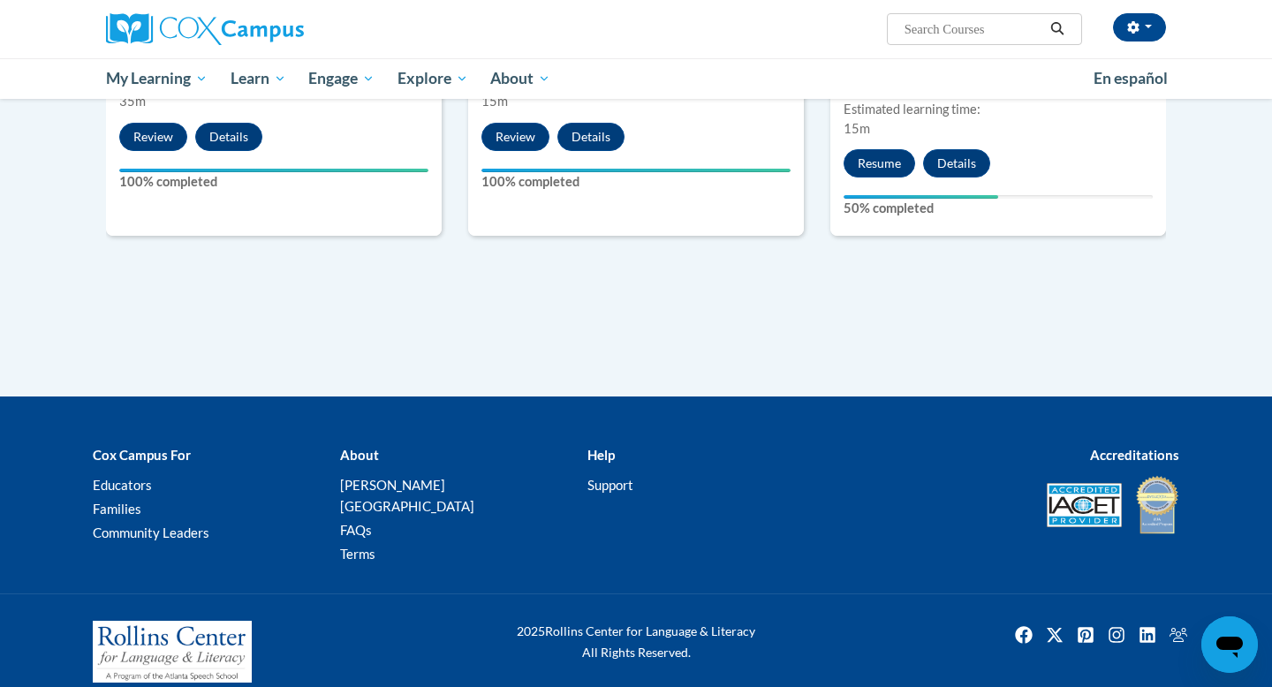
scroll to position [1054, 0]
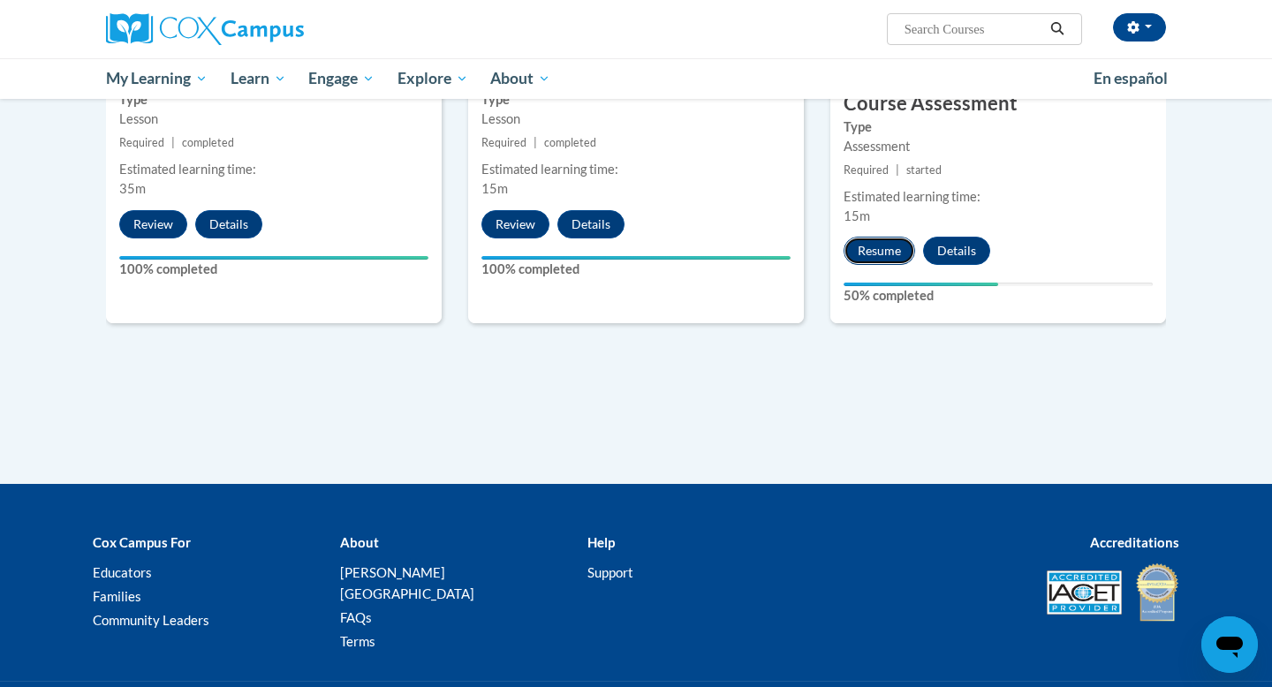
click at [888, 258] on button "Resume" at bounding box center [879, 251] width 72 height 28
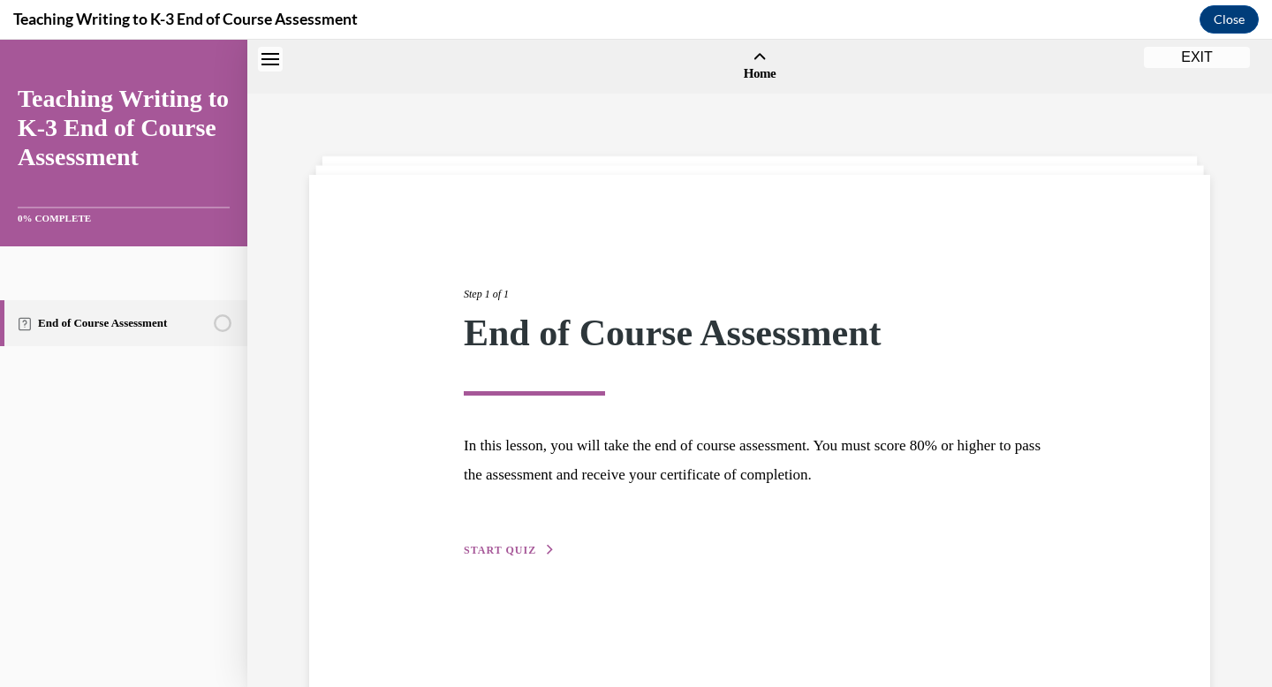
scroll to position [55, 0]
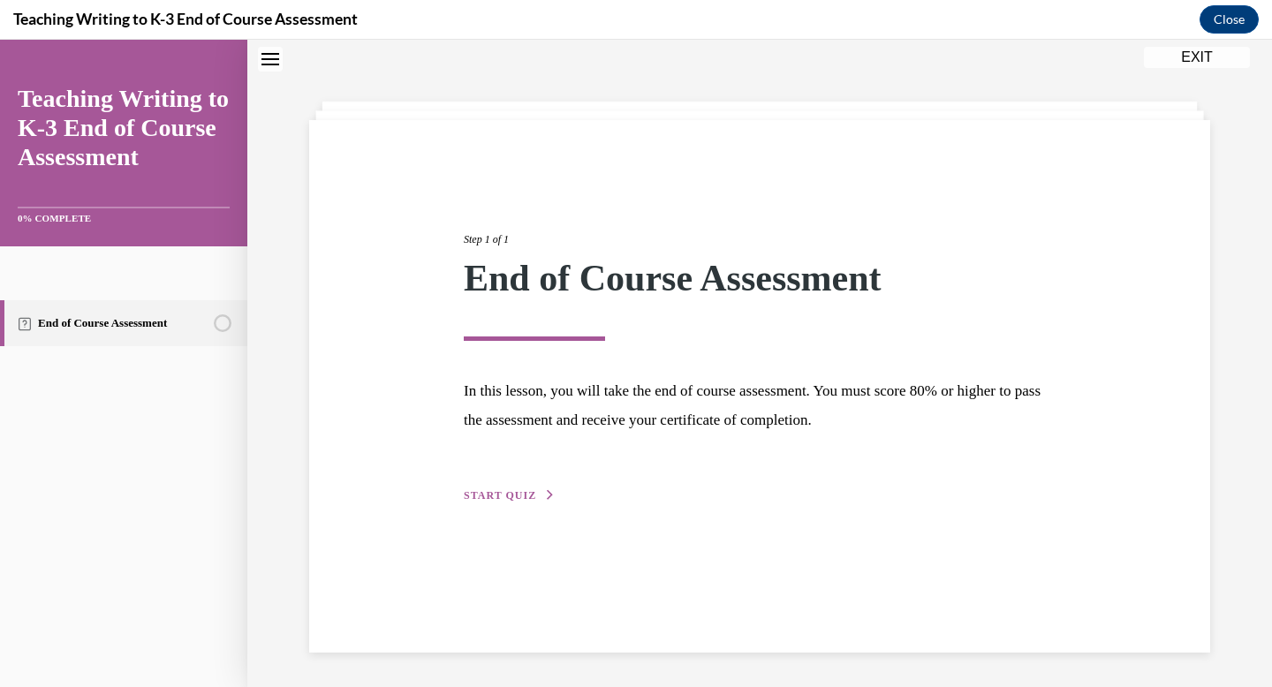
click at [508, 500] on span "START QUIZ" at bounding box center [500, 495] width 72 height 12
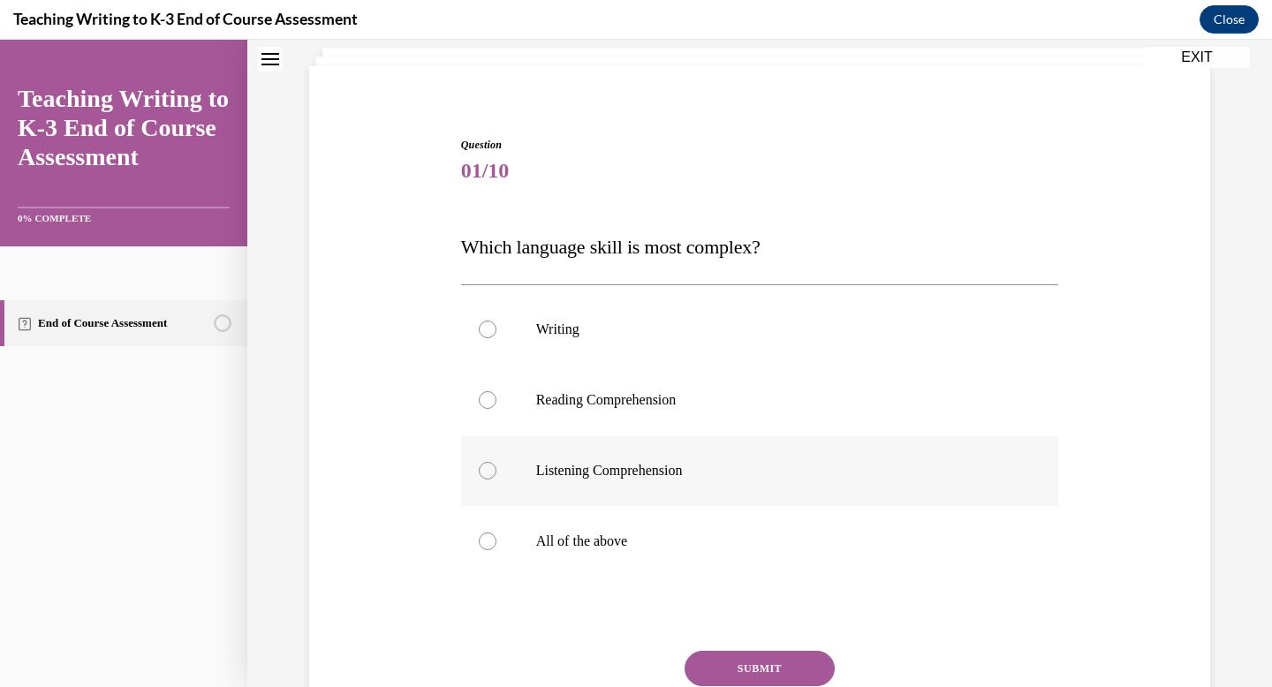
scroll to position [115, 0]
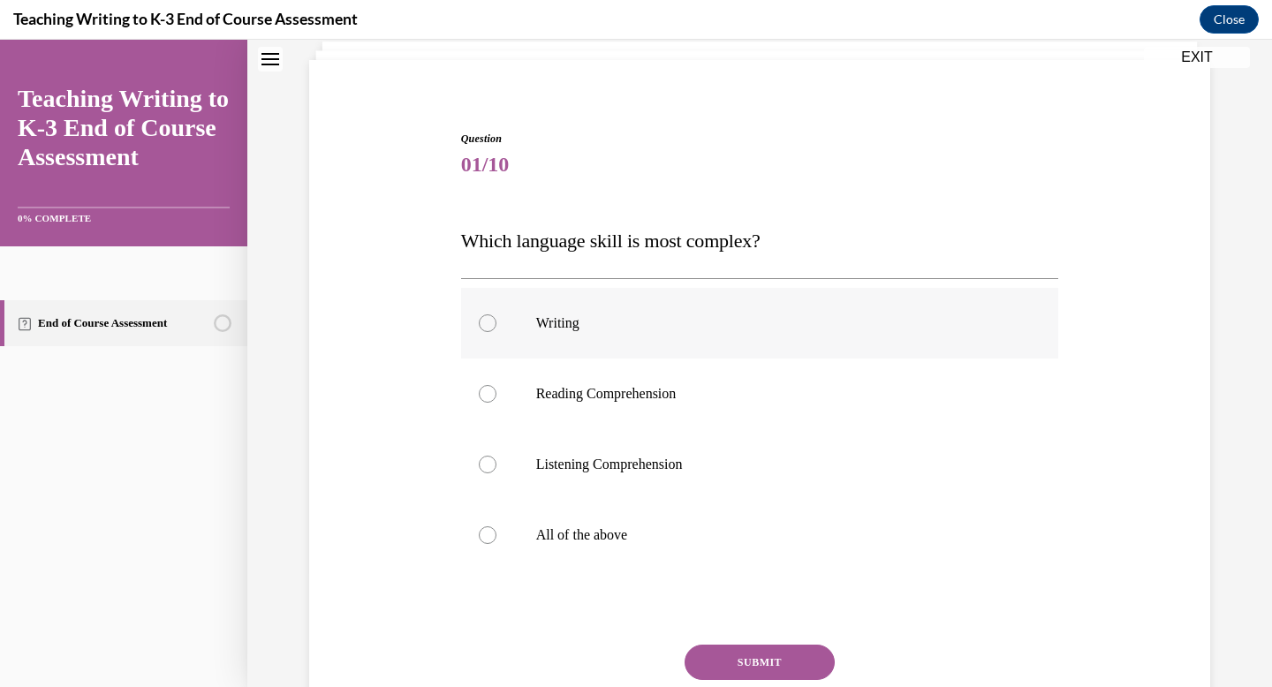
click at [589, 321] on p "Writing" at bounding box center [775, 323] width 479 height 18
click at [496, 321] on input "Writing" at bounding box center [488, 323] width 18 height 18
radio input "true"
click at [724, 653] on button "SUBMIT" at bounding box center [759, 662] width 150 height 35
click at [640, 420] on label "Background Knowledge" at bounding box center [760, 394] width 598 height 71
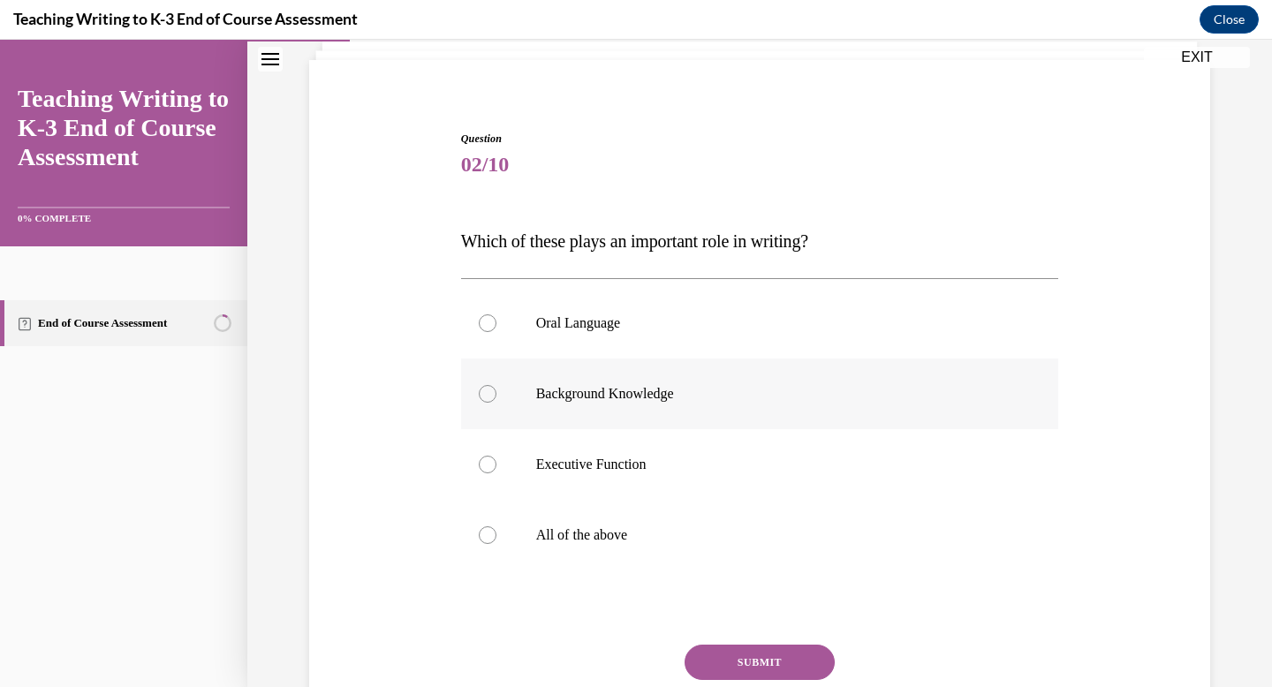
click at [496, 403] on input "Background Knowledge" at bounding box center [488, 394] width 18 height 18
radio input "true"
click at [628, 523] on label "All of the above" at bounding box center [760, 535] width 598 height 71
click at [496, 526] on input "All of the above" at bounding box center [488, 535] width 18 height 18
radio input "true"
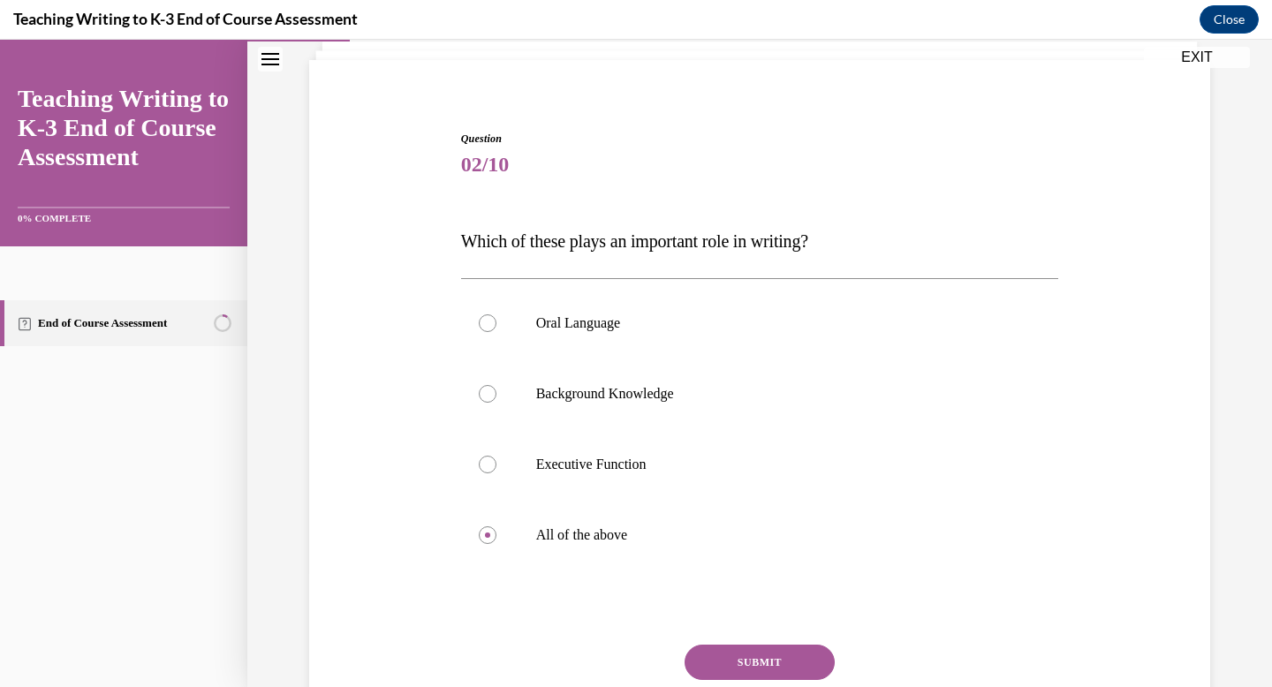
click at [718, 663] on button "SUBMIT" at bounding box center [759, 662] width 150 height 35
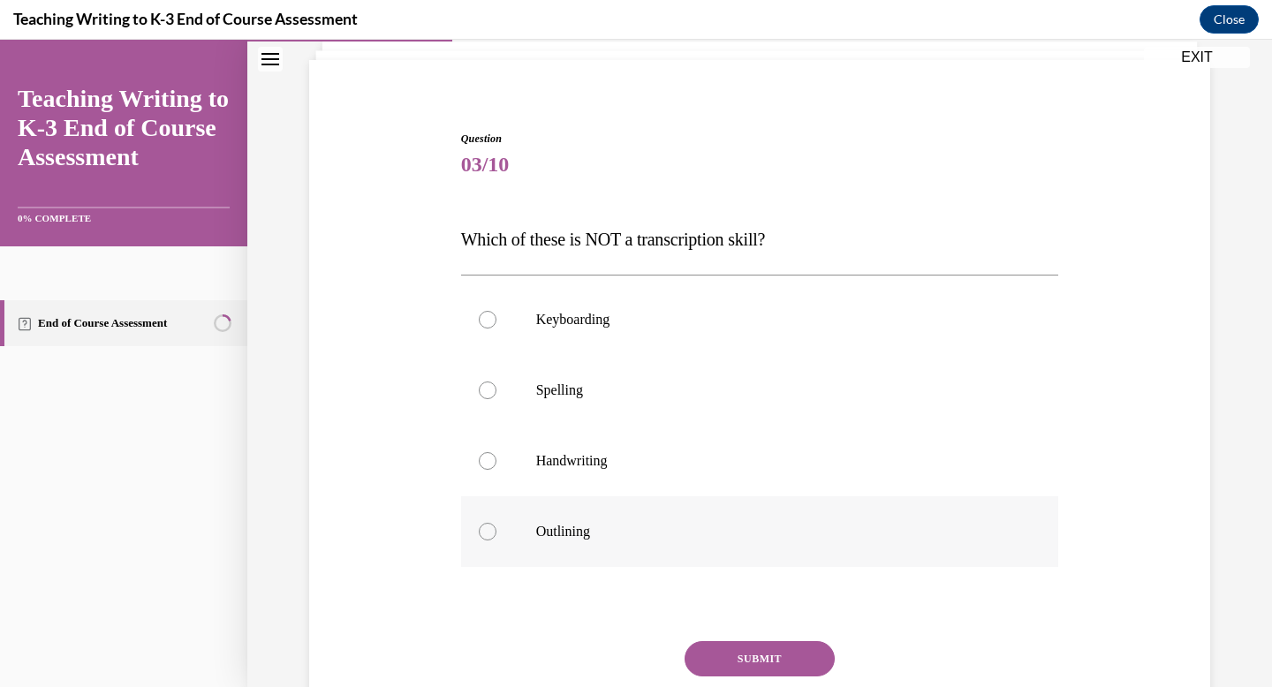
click at [642, 540] on p "Outlining" at bounding box center [775, 532] width 479 height 18
click at [496, 540] on input "Outlining" at bounding box center [488, 532] width 18 height 18
radio input "true"
click at [728, 661] on button "SUBMIT" at bounding box center [759, 658] width 150 height 35
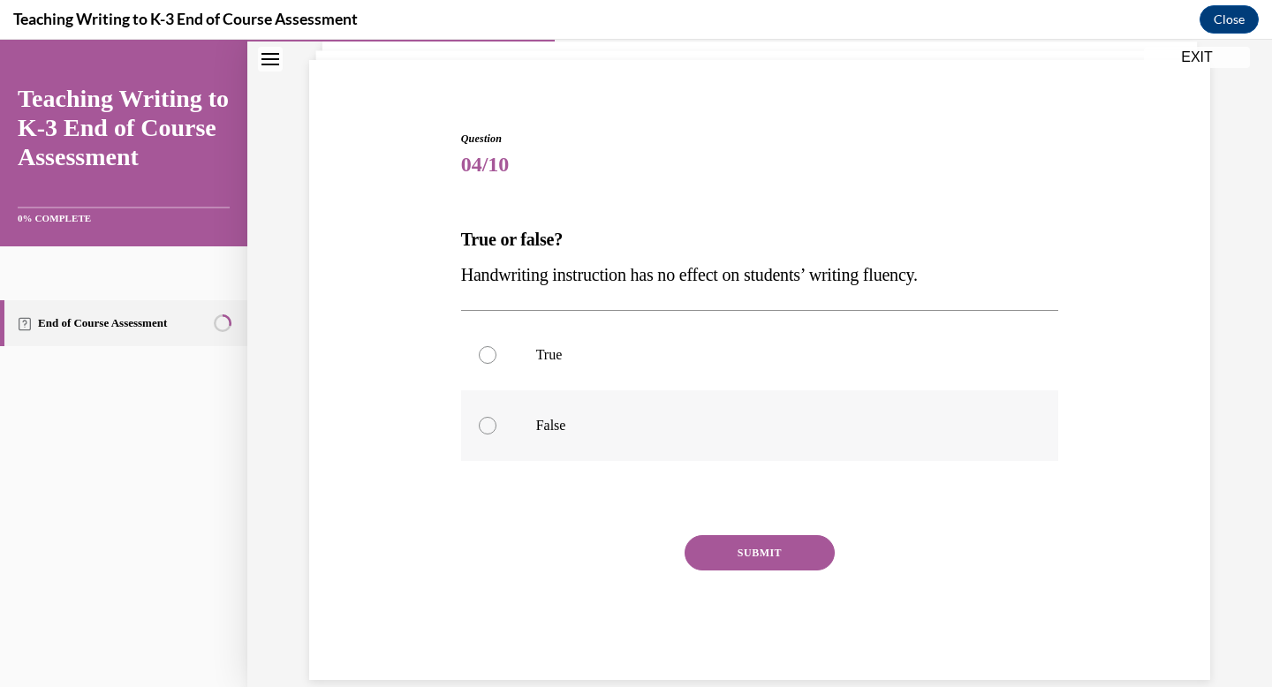
click at [731, 413] on label "False" at bounding box center [760, 425] width 598 height 71
click at [496, 417] on input "False" at bounding box center [488, 426] width 18 height 18
radio input "true"
click at [752, 544] on button "SUBMIT" at bounding box center [759, 552] width 150 height 35
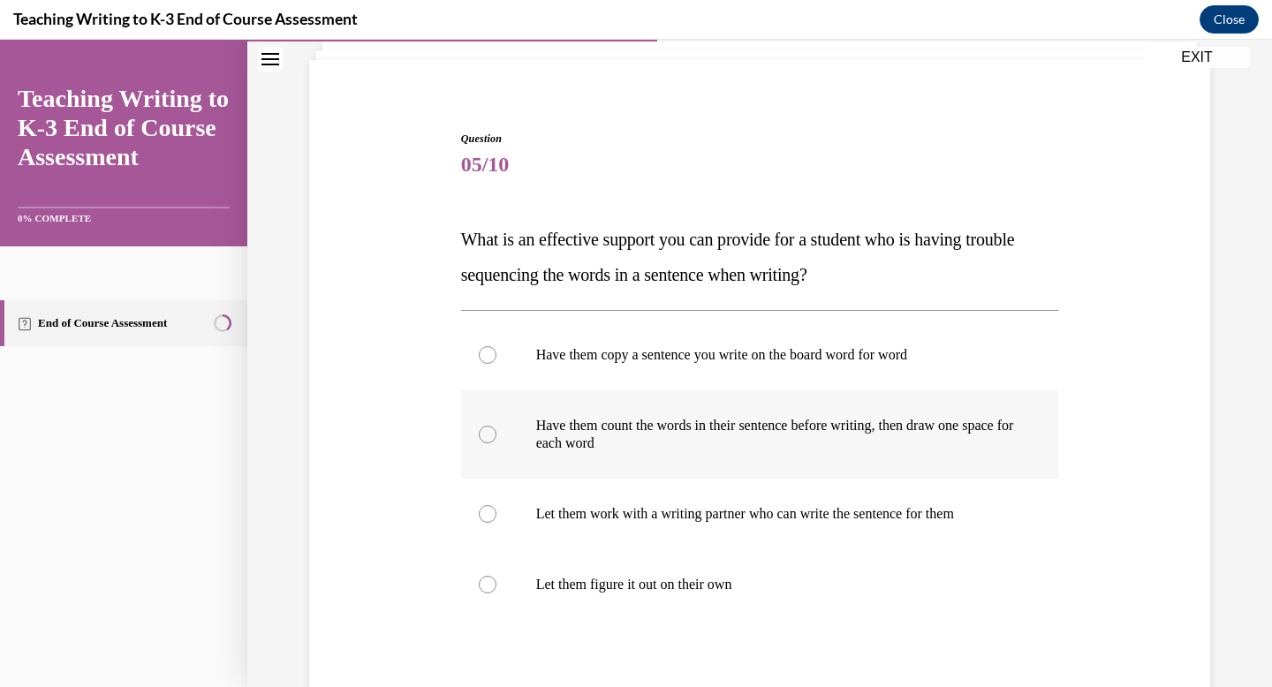
click at [760, 443] on p "Have them count the words in their sentence before writing, then draw one space…" at bounding box center [775, 434] width 479 height 35
click at [496, 443] on input "Have them count the words in their sentence before writing, then draw one space…" at bounding box center [488, 435] width 18 height 18
radio input "true"
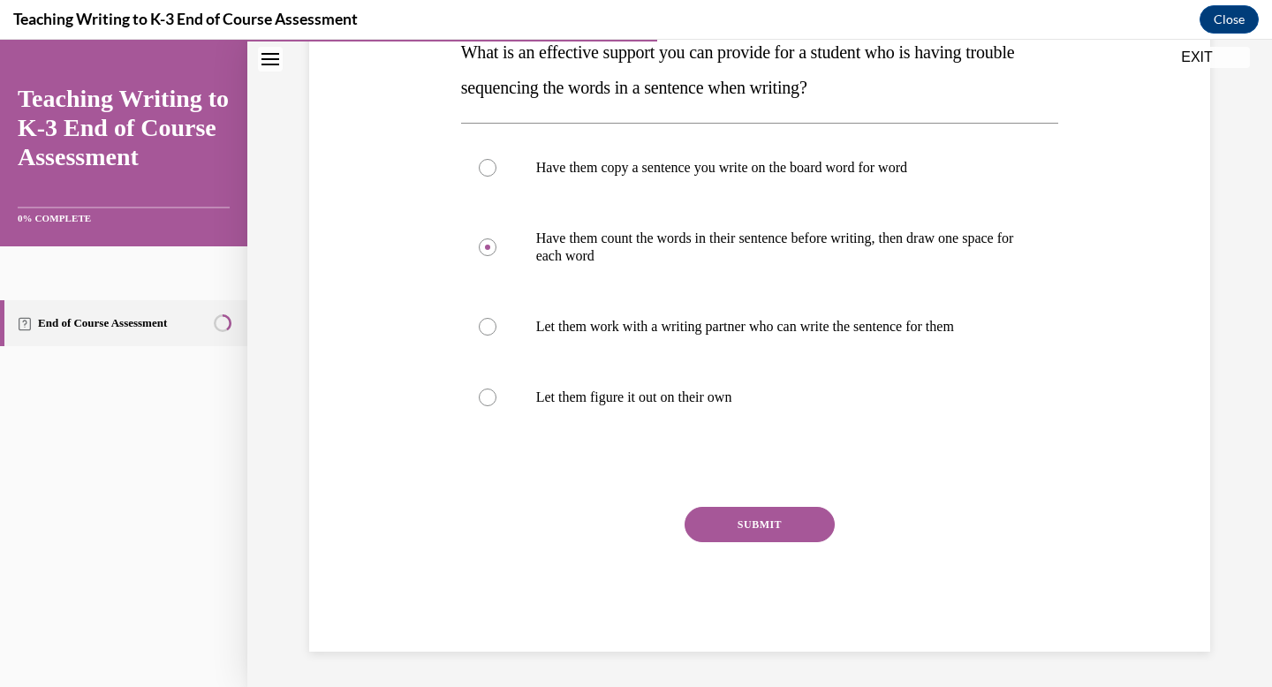
click at [752, 527] on button "SUBMIT" at bounding box center [759, 524] width 150 height 35
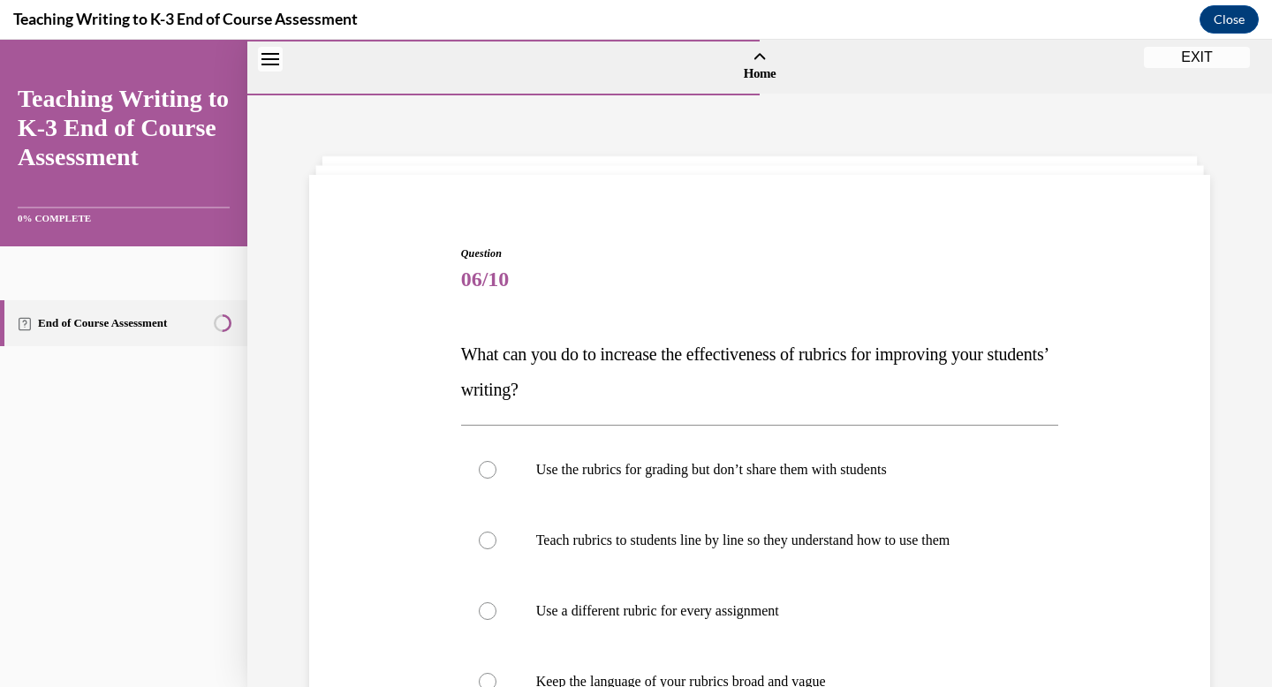
scroll to position [215, 0]
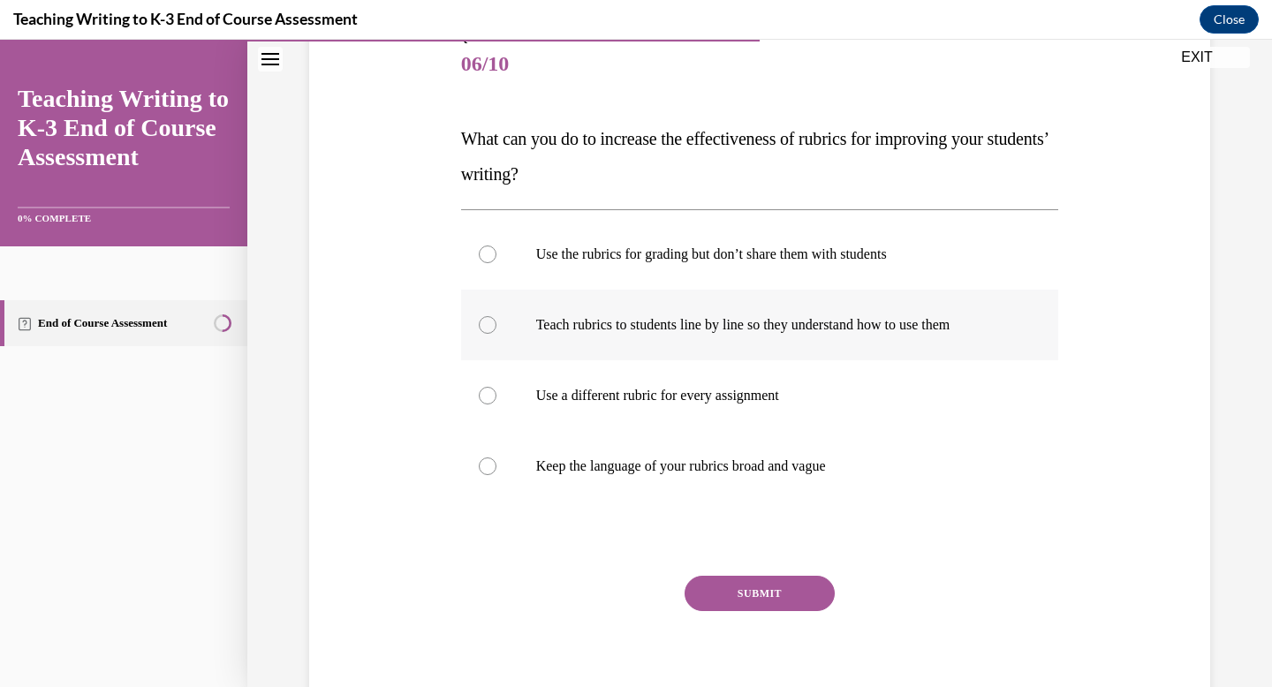
click at [744, 334] on label "Teach rubrics to students line by line so they understand how to use them" at bounding box center [760, 325] width 598 height 71
click at [496, 334] on input "Teach rubrics to students line by line so they understand how to use them" at bounding box center [488, 325] width 18 height 18
radio input "true"
click at [725, 582] on button "SUBMIT" at bounding box center [759, 593] width 150 height 35
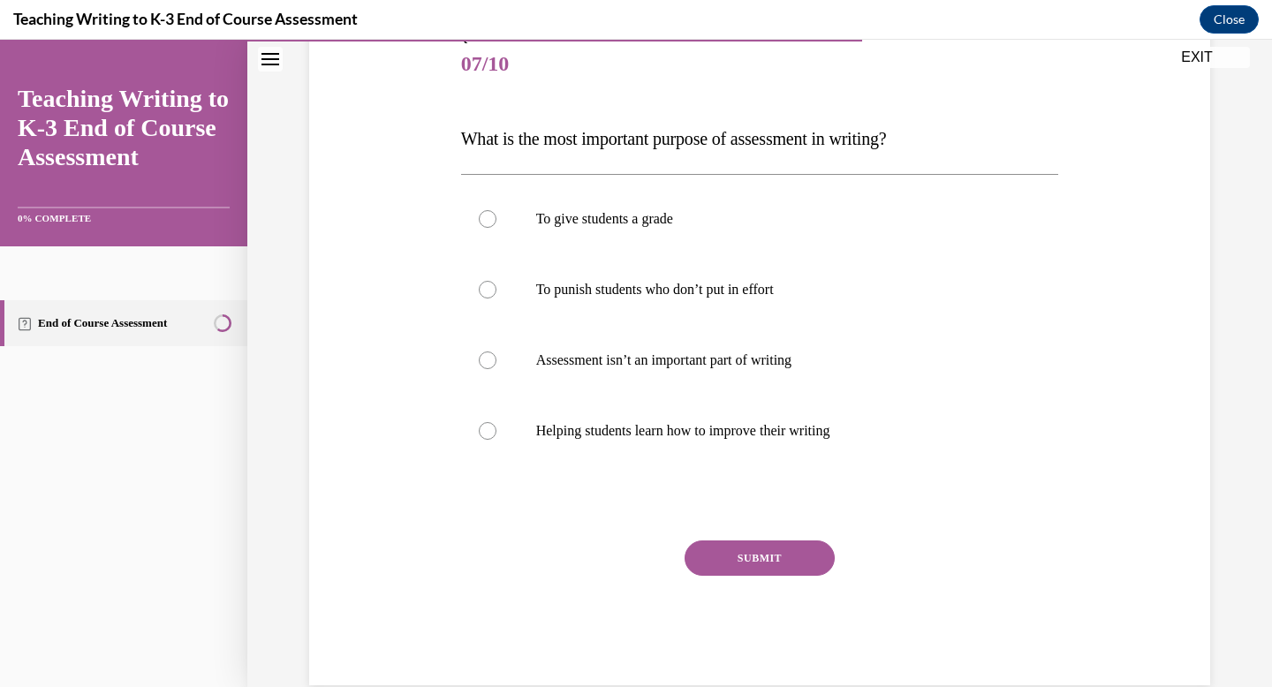
scroll to position [196, 0]
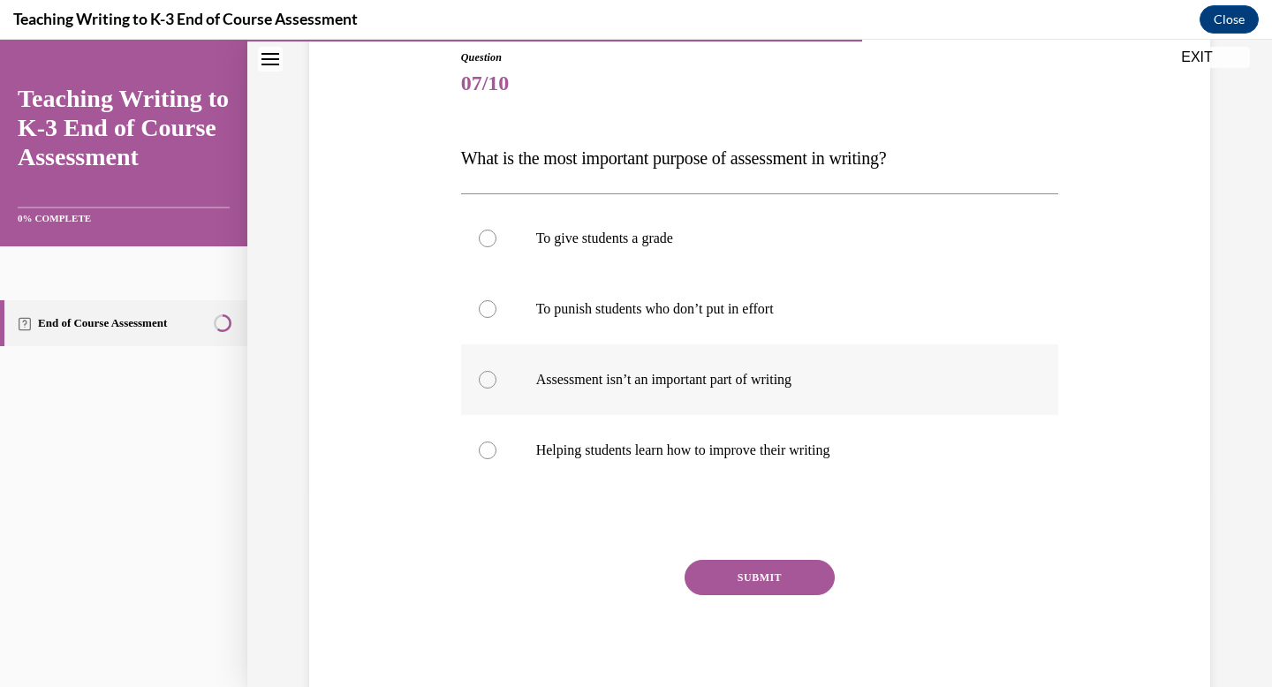
click at [769, 359] on label "Assessment isn’t an important part of writing" at bounding box center [760, 379] width 598 height 71
click at [496, 371] on input "Assessment isn’t an important part of writing" at bounding box center [488, 380] width 18 height 18
radio input "true"
click at [756, 580] on button "SUBMIT" at bounding box center [759, 577] width 150 height 35
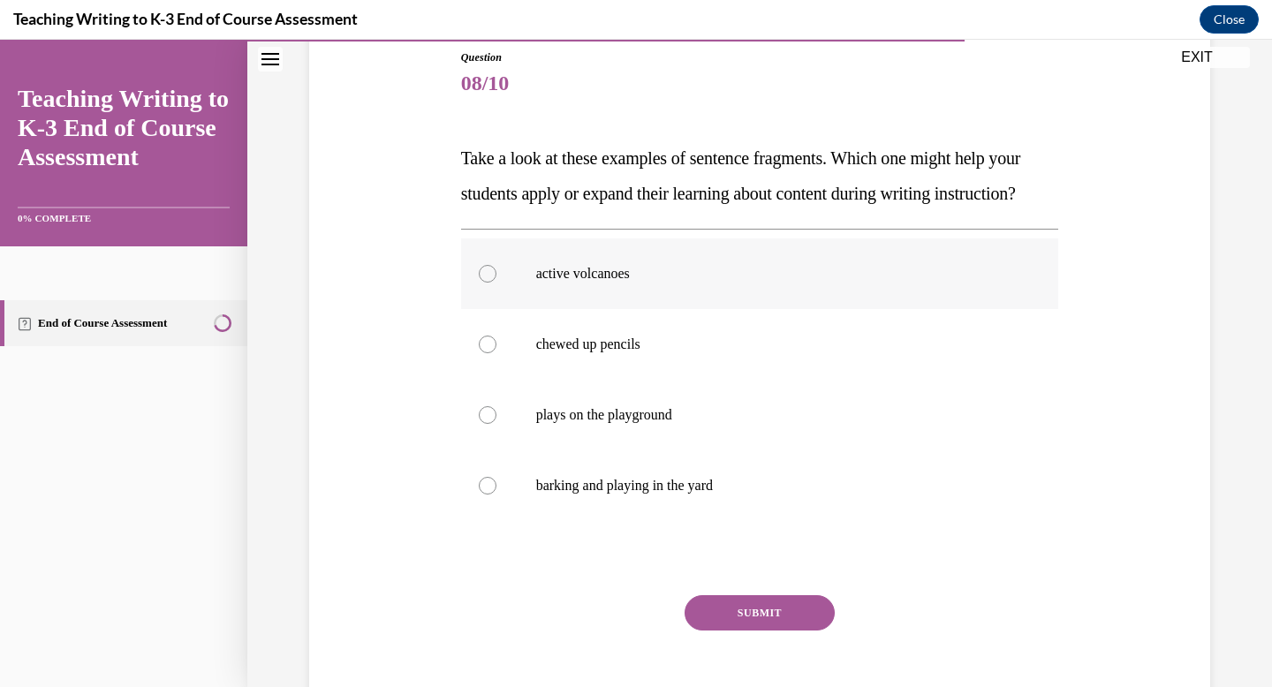
click at [614, 283] on p "active volcanoes" at bounding box center [775, 274] width 479 height 18
click at [496, 283] on input "active volcanoes" at bounding box center [488, 274] width 18 height 18
radio input "true"
click at [670, 424] on p "plays on the playground" at bounding box center [775, 415] width 479 height 18
click at [496, 424] on input "plays on the playground" at bounding box center [488, 415] width 18 height 18
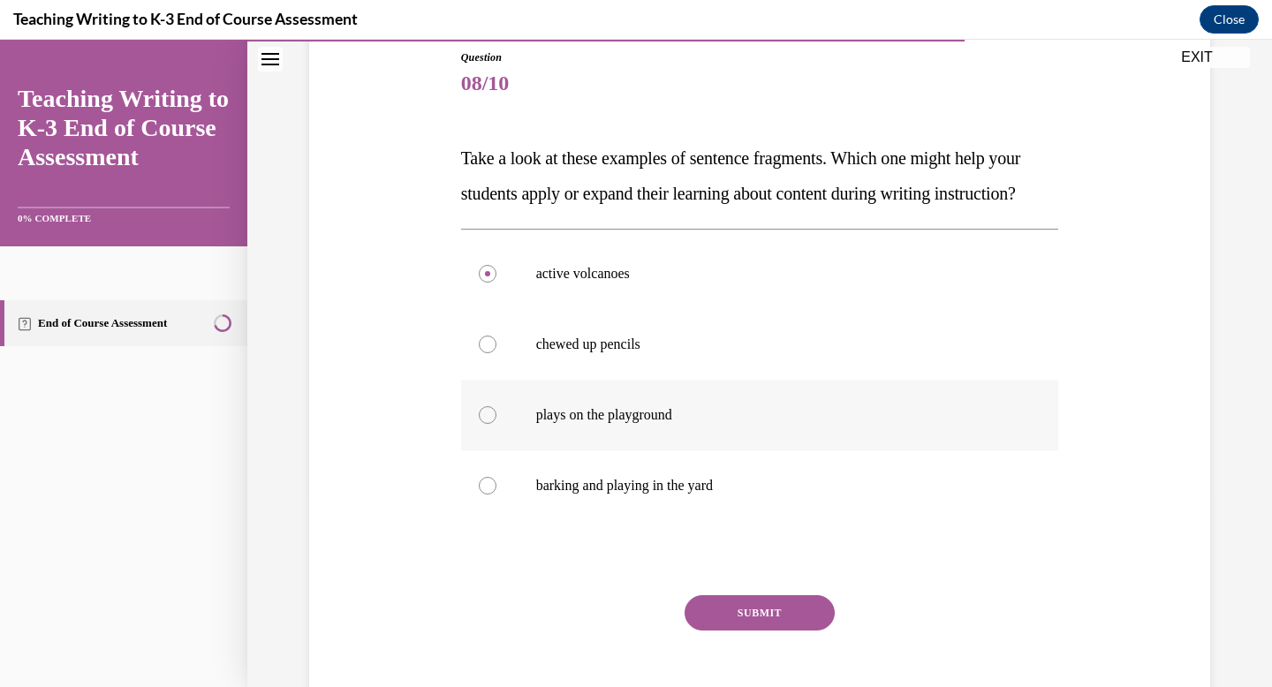
radio input "true"
click at [714, 628] on div "Question 08/10 Take a look at these examples of sentence fragments. Which one m…" at bounding box center [760, 394] width 598 height 691
click at [715, 631] on button "SUBMIT" at bounding box center [759, 612] width 150 height 35
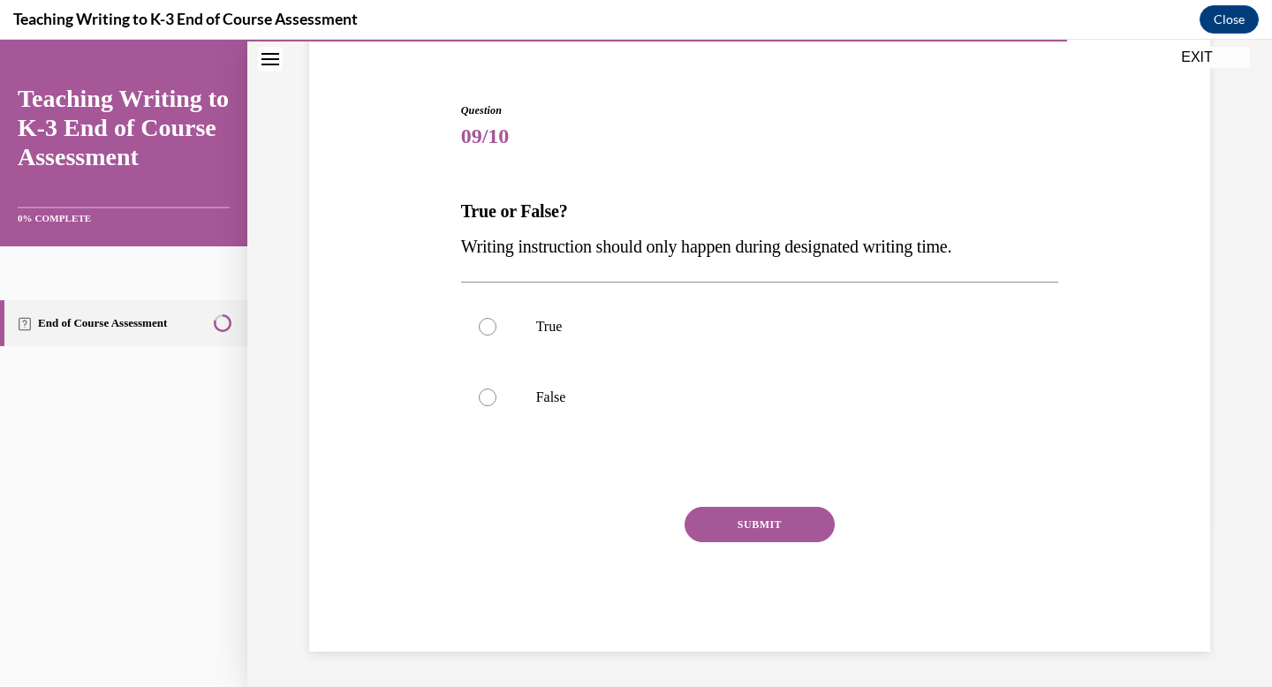
scroll to position [143, 0]
click at [705, 428] on label "False" at bounding box center [760, 397] width 598 height 71
click at [496, 406] on input "False" at bounding box center [488, 398] width 18 height 18
radio input "true"
click at [741, 520] on button "SUBMIT" at bounding box center [759, 524] width 150 height 35
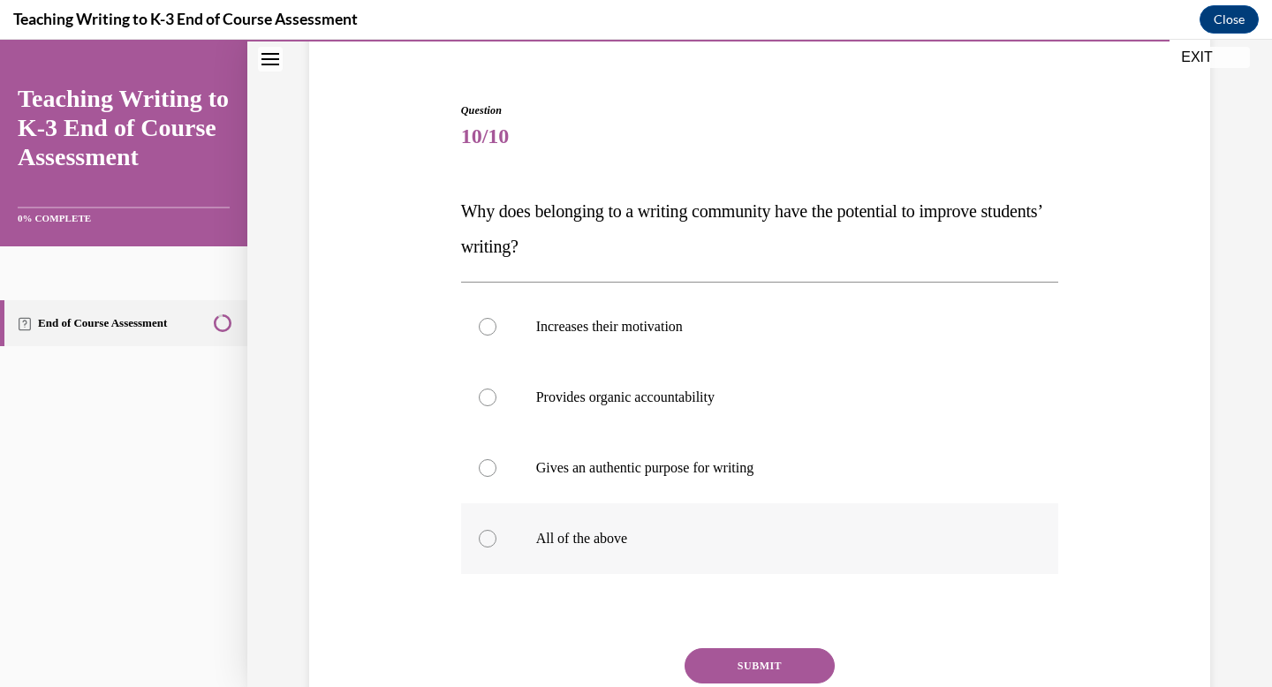
click at [738, 507] on label "All of the above" at bounding box center [760, 538] width 598 height 71
click at [496, 530] on input "All of the above" at bounding box center [488, 539] width 18 height 18
radio input "true"
click at [763, 665] on button "SUBMIT" at bounding box center [759, 665] width 150 height 35
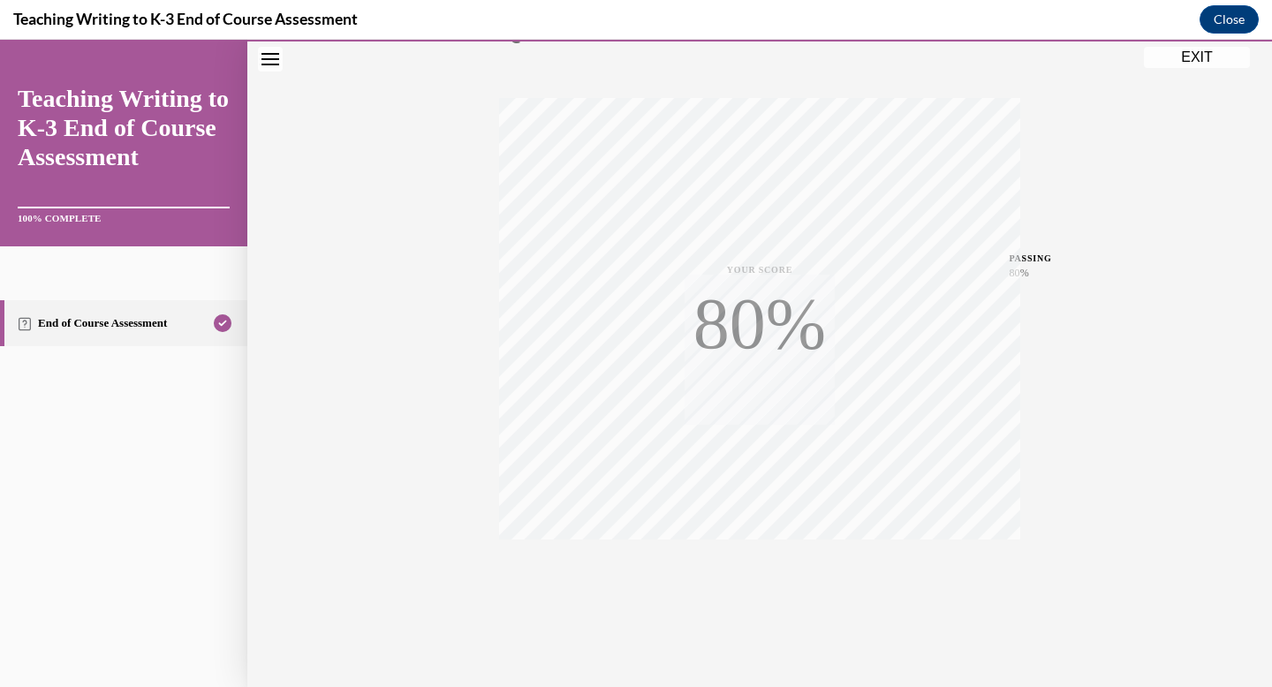
scroll to position [258, 0]
click at [1192, 55] on button "EXIT" at bounding box center [1197, 57] width 106 height 21
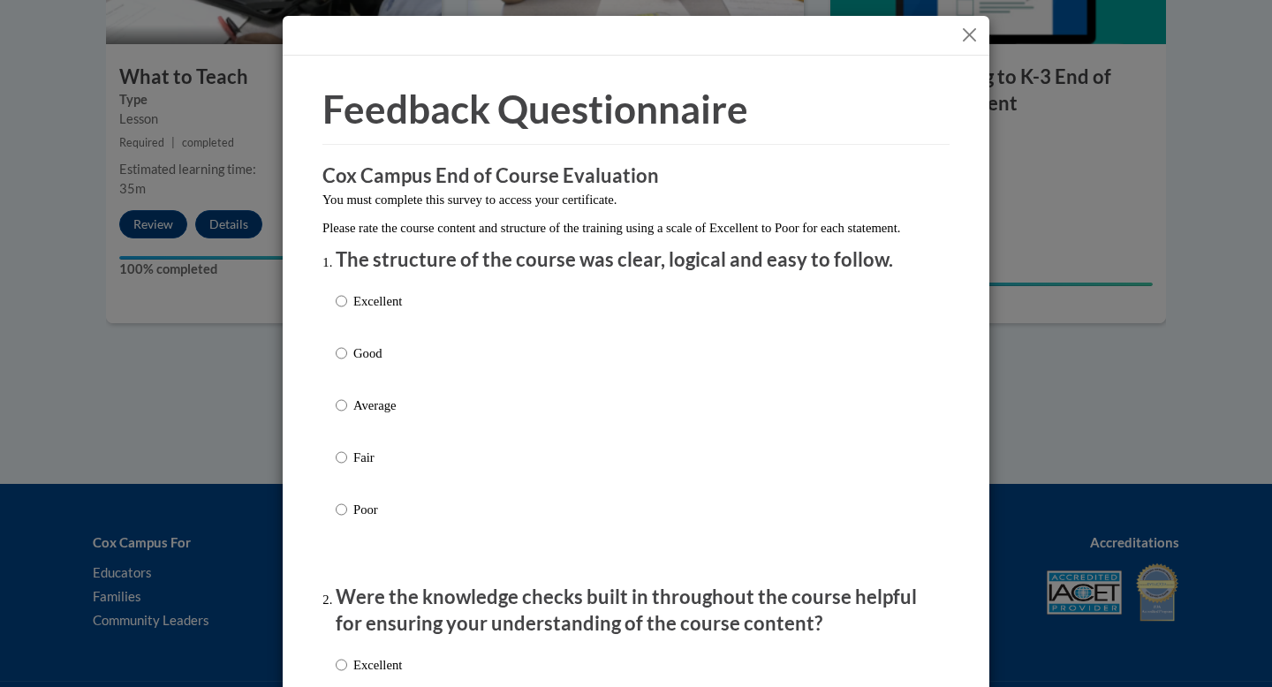
click at [784, 387] on div "Excellent Good Average Fair Poor" at bounding box center [636, 427] width 601 height 288
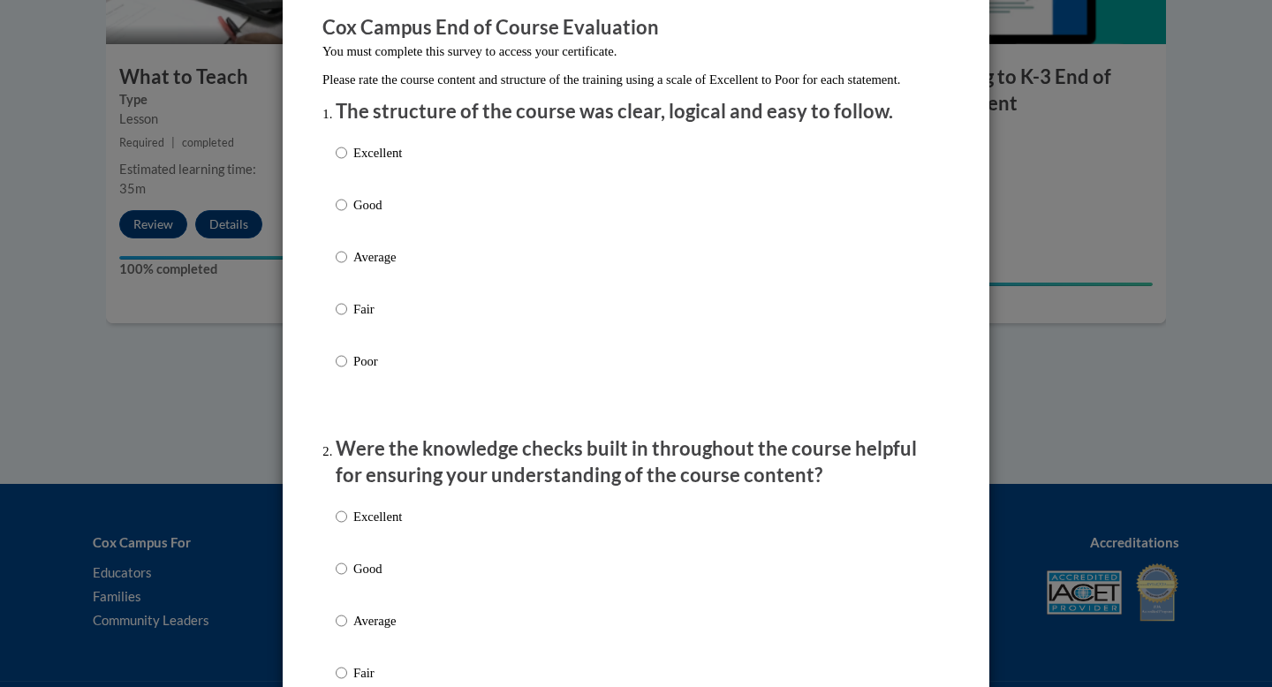
click at [382, 233] on label "Good" at bounding box center [369, 219] width 66 height 48
click at [347, 215] on input "Good" at bounding box center [341, 204] width 11 height 19
radio input "true"
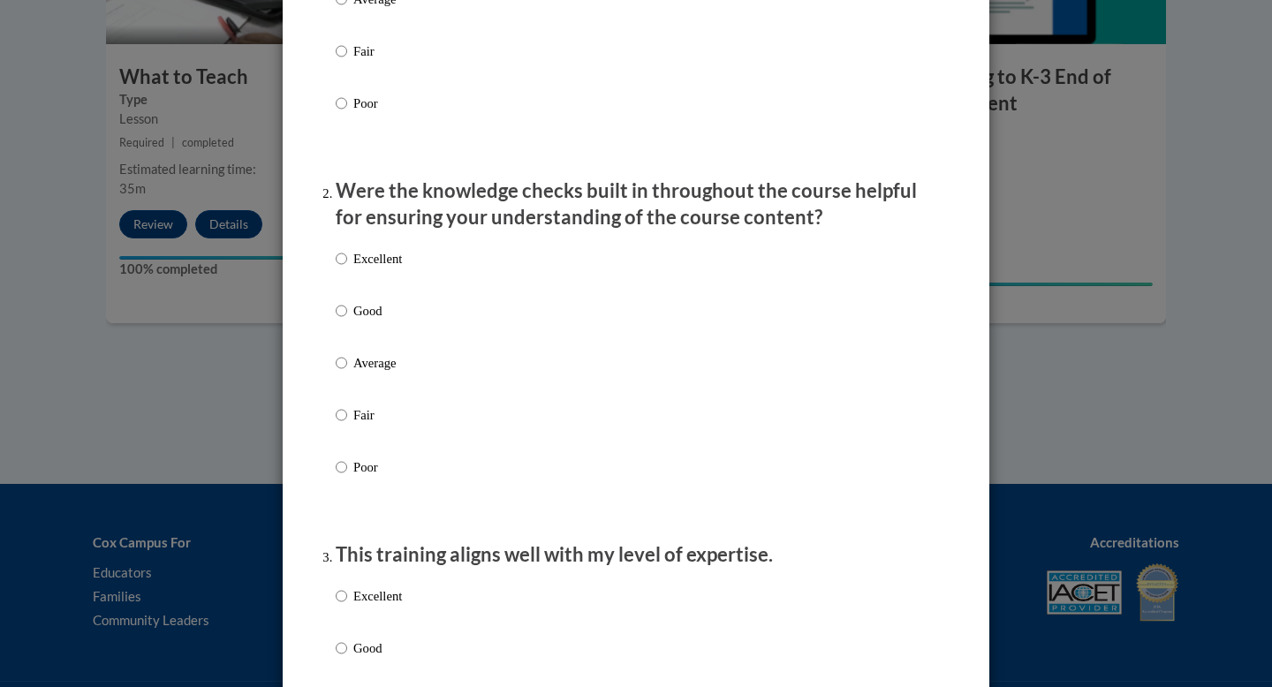
click at [360, 425] on p "Fair" at bounding box center [377, 414] width 49 height 19
click at [347, 425] on input "Fair" at bounding box center [341, 414] width 11 height 19
radio input "true"
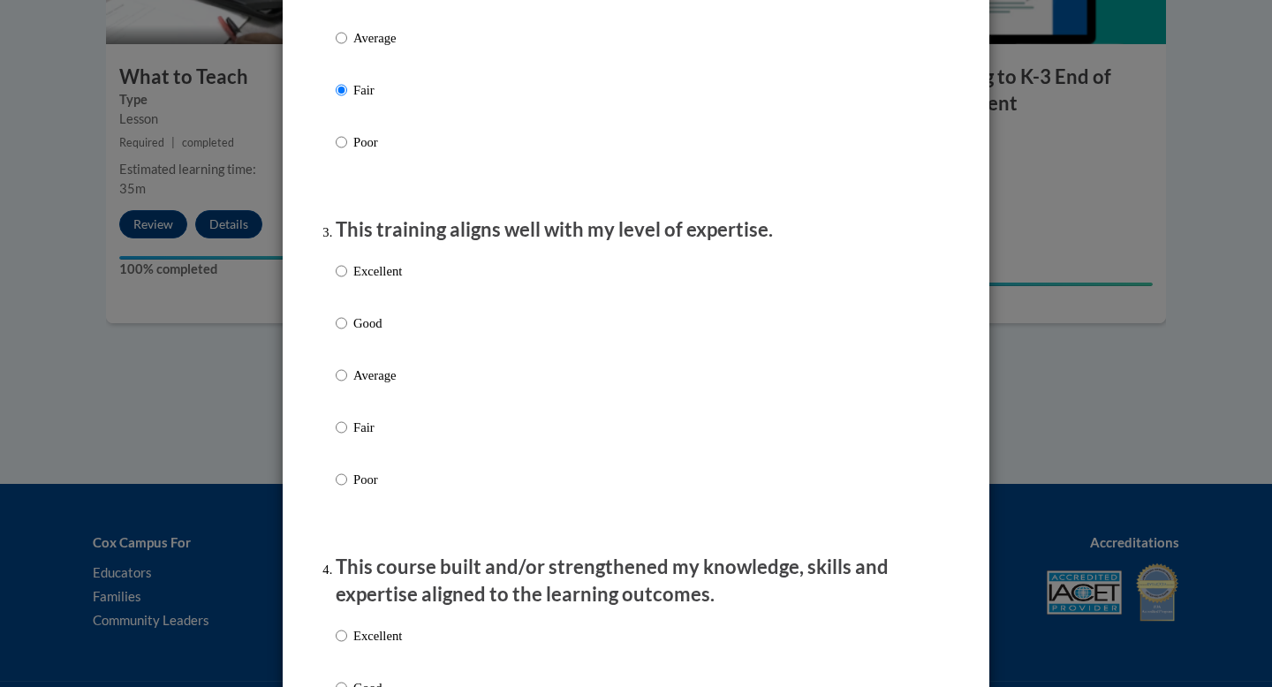
click at [359, 437] on p "Fair" at bounding box center [377, 427] width 49 height 19
click at [347, 437] on input "Fair" at bounding box center [341, 427] width 11 height 19
radio input "true"
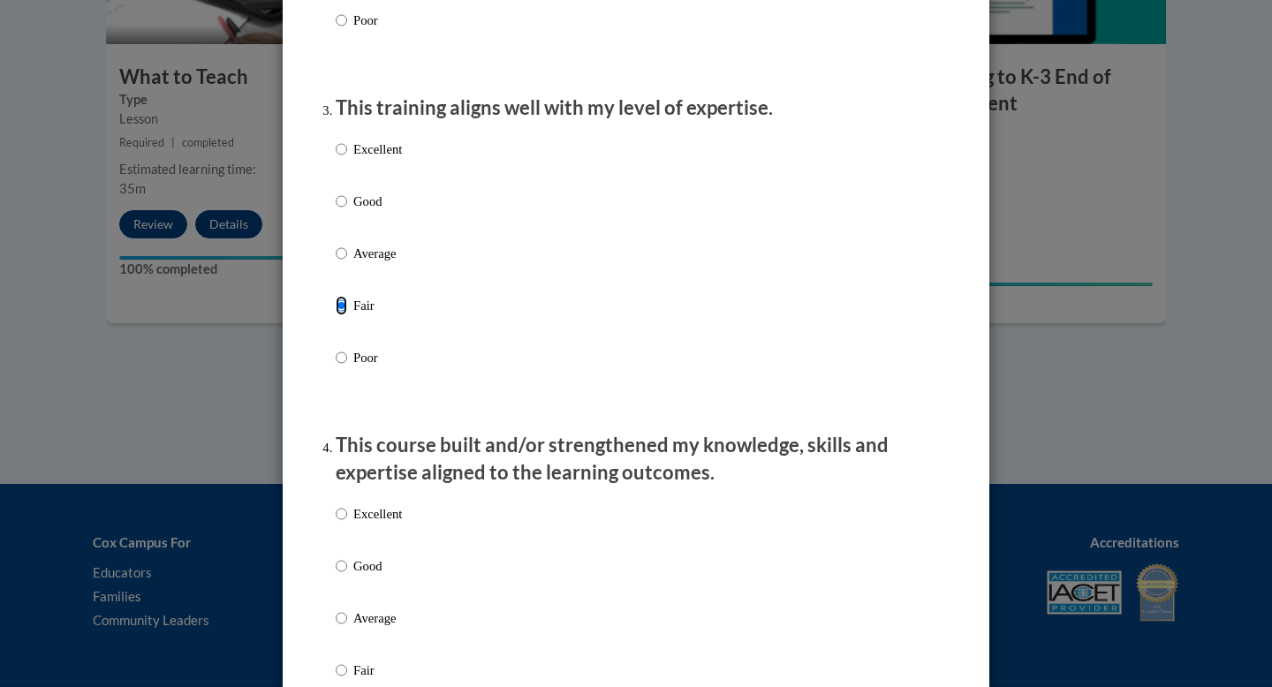
scroll to position [648, 0]
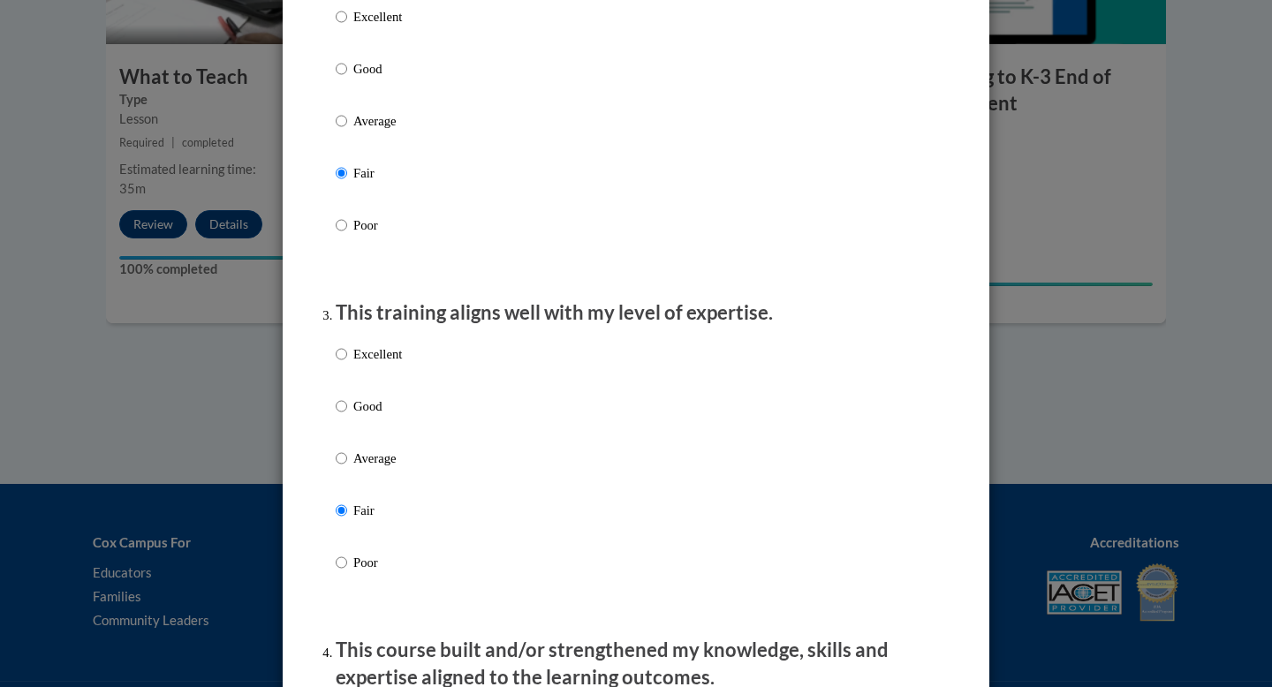
click at [344, 444] on label "Good" at bounding box center [369, 421] width 66 height 48
click at [344, 416] on input "Good" at bounding box center [341, 406] width 11 height 19
radio input "true"
click at [351, 96] on label "Good" at bounding box center [369, 83] width 66 height 48
click at [347, 79] on input "Good" at bounding box center [341, 68] width 11 height 19
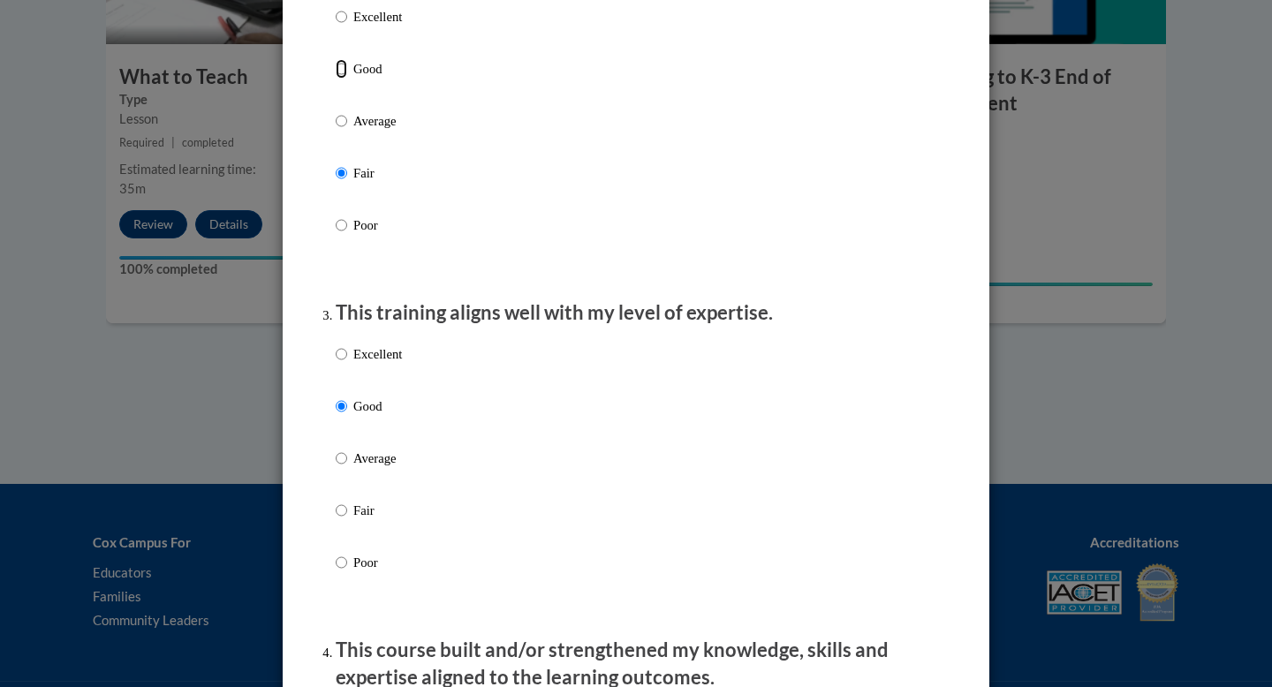
radio input "true"
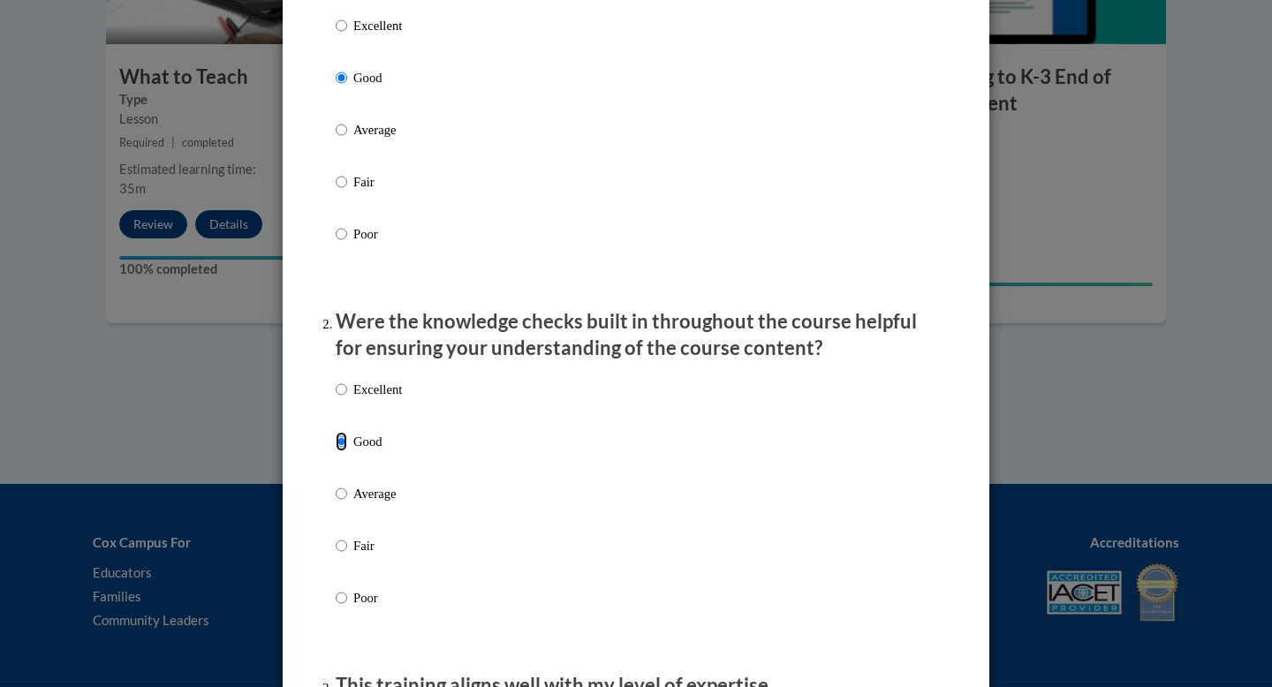
scroll to position [1067, 0]
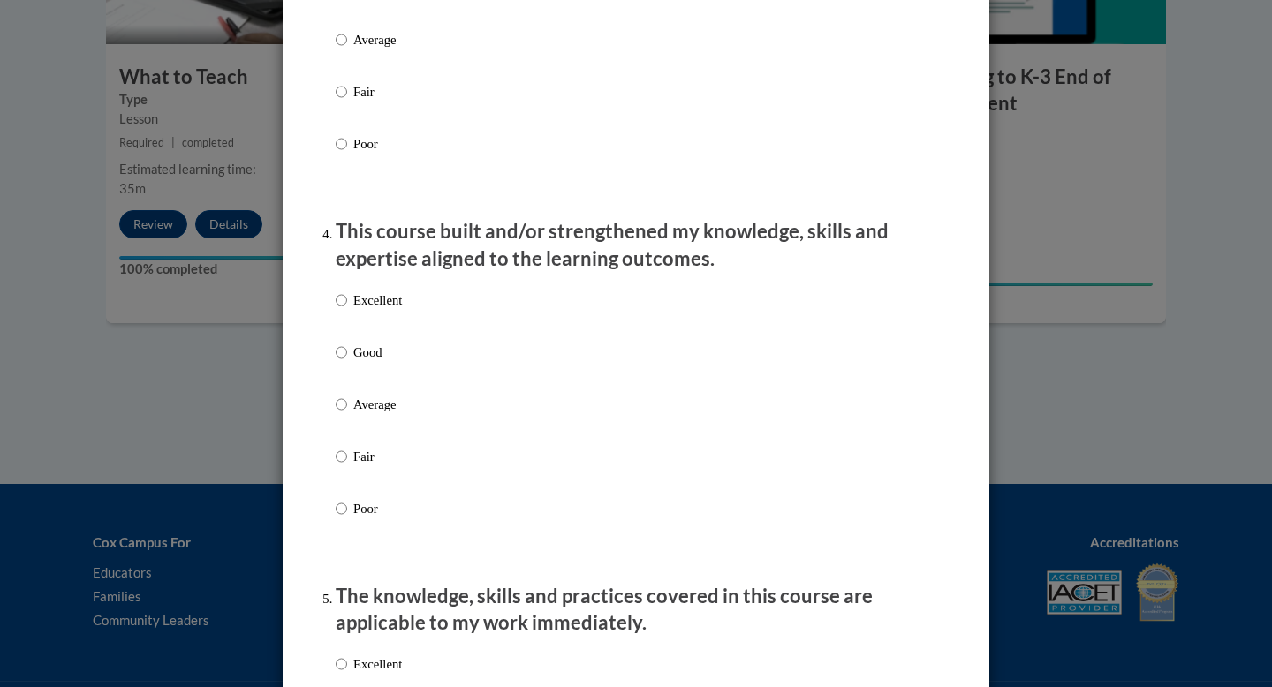
click at [342, 362] on input "Good" at bounding box center [341, 352] width 11 height 19
radio input "true"
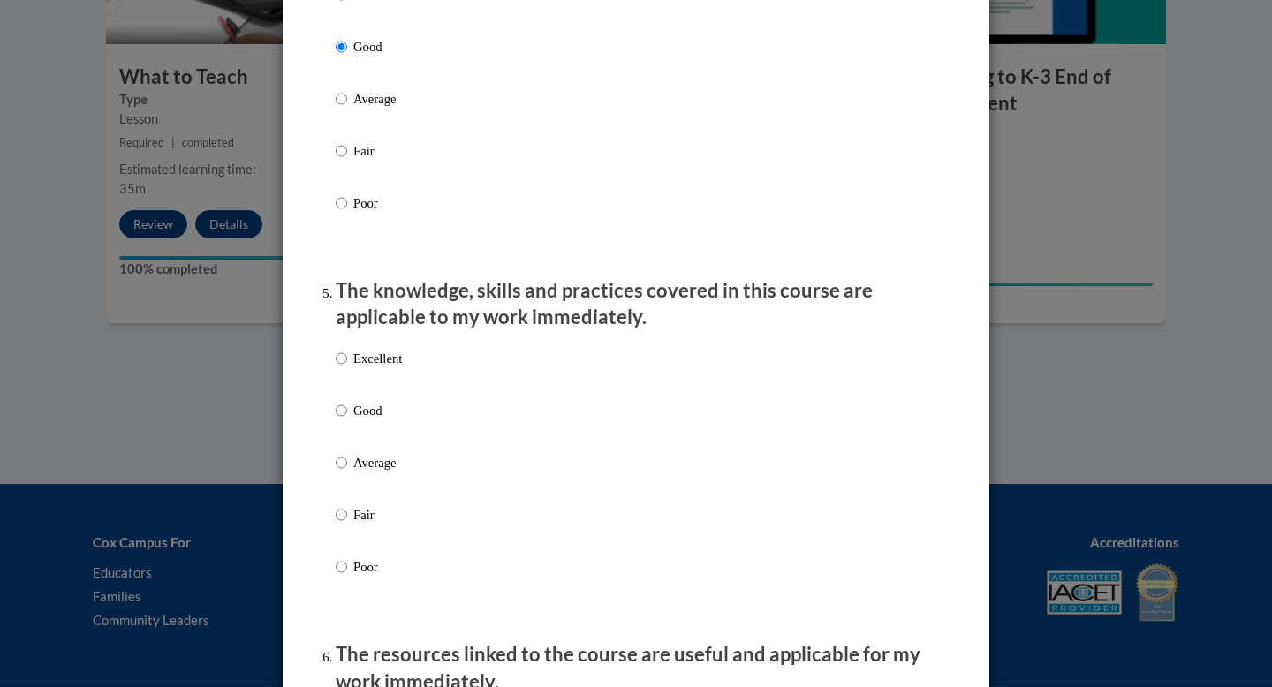
click at [353, 420] on p "Good" at bounding box center [377, 410] width 49 height 19
click at [347, 420] on input "Good" at bounding box center [341, 410] width 11 height 19
radio input "true"
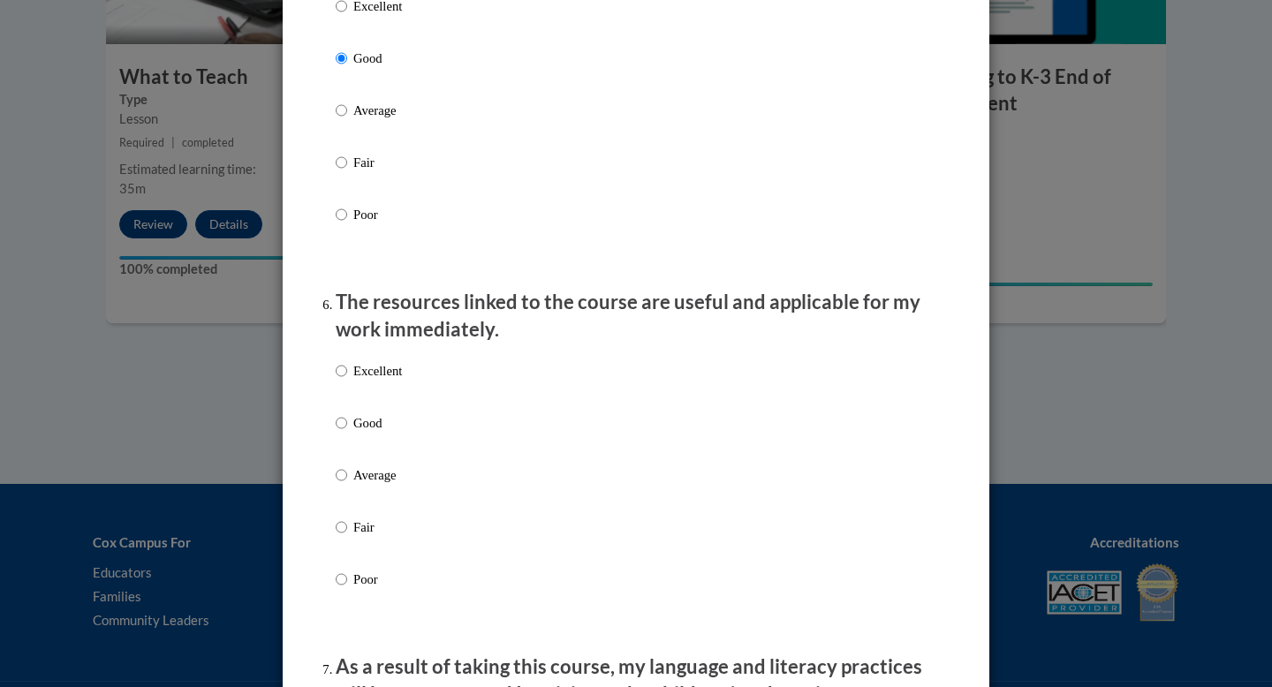
click at [348, 446] on label "Good" at bounding box center [369, 437] width 66 height 48
click at [347, 433] on input "Good" at bounding box center [341, 422] width 11 height 19
radio input "true"
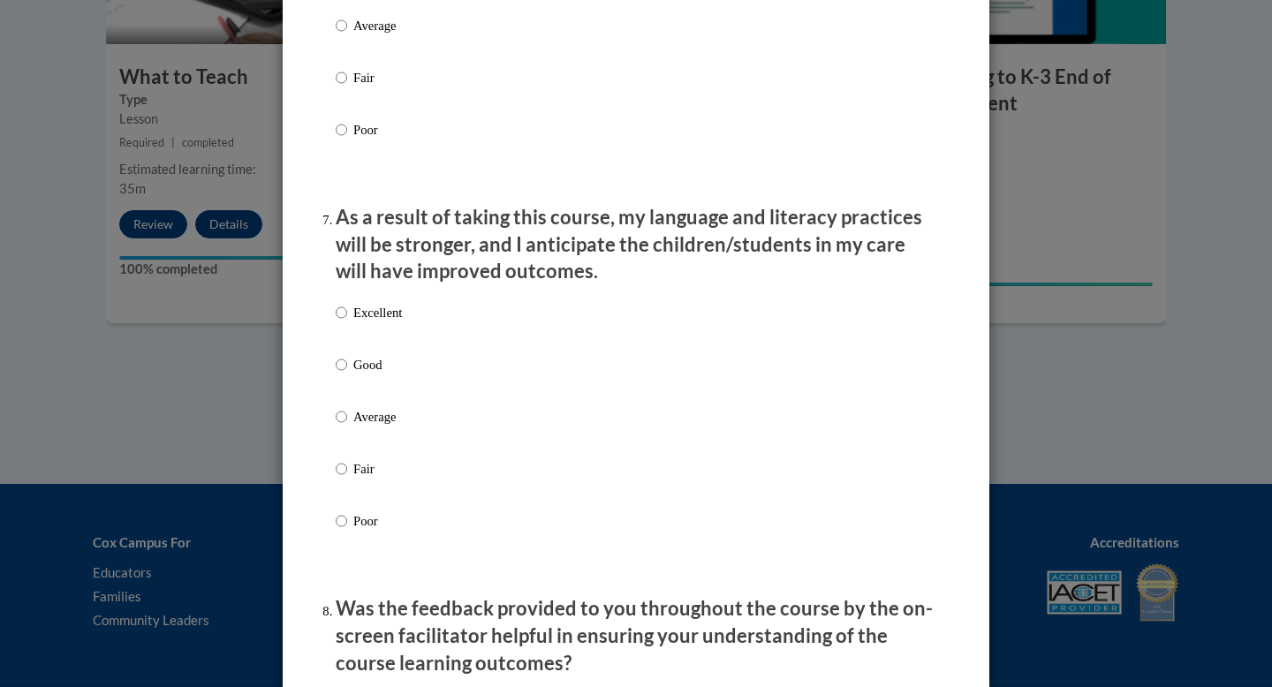
click at [351, 374] on label "Good" at bounding box center [369, 379] width 66 height 48
click at [347, 374] on input "Good" at bounding box center [341, 364] width 11 height 19
radio input "true"
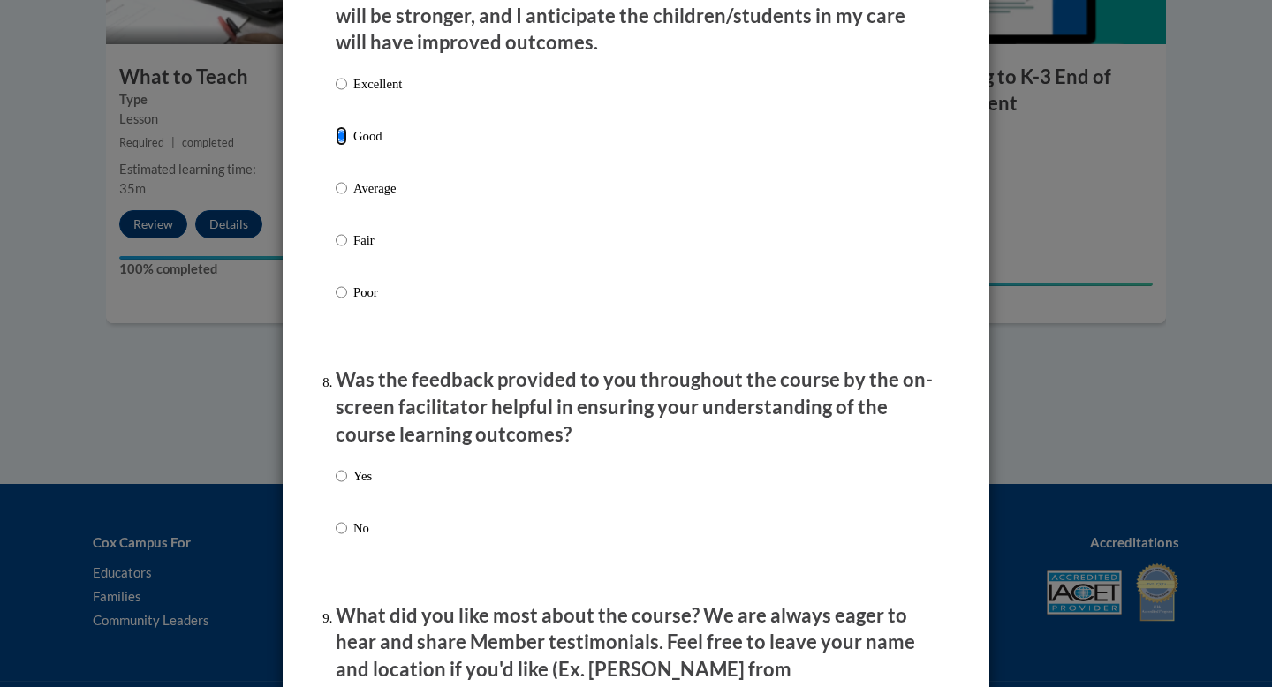
scroll to position [2763, 0]
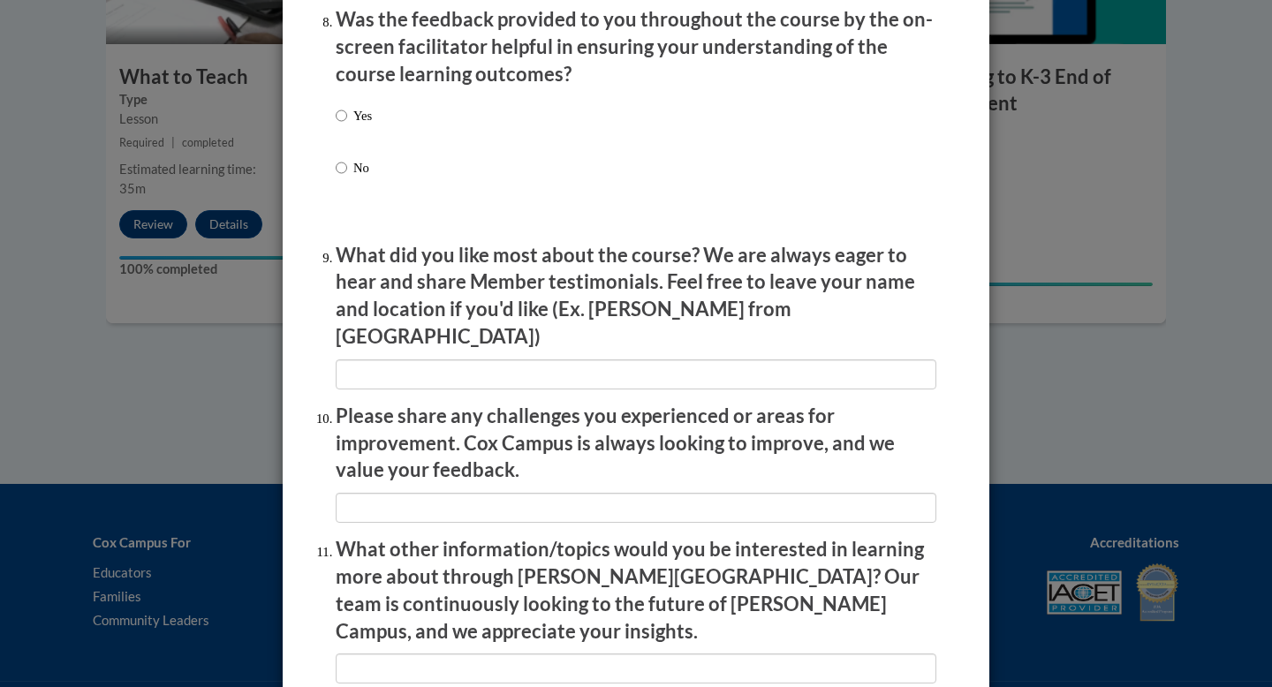
click at [344, 171] on div "Yes No" at bounding box center [354, 155] width 36 height 117
click at [344, 194] on label "No" at bounding box center [354, 182] width 36 height 48
click at [344, 178] on input "No" at bounding box center [341, 167] width 11 height 19
radio input "true"
